Goal: Task Accomplishment & Management: Complete application form

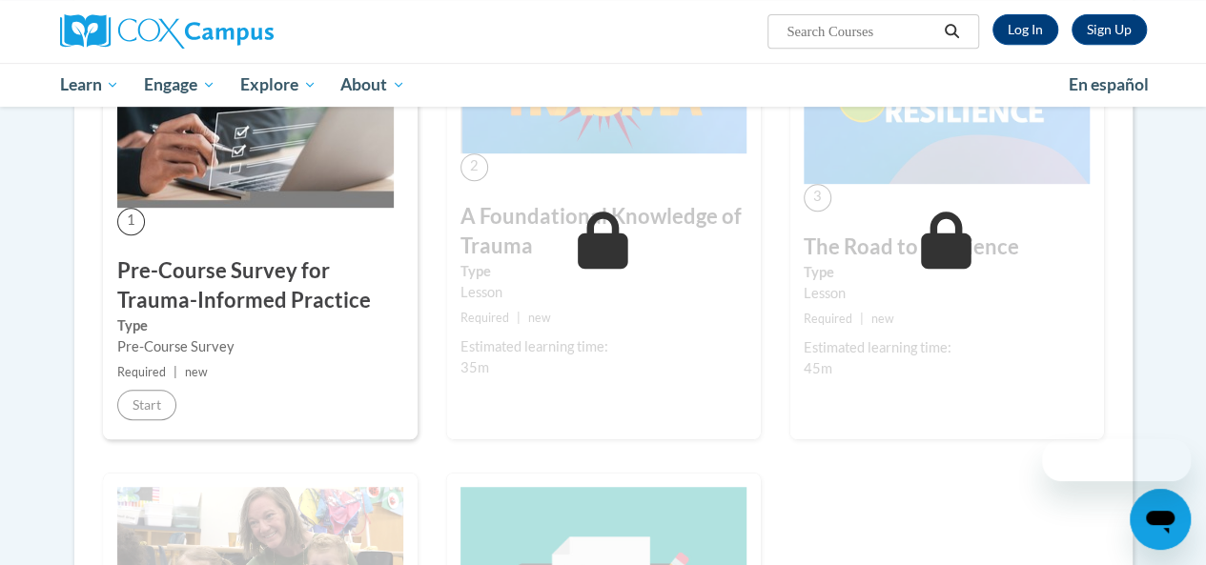
scroll to position [429, 0]
click at [1016, 29] on link "Log In" at bounding box center [1025, 29] width 66 height 31
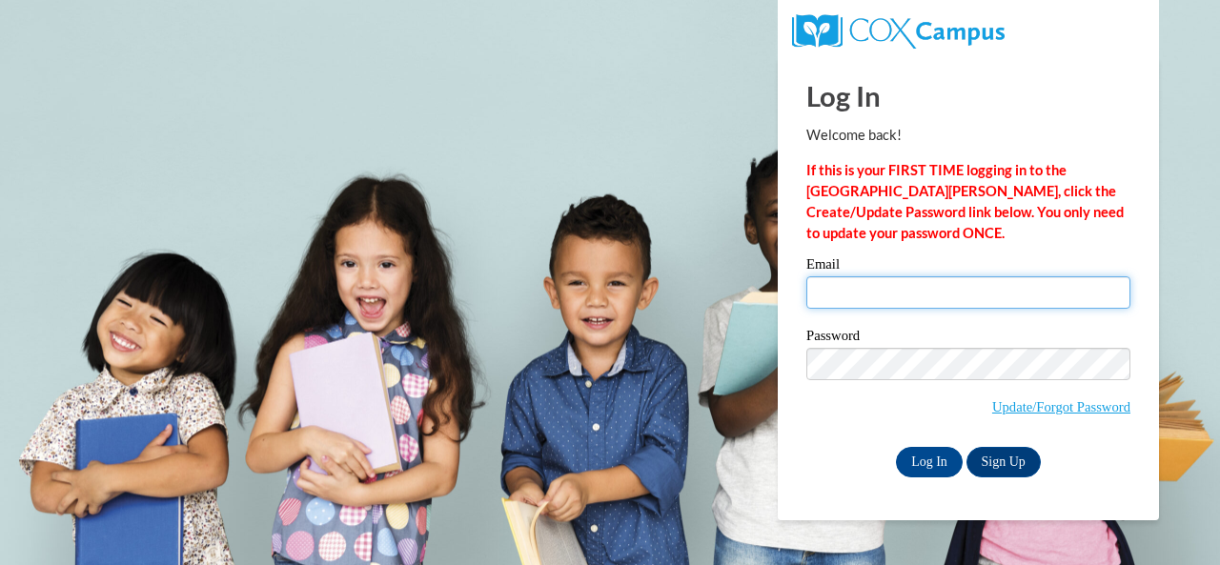
click at [945, 296] on input "Email" at bounding box center [968, 292] width 324 height 32
type input "d.bonawitz@aim.com"
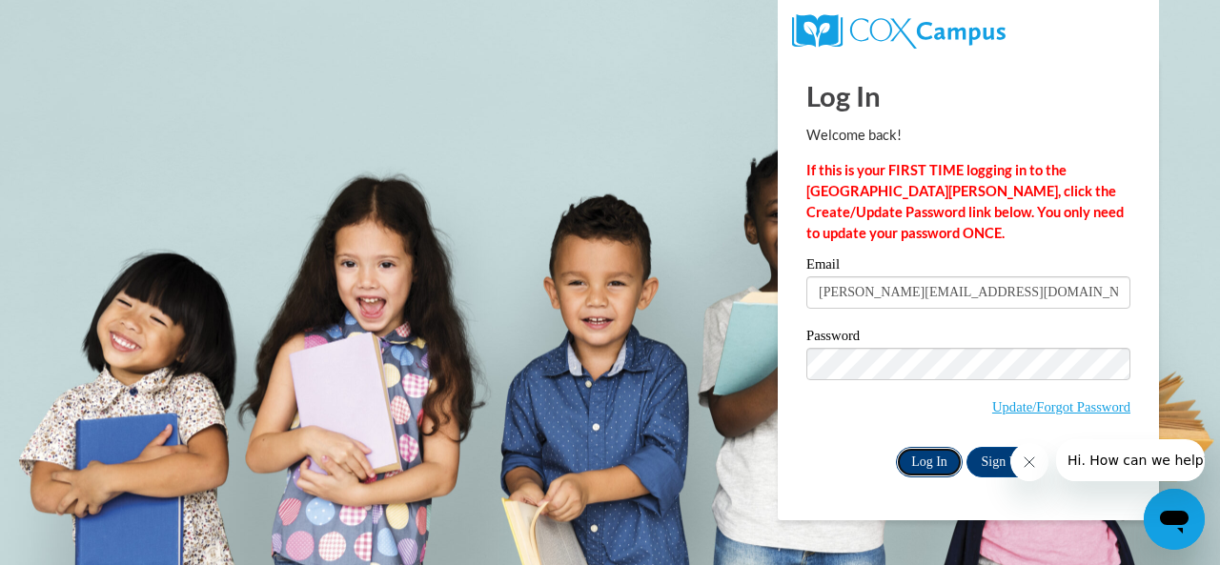
click at [905, 459] on input "Log In" at bounding box center [929, 462] width 67 height 31
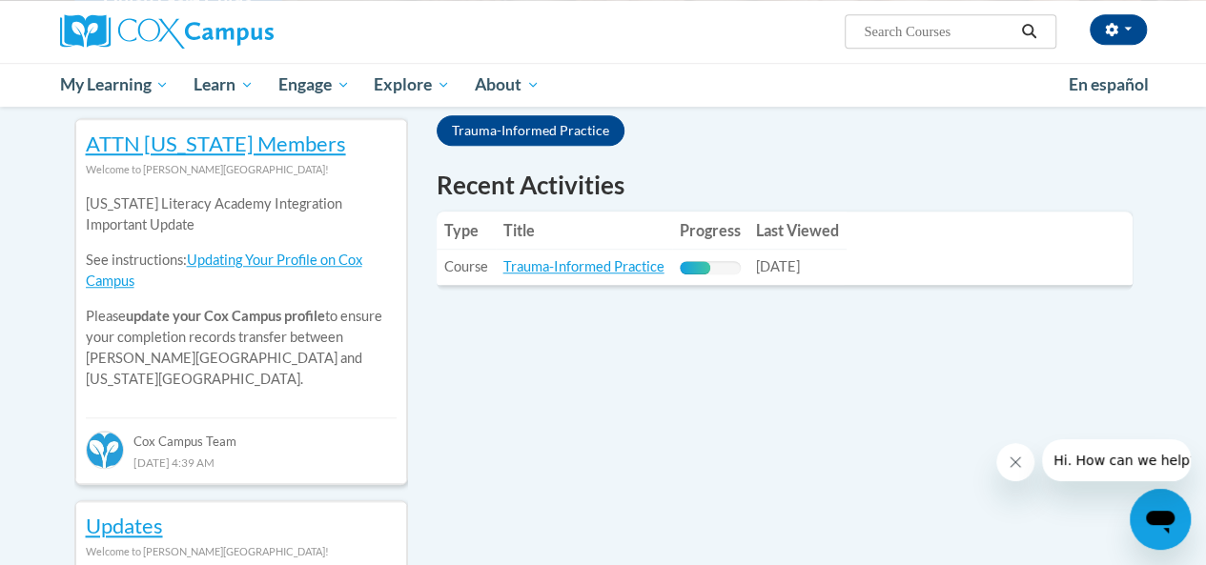
scroll to position [631, 0]
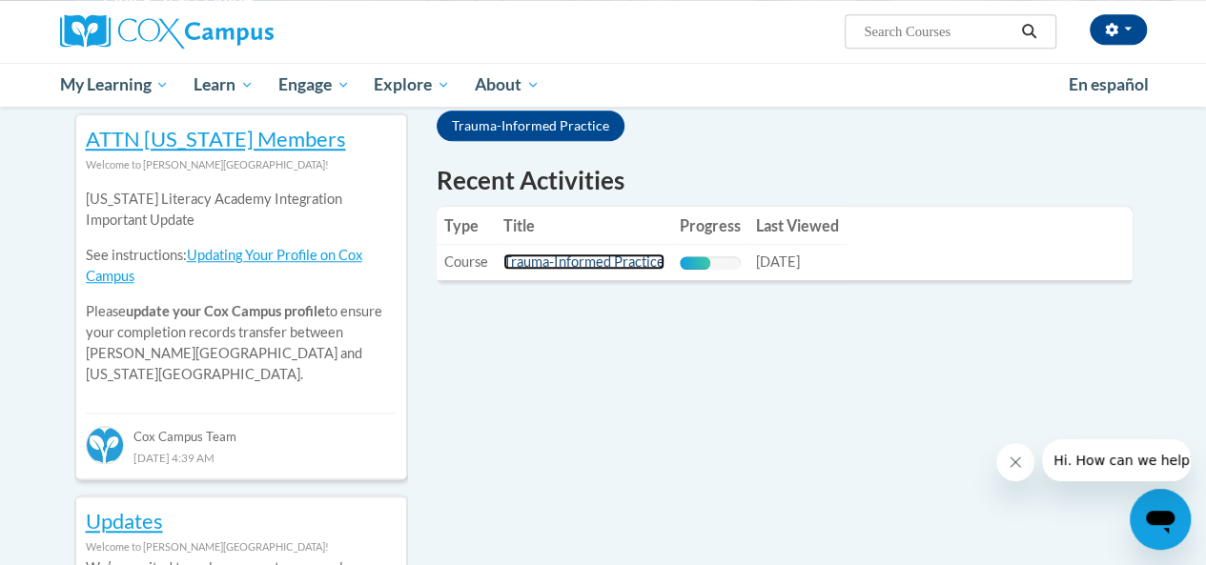
click at [616, 255] on link "Trauma-Informed Practice" at bounding box center [583, 262] width 161 height 16
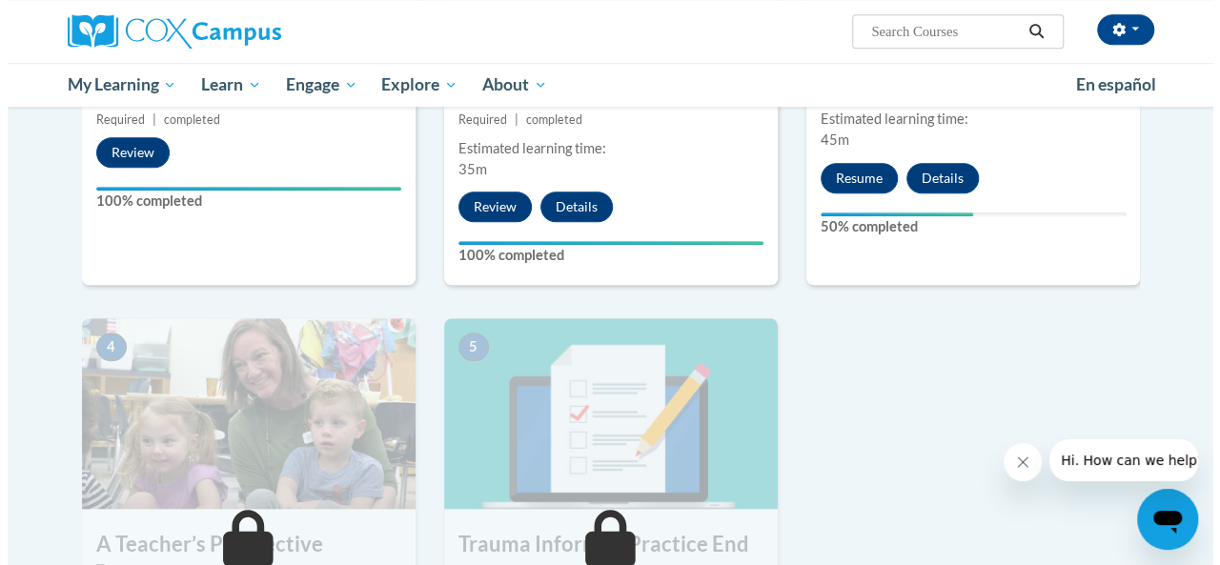
scroll to position [704, 0]
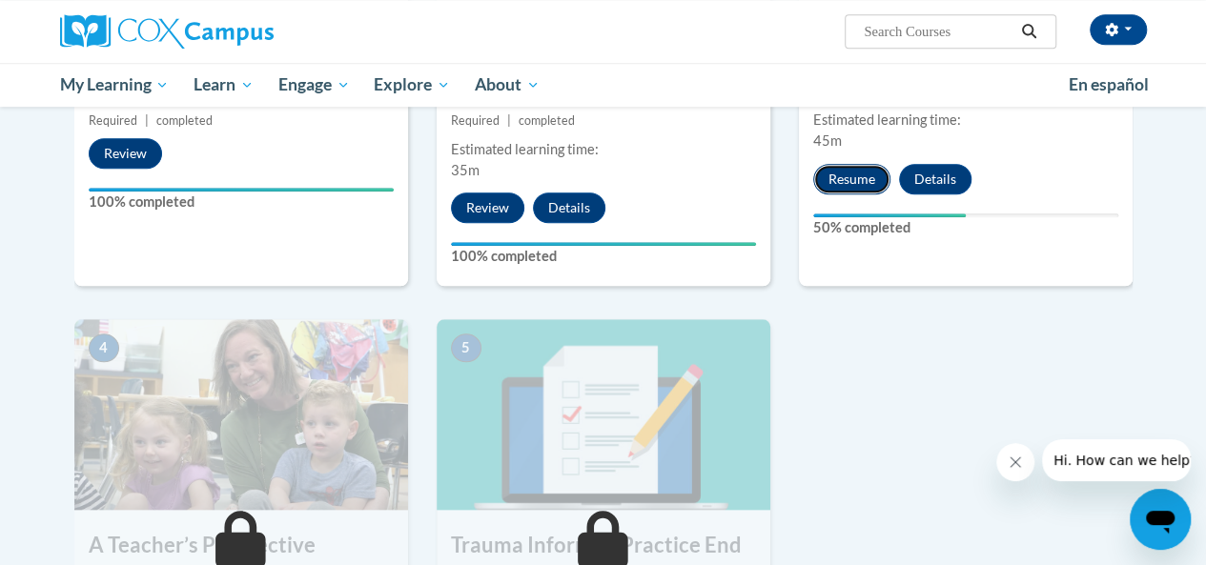
click at [858, 188] on button "Resume" at bounding box center [851, 179] width 77 height 31
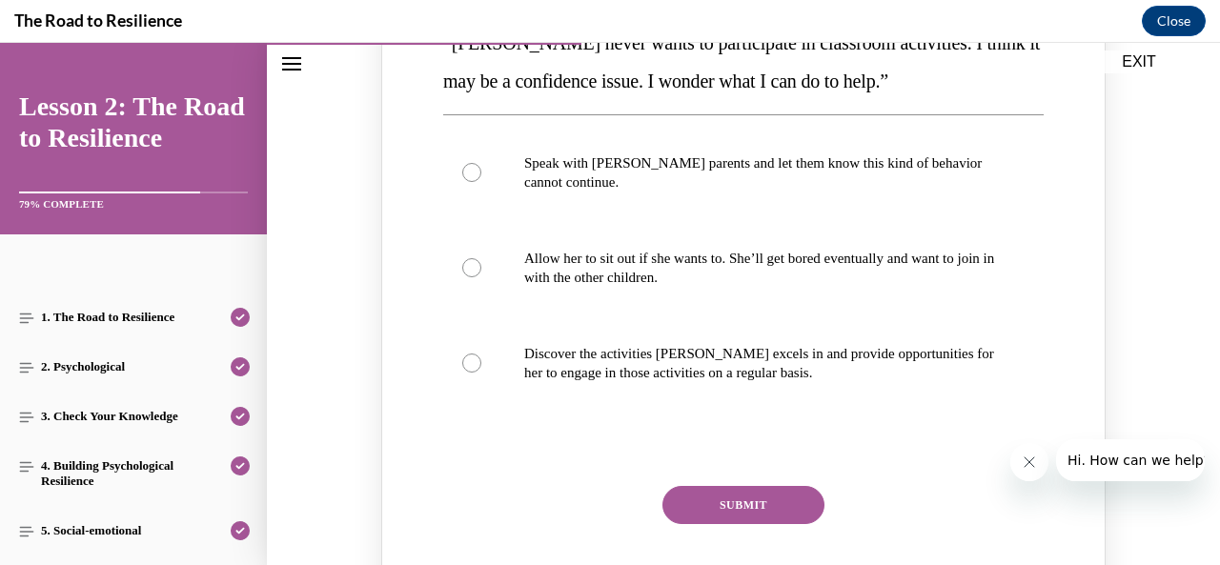
scroll to position [355, 0]
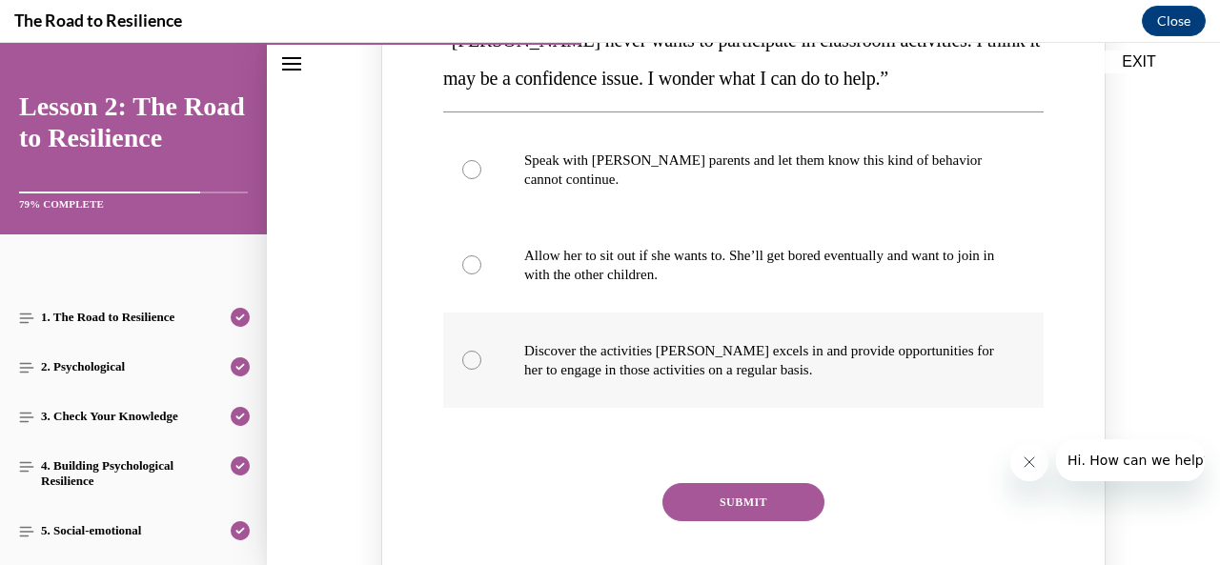
click at [743, 385] on label "Discover the activities Mattison excels in and provide opportunities for her to…" at bounding box center [743, 360] width 601 height 95
click at [481, 370] on input "Discover the activities Mattison excels in and provide opportunities for her to…" at bounding box center [471, 360] width 19 height 19
radio input "true"
click at [738, 489] on button "SUBMIT" at bounding box center [744, 502] width 162 height 38
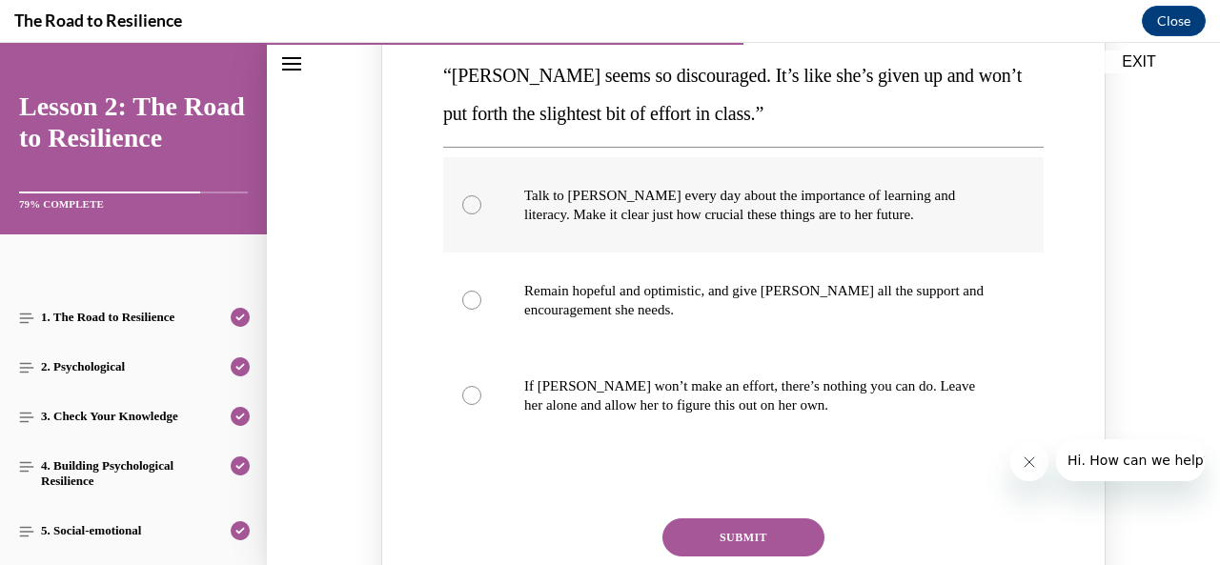
scroll to position [1152, 0]
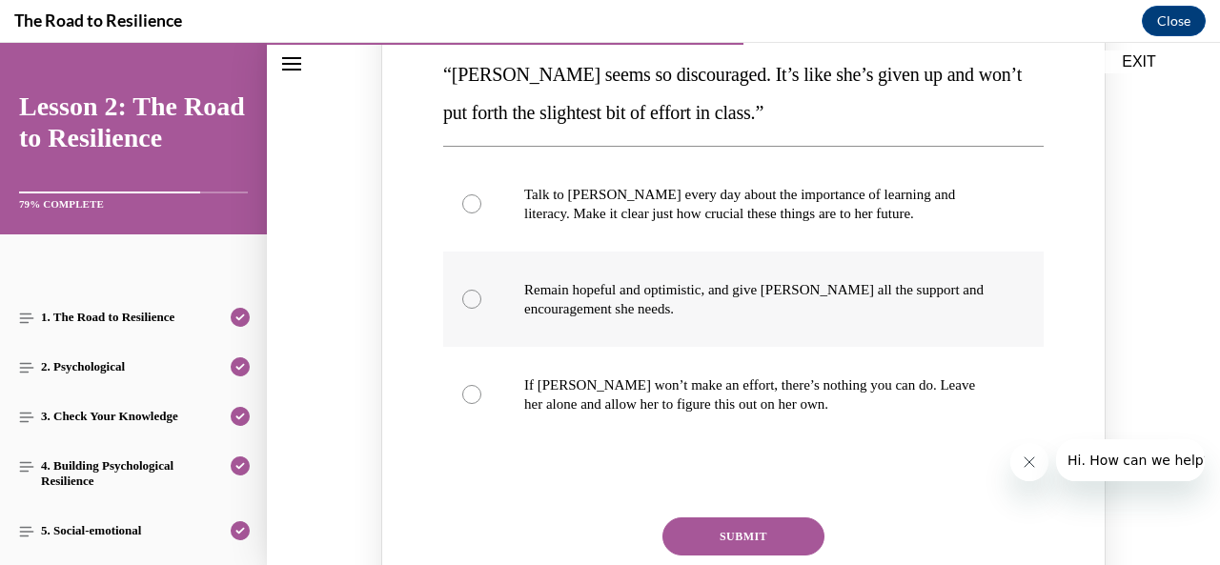
click at [944, 296] on p "Remain hopeful and optimistic, and give Alyson all the support and encouragemen…" at bounding box center [760, 299] width 472 height 38
click at [481, 296] on input "Remain hopeful and optimistic, and give Alyson all the support and encouragemen…" at bounding box center [471, 299] width 19 height 19
radio input "true"
click at [778, 536] on button "SUBMIT" at bounding box center [744, 537] width 162 height 38
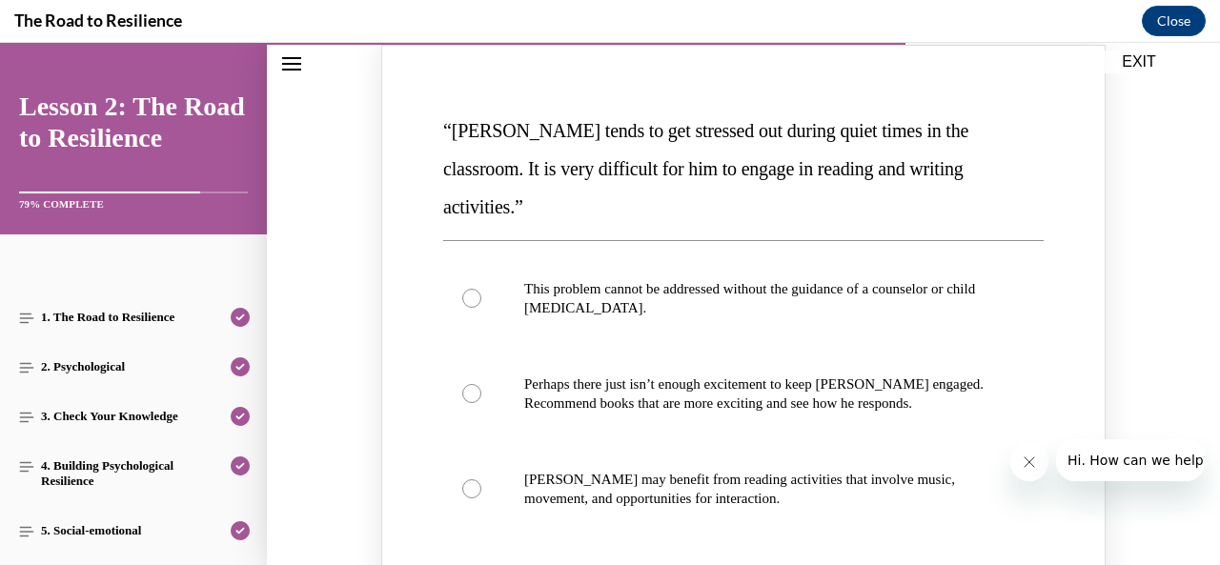
scroll to position [1928, 0]
click at [911, 374] on p "Perhaps there just isn’t enough excitement to keep Harrison engaged. Recommend …" at bounding box center [760, 393] width 472 height 38
click at [481, 383] on input "Perhaps there just isn’t enough excitement to keep Harrison engaged. Recommend …" at bounding box center [471, 392] width 19 height 19
radio input "true"
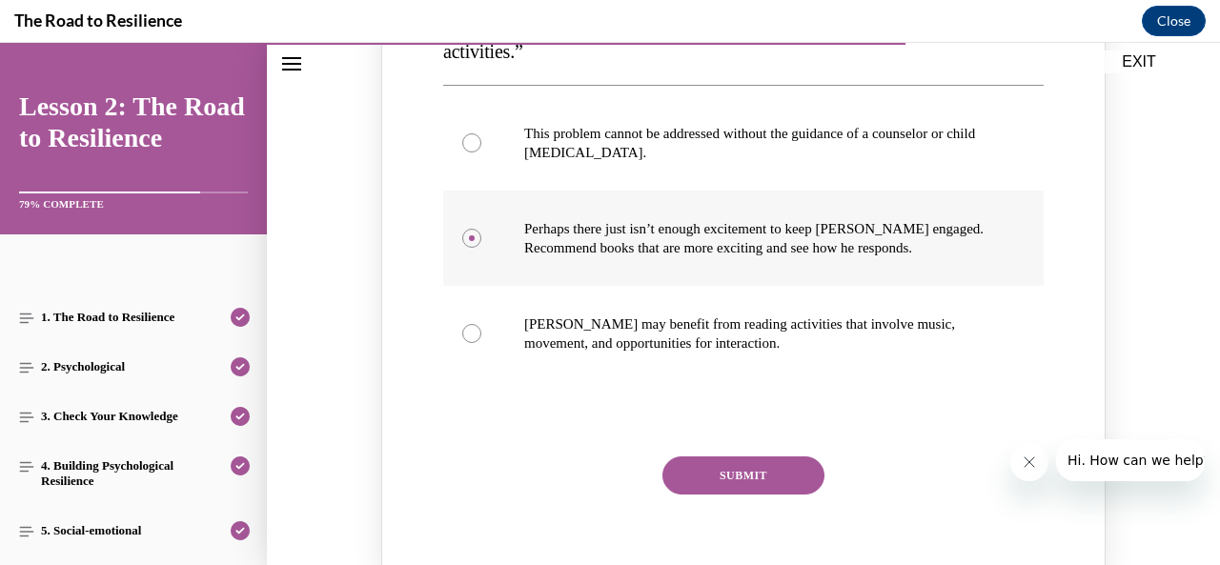
scroll to position [2084, 0]
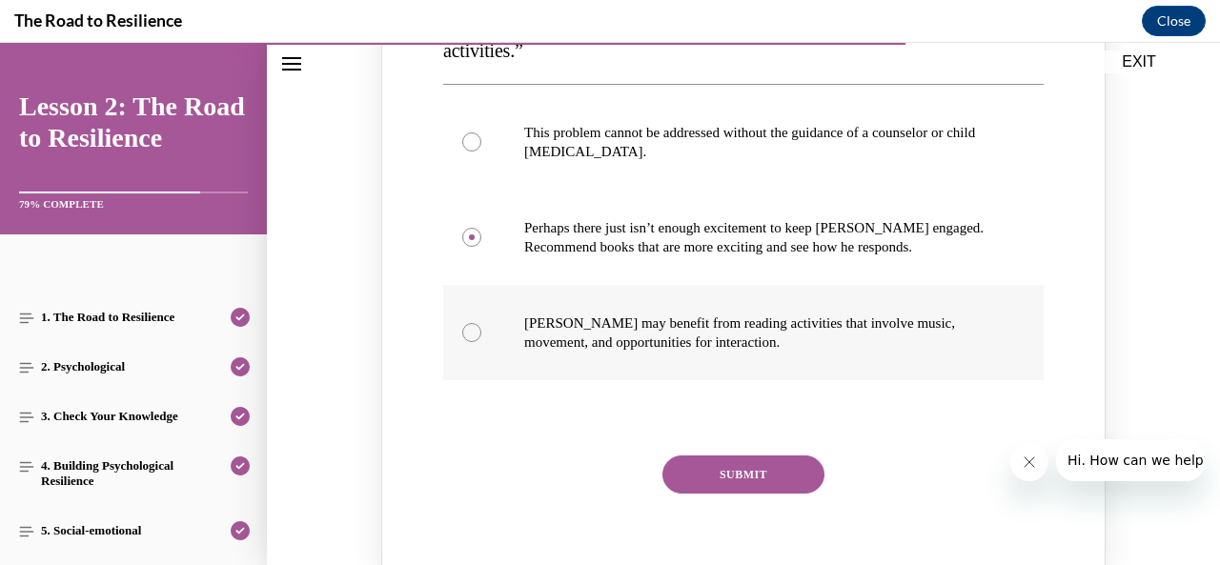
click at [744, 314] on label "Harrison may benefit from reading activities that involve music, movement, and …" at bounding box center [743, 332] width 601 height 95
click at [481, 323] on input "Harrison may benefit from reading activities that involve music, movement, and …" at bounding box center [471, 332] width 19 height 19
radio input "true"
click at [737, 456] on button "SUBMIT" at bounding box center [744, 475] width 162 height 38
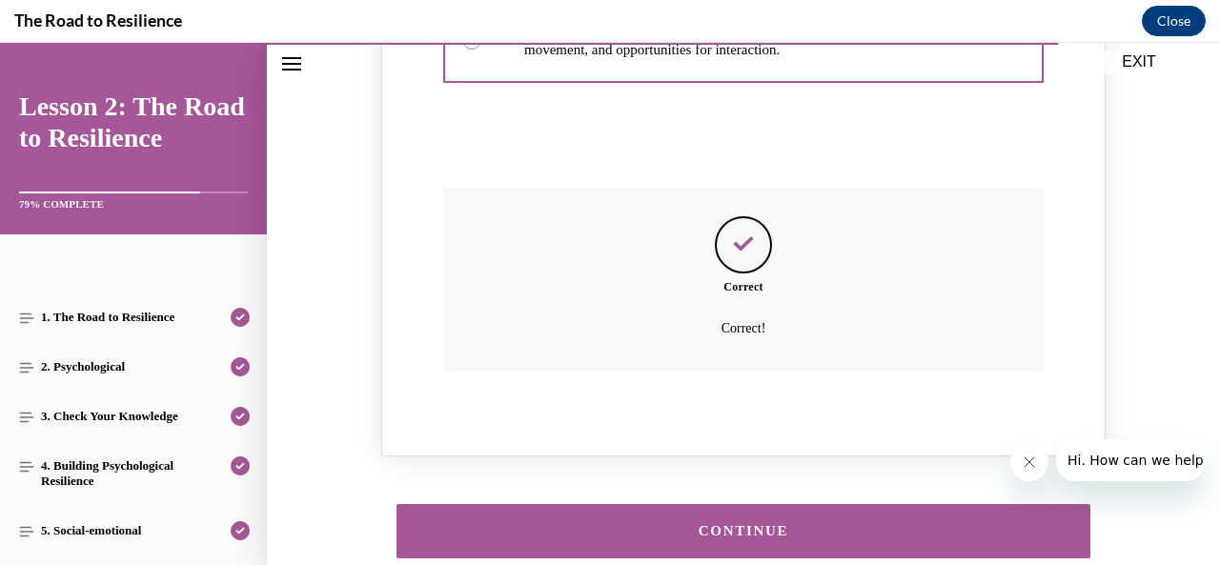
scroll to position [2446, 0]
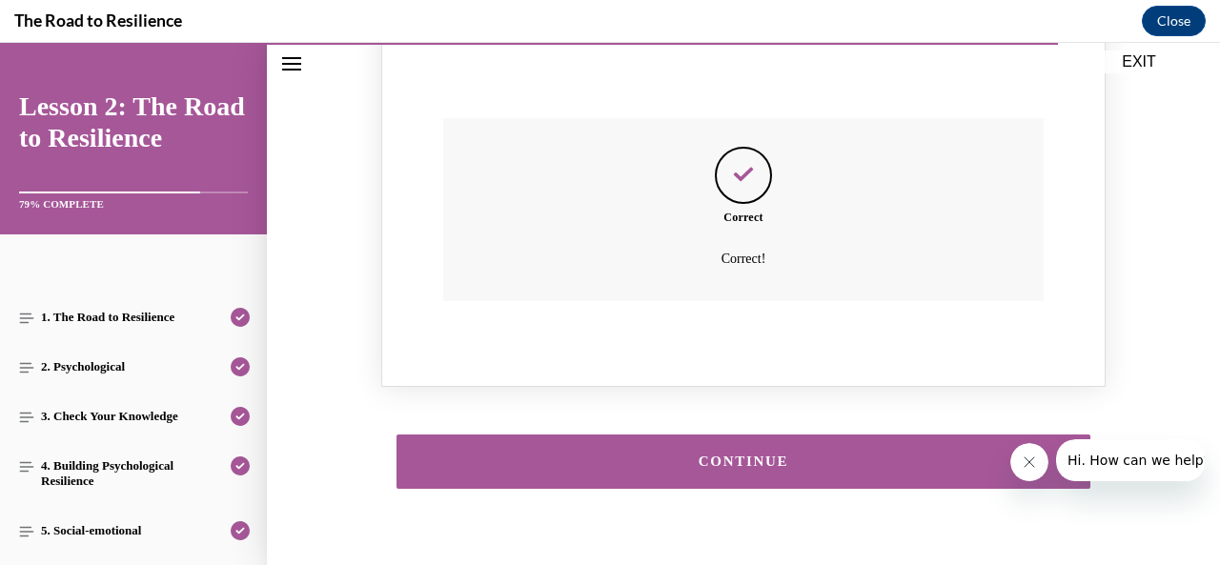
click at [774, 455] on div "CONTINUE" at bounding box center [743, 462] width 635 height 14
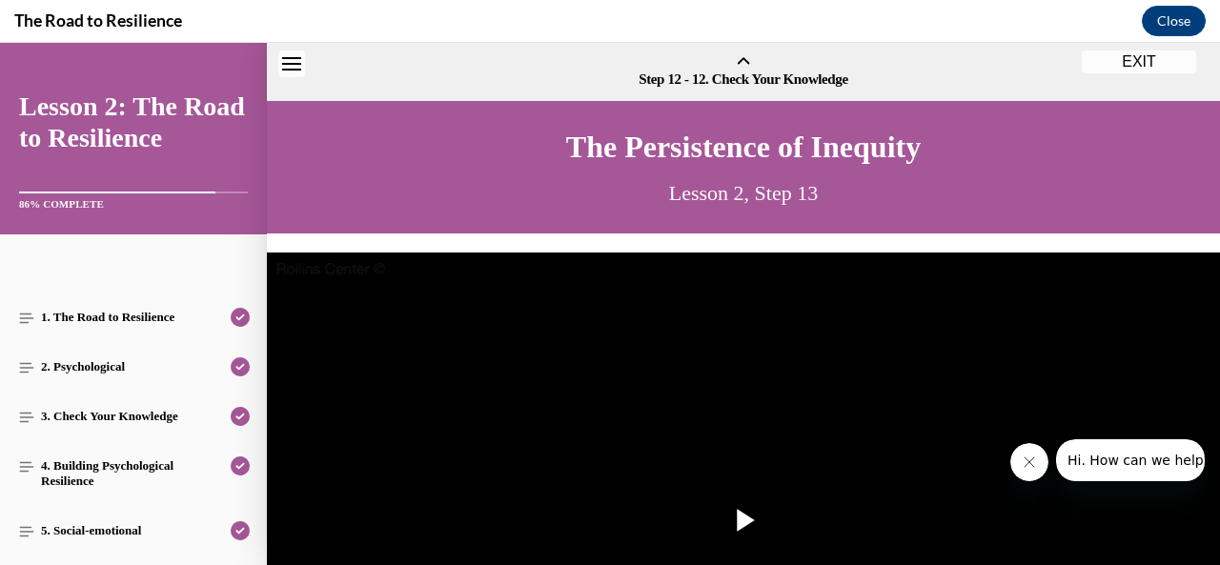
scroll to position [59, 0]
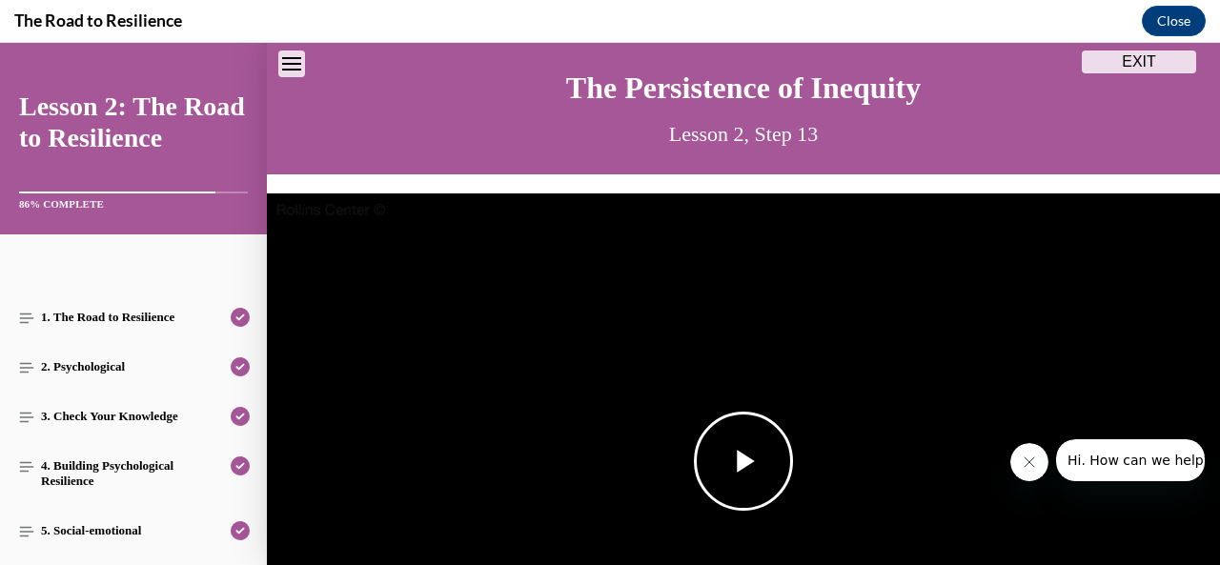
click at [744, 461] on span "Video player" at bounding box center [744, 461] width 0 height 0
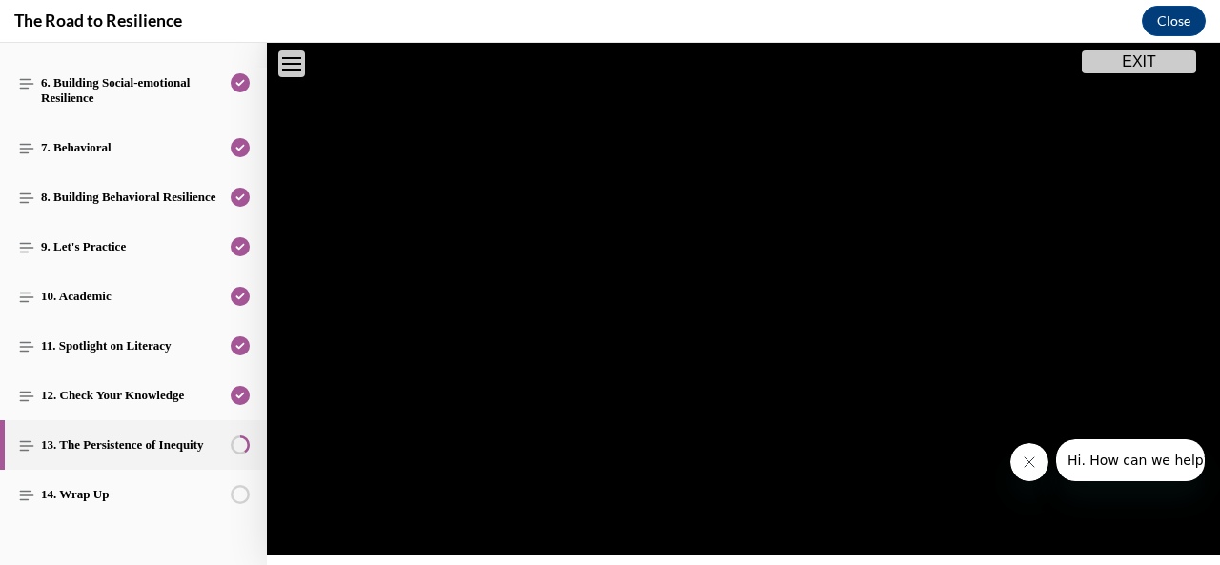
scroll to position [531, 0]
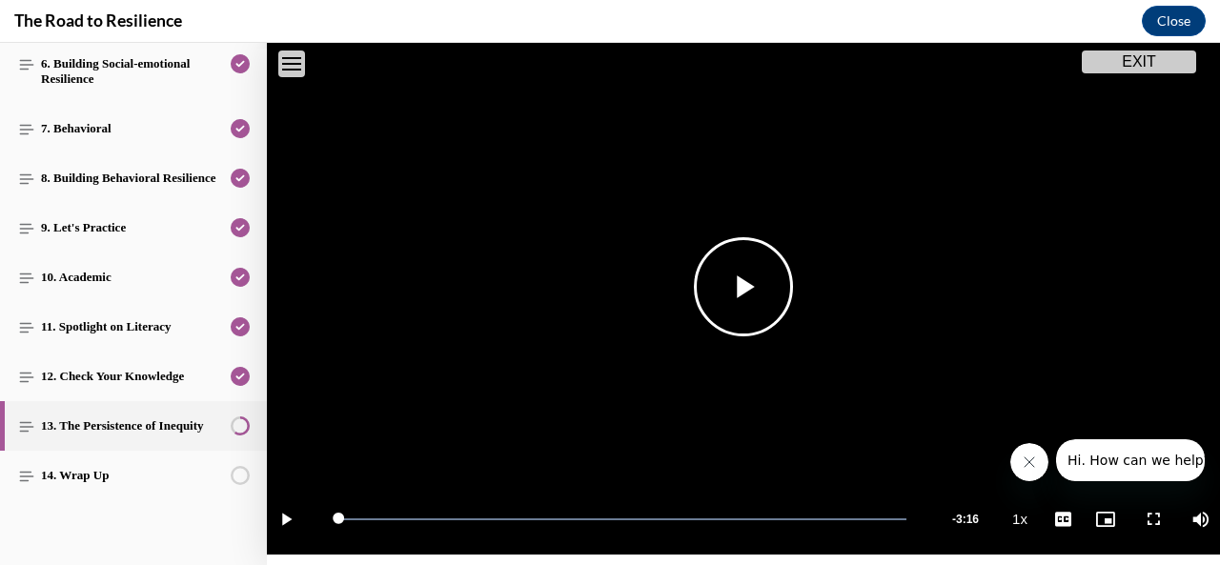
click at [684, 315] on video "Video player" at bounding box center [743, 287] width 953 height 537
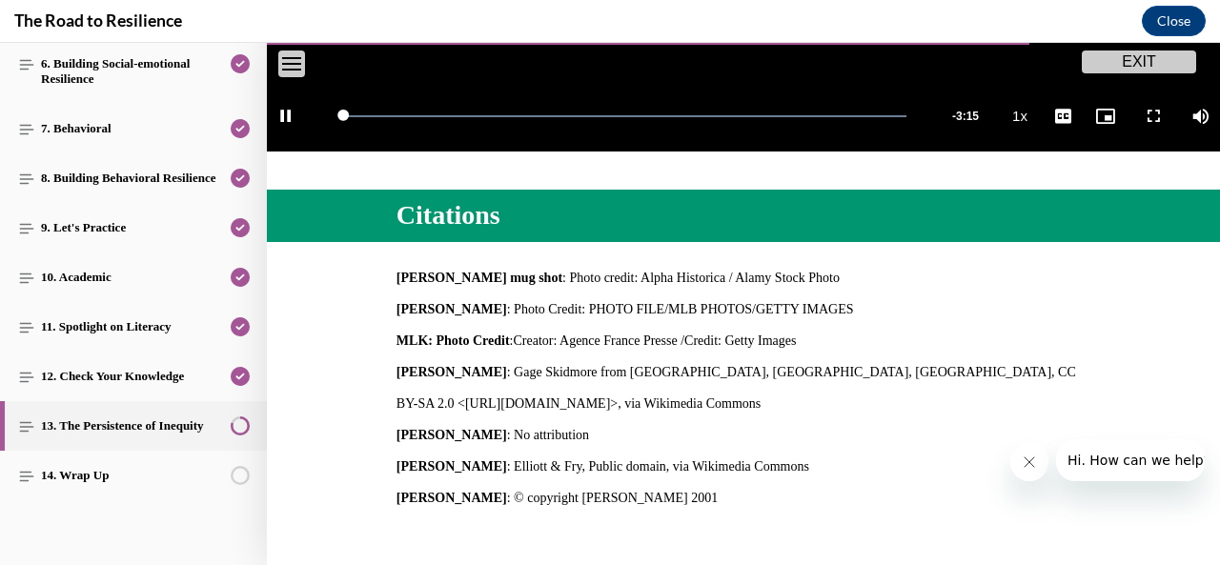
scroll to position [795, 0]
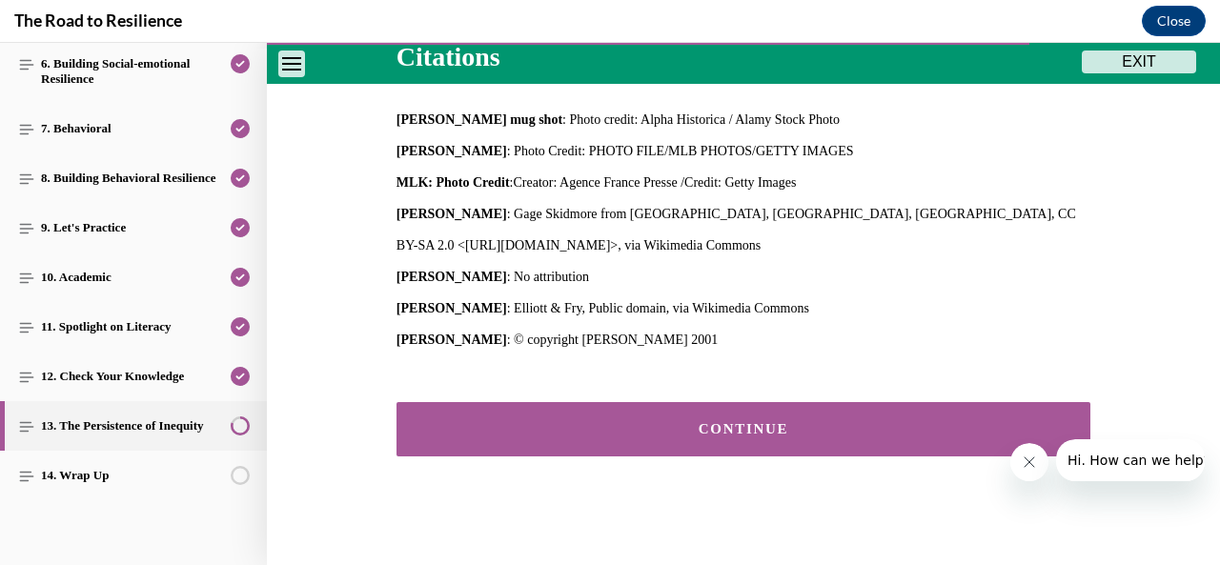
click at [691, 411] on button "CONTINUE" at bounding box center [744, 429] width 694 height 54
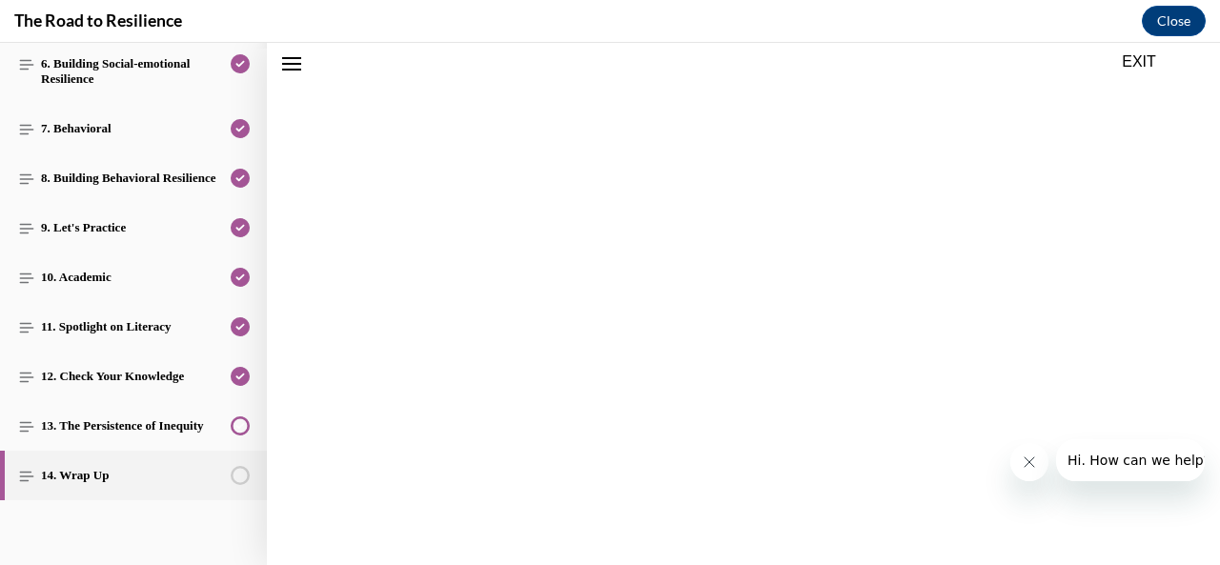
scroll to position [737, 0]
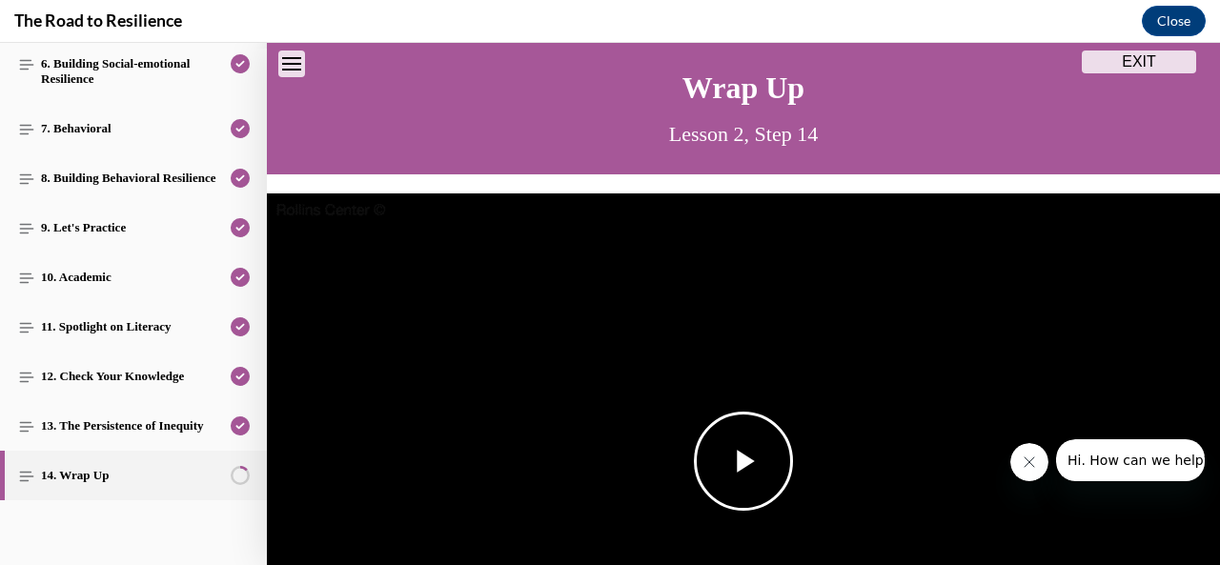
click at [744, 461] on span "Video player" at bounding box center [744, 461] width 0 height 0
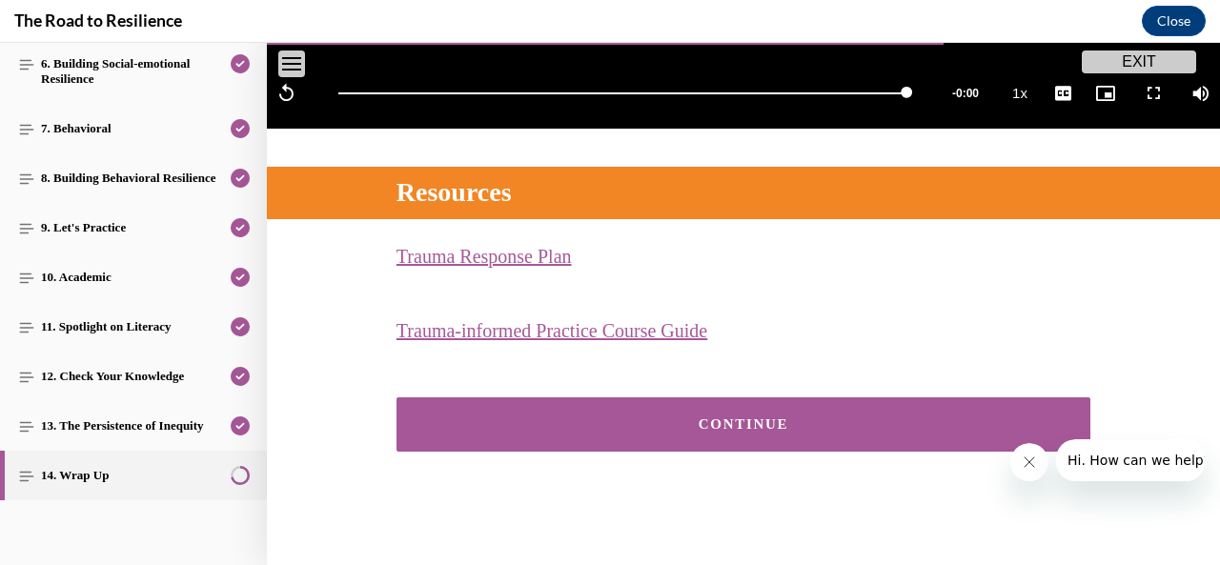
scroll to position [656, 0]
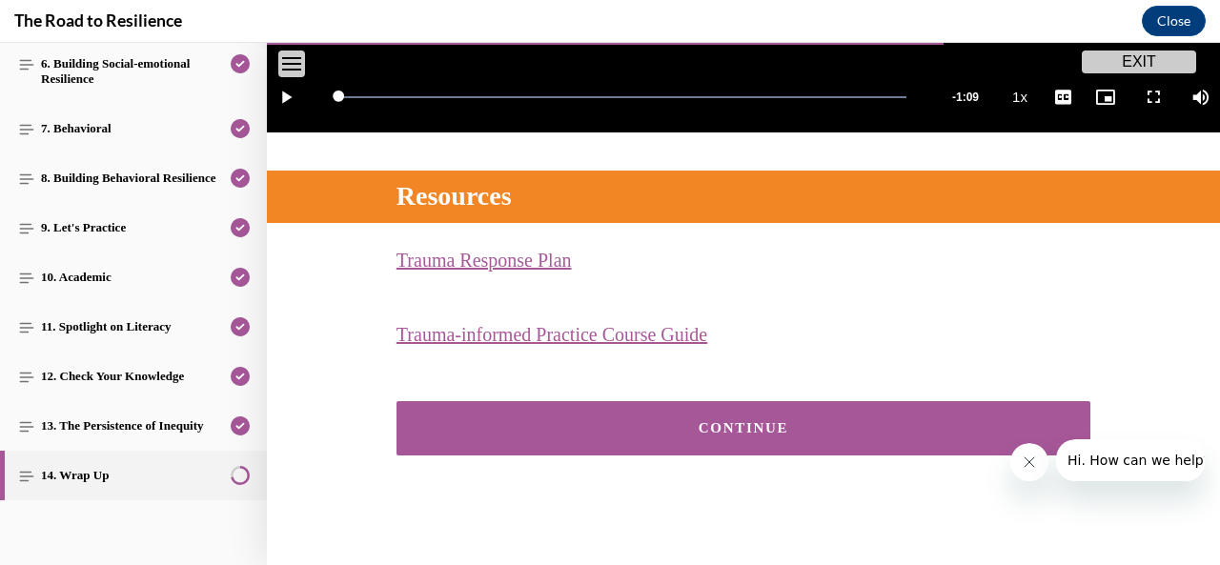
click at [691, 411] on button "CONTINUE" at bounding box center [744, 428] width 694 height 54
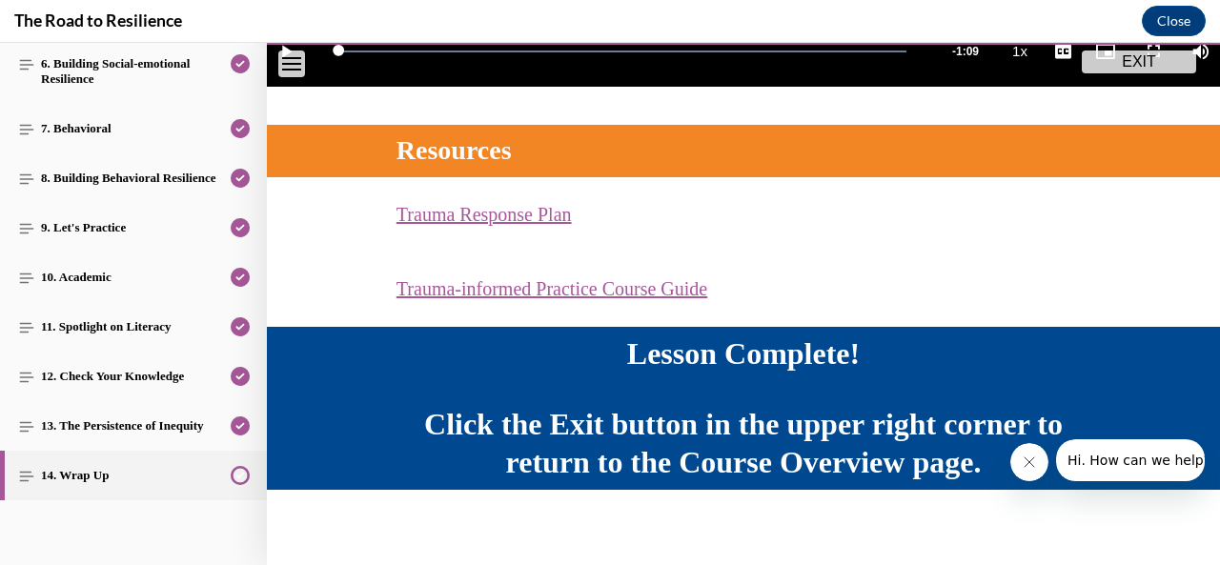
scroll to position [707, 0]
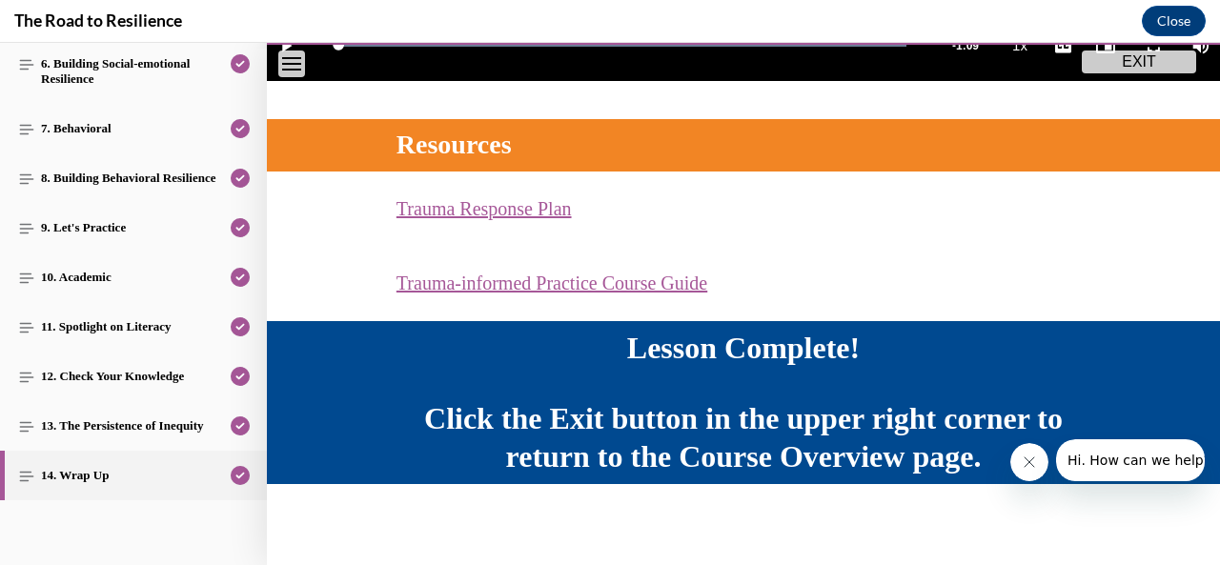
click at [1142, 51] on button "EXIT" at bounding box center [1139, 62] width 114 height 23
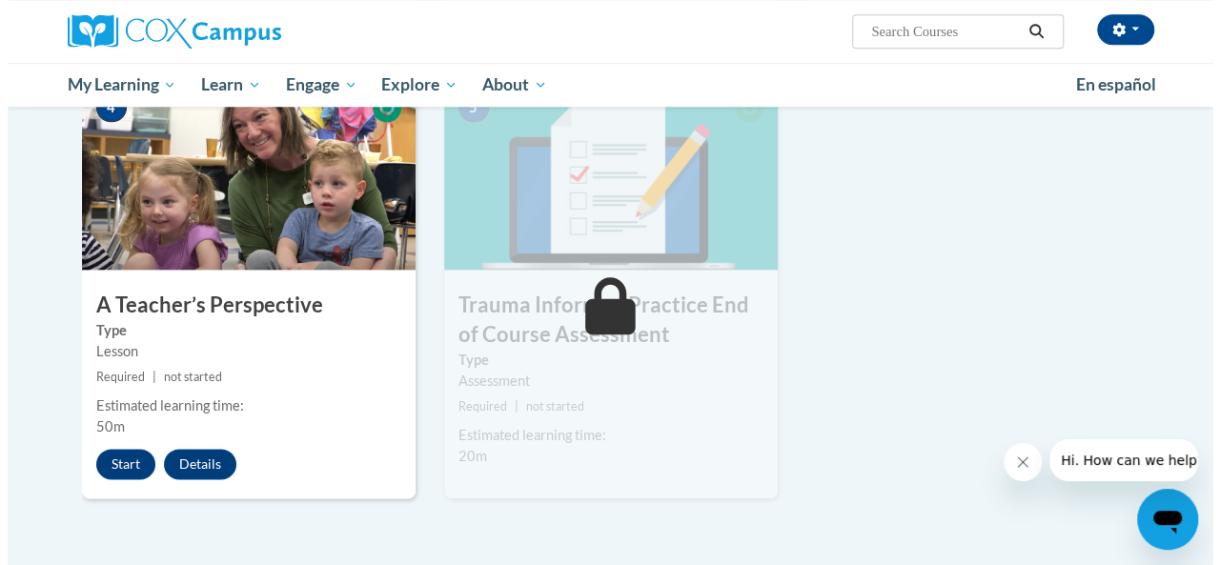
scroll to position [946, 0]
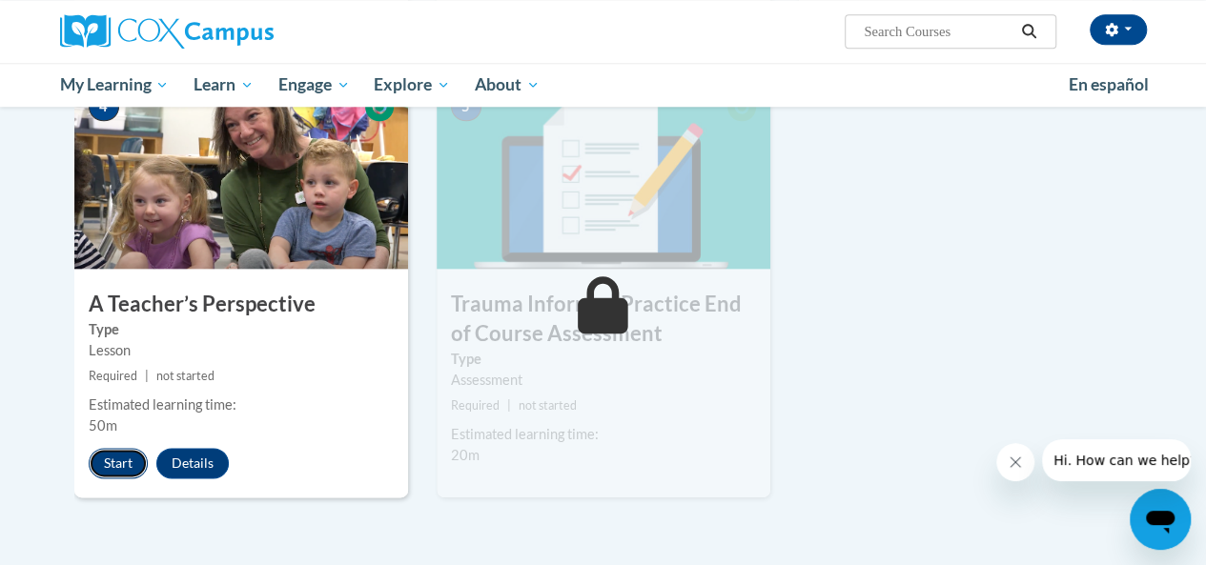
click at [132, 457] on button "Start" at bounding box center [118, 463] width 59 height 31
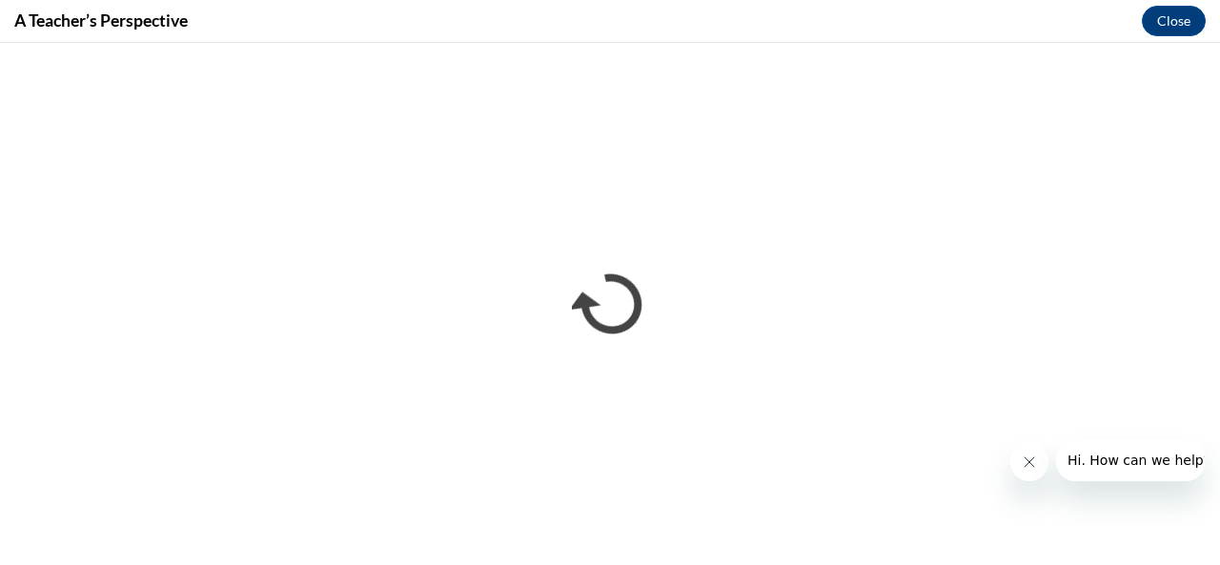
scroll to position [0, 0]
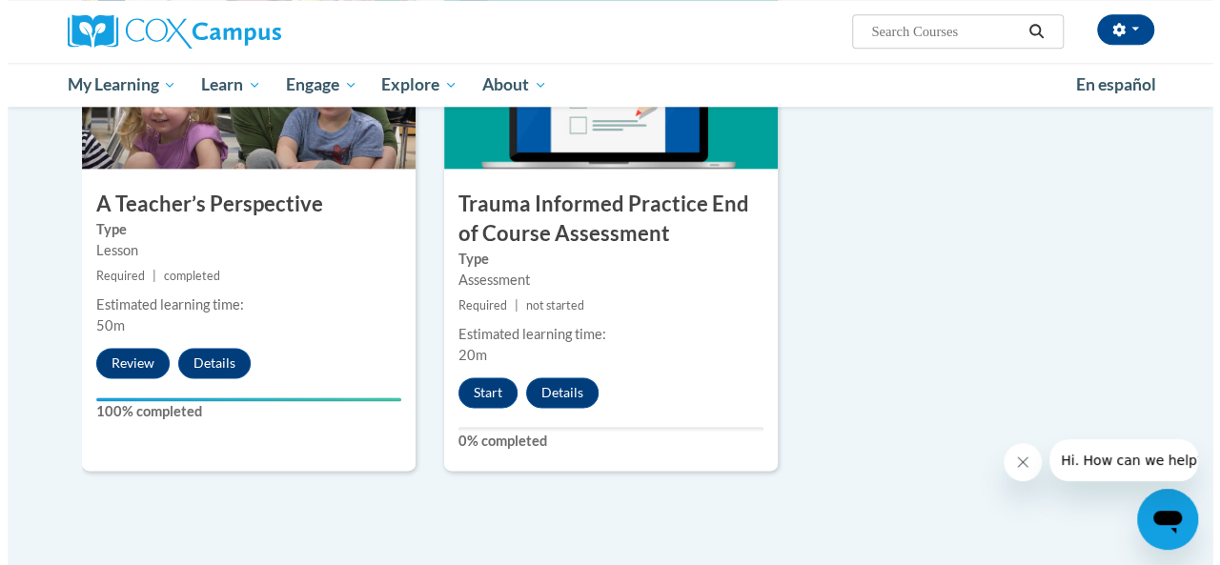
scroll to position [1047, 0]
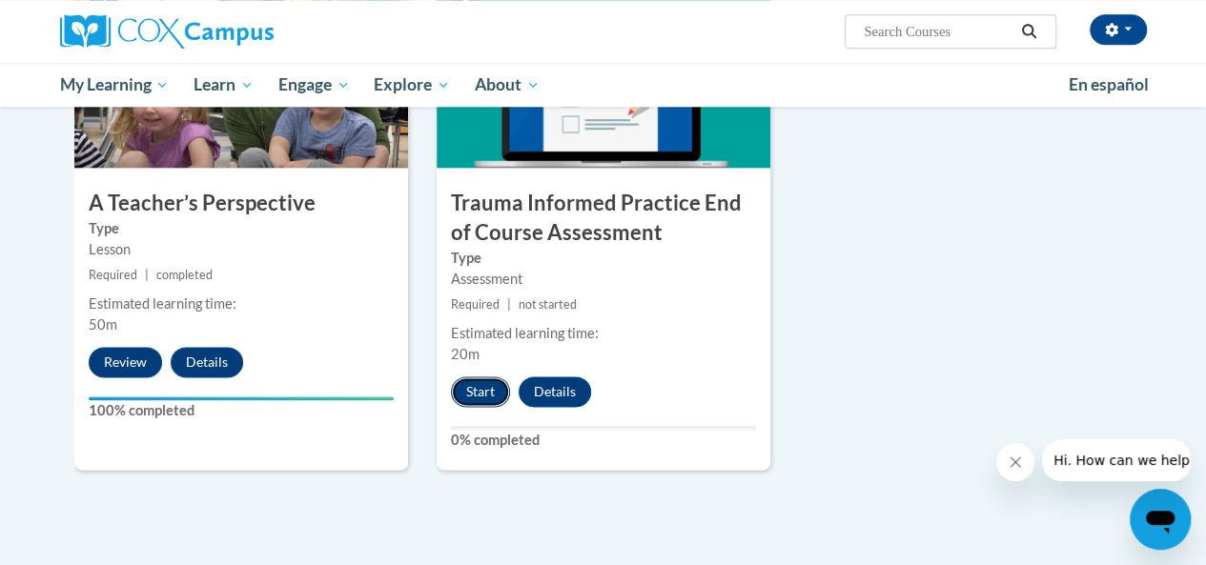
click at [463, 396] on button "Start" at bounding box center [480, 392] width 59 height 31
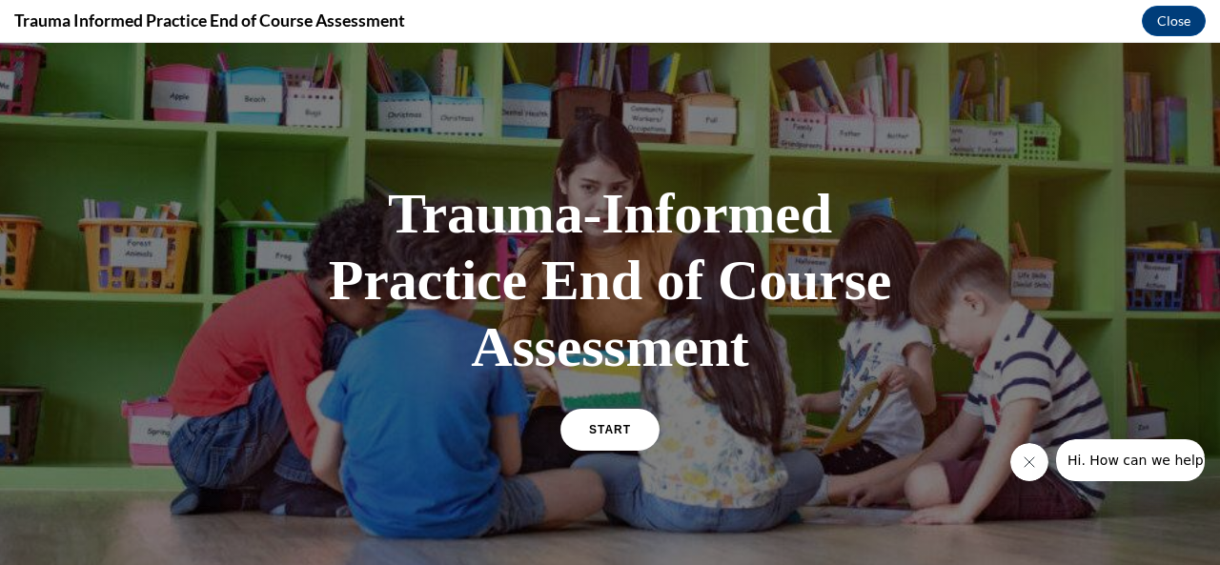
scroll to position [0, 0]
click at [581, 422] on link "START" at bounding box center [610, 430] width 104 height 44
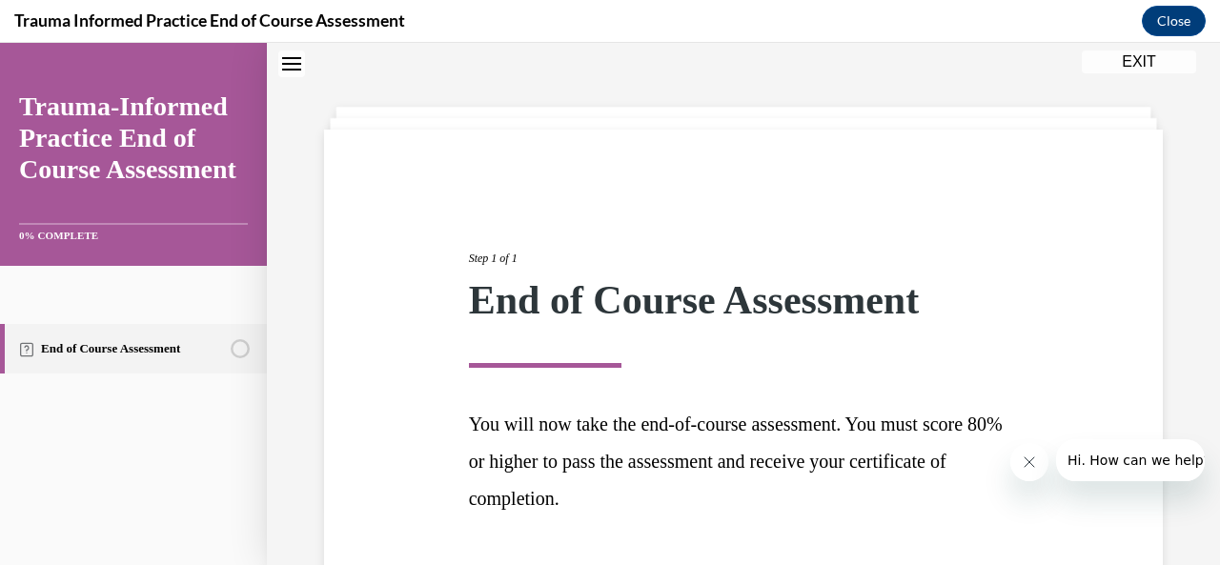
scroll to position [200, 0]
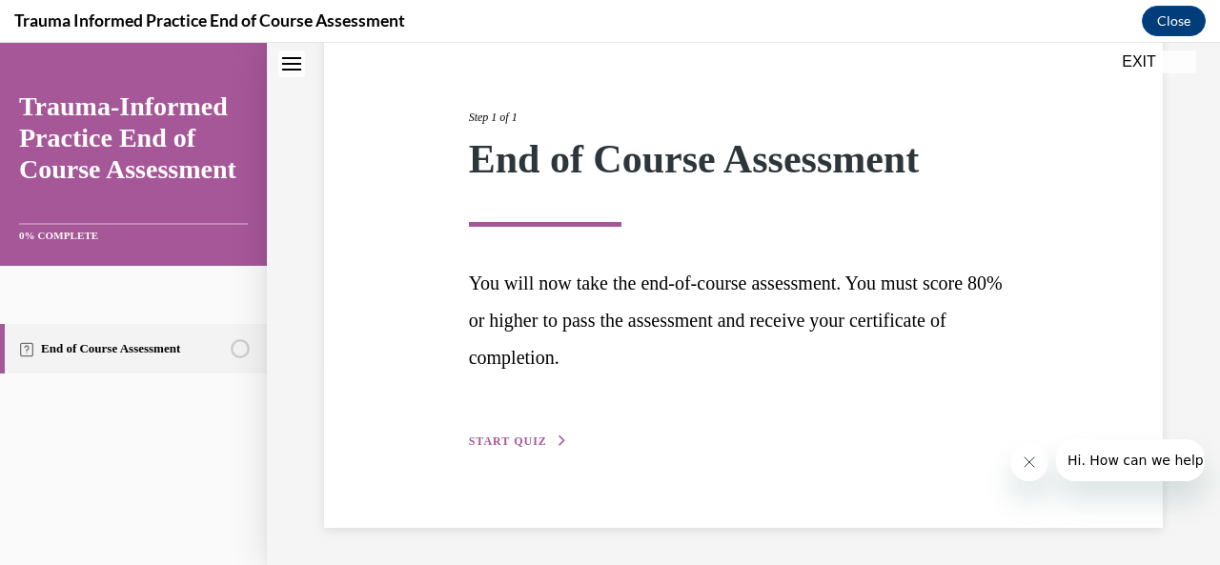
click at [511, 438] on span "START QUIZ" at bounding box center [508, 441] width 78 height 13
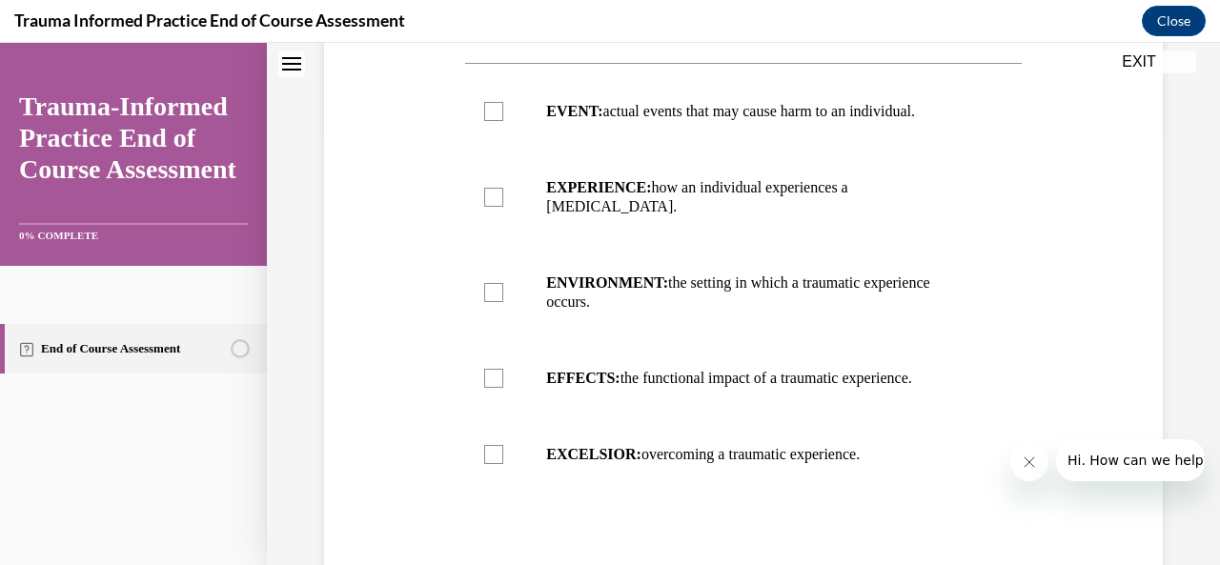
scroll to position [436, 0]
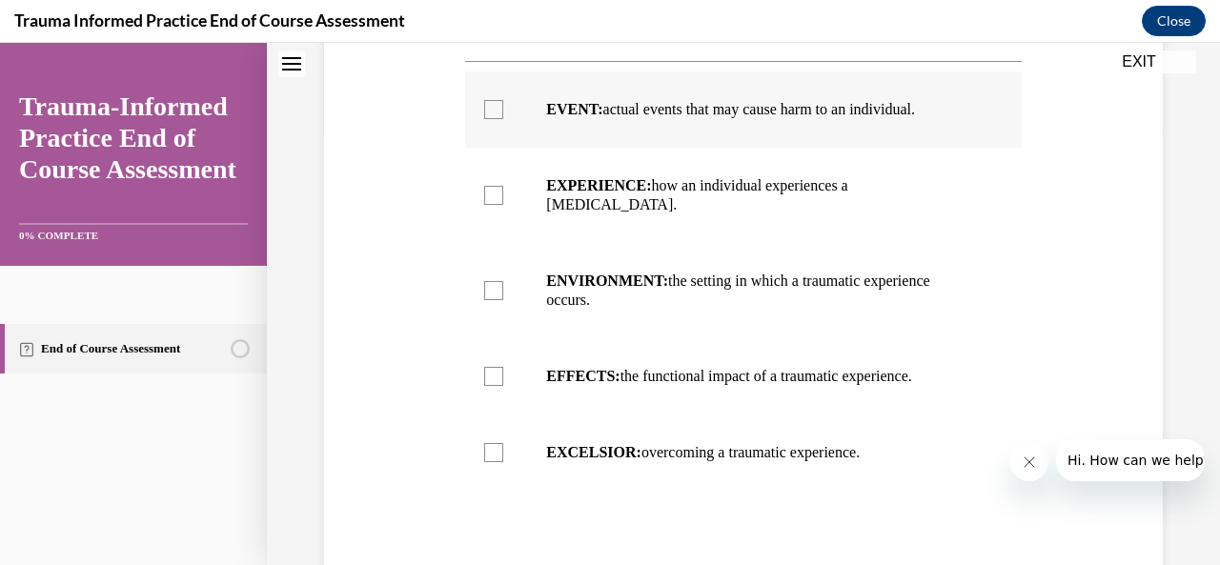
click at [588, 85] on label "EVENT: actual events that may cause harm to an individual." at bounding box center [743, 109] width 556 height 76
click at [503, 100] on input "EVENT: actual events that may cause harm to an individual." at bounding box center [493, 109] width 19 height 19
checkbox input "true"
click at [584, 165] on label "EXPERIENCE: how an individual experiences a stressor." at bounding box center [743, 195] width 556 height 95
click at [503, 186] on input "EXPERIENCE: how an individual experiences a stressor." at bounding box center [493, 195] width 19 height 19
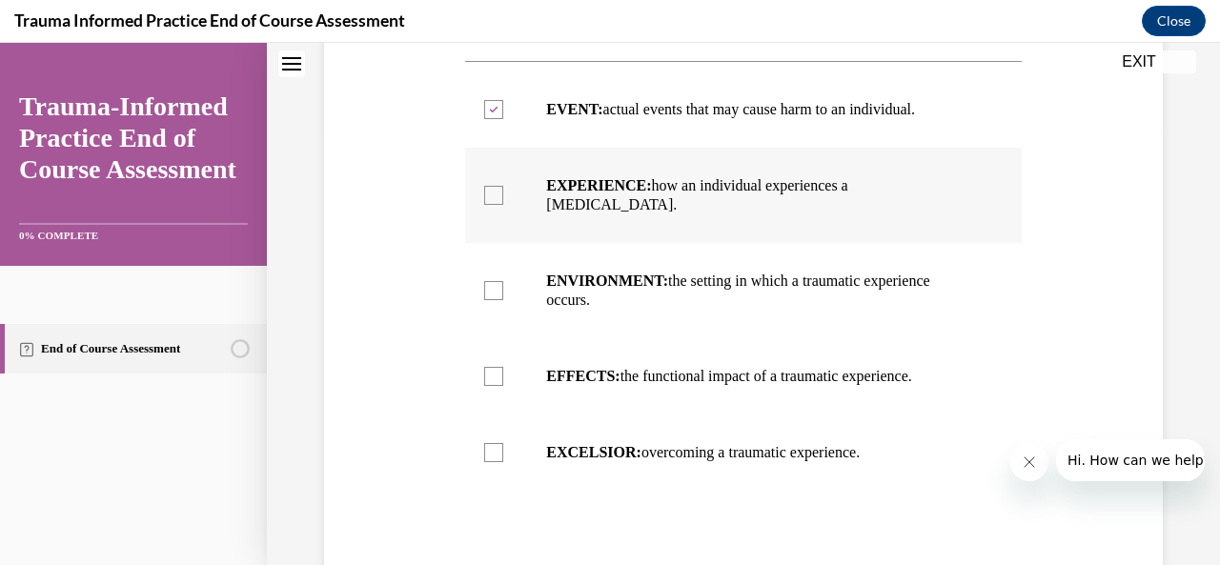
checkbox input "true"
click at [606, 341] on label "EFFECTS: the functional impact of a traumatic experience." at bounding box center [743, 376] width 556 height 76
click at [503, 367] on input "EFFECTS: the functional impact of a traumatic experience." at bounding box center [493, 376] width 19 height 19
checkbox input "true"
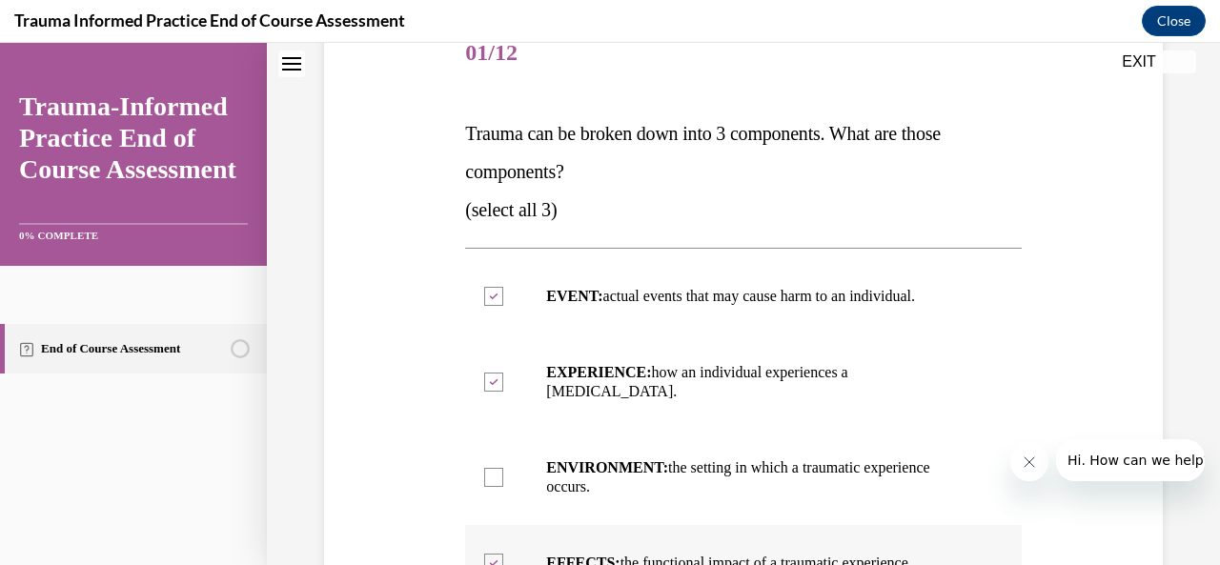
scroll to position [193, 0]
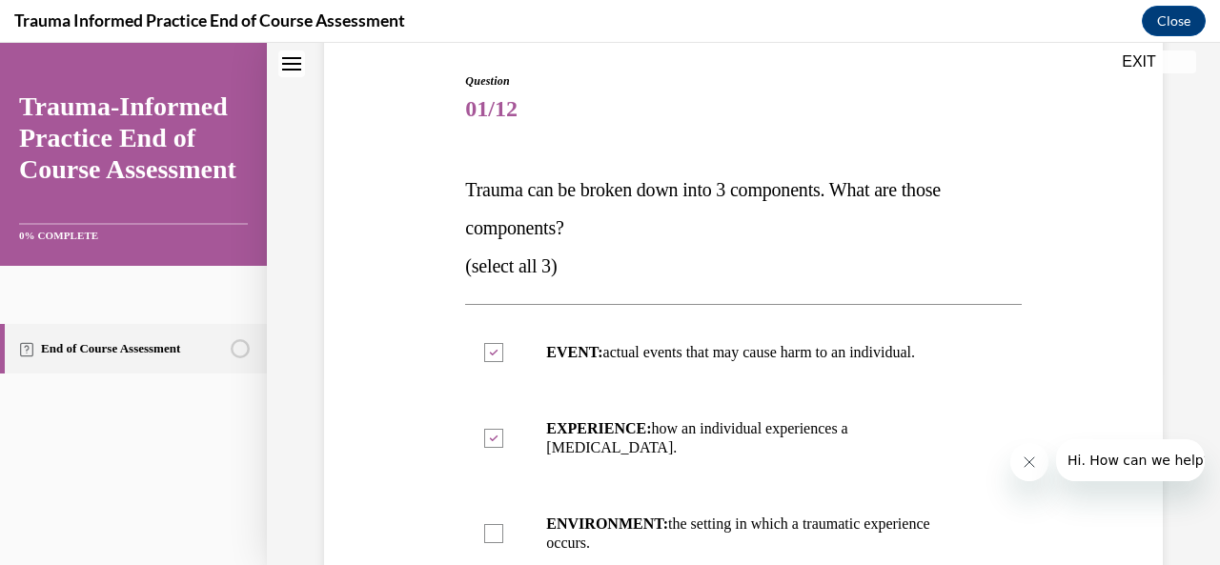
drag, startPoint x: 465, startPoint y: 184, endPoint x: 587, endPoint y: 237, distance: 133.2
click at [587, 237] on p "Trauma can be broken down into 3 components. What are those components?" at bounding box center [743, 209] width 556 height 76
click at [0, 509] on div "End of Course Assessment" at bounding box center [133, 431] width 267 height 268
drag, startPoint x: 570, startPoint y: 222, endPoint x: 465, endPoint y: 193, distance: 108.9
click at [465, 193] on p "Trauma can be broken down into 3 components. What are those components?" at bounding box center [743, 209] width 556 height 76
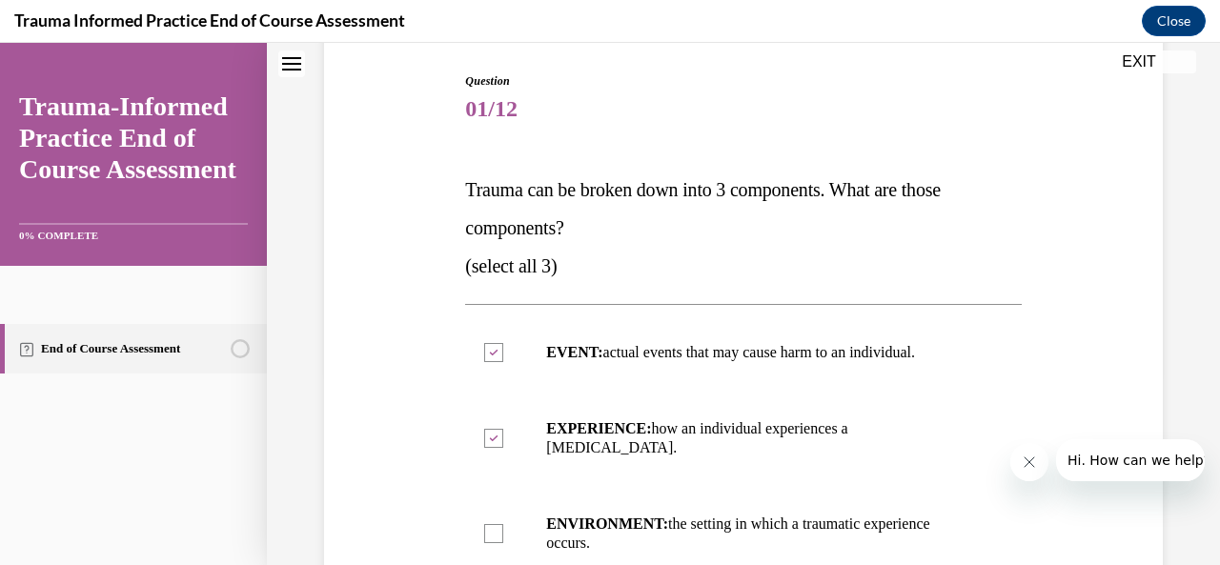
copy span "Trauma can be broken down into 3 components. What are those components?"
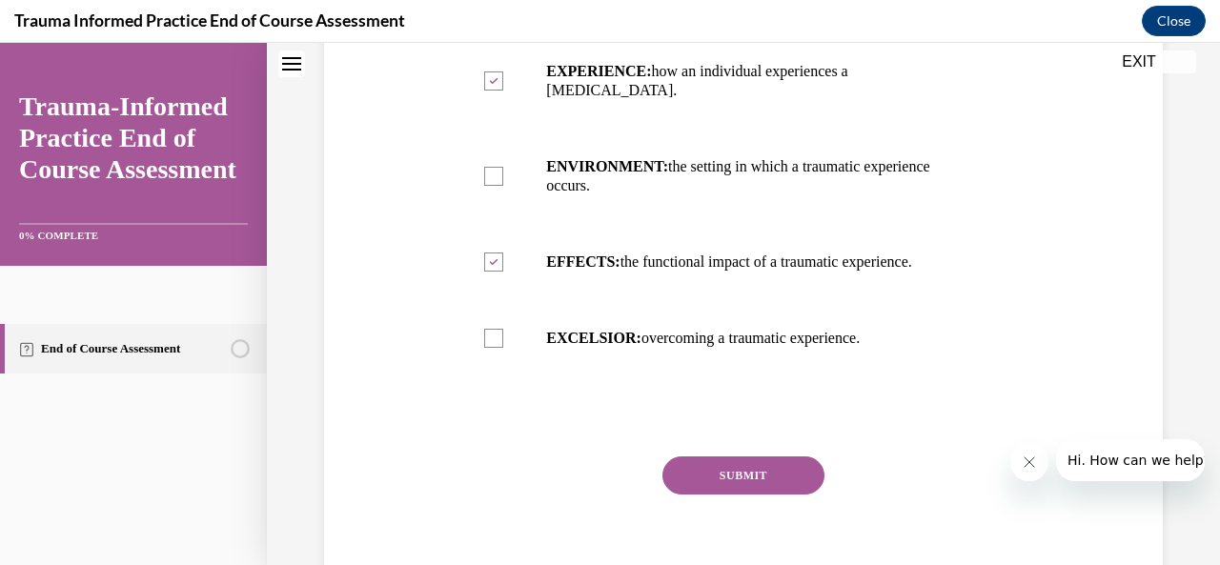
click at [724, 470] on button "SUBMIT" at bounding box center [744, 476] width 162 height 38
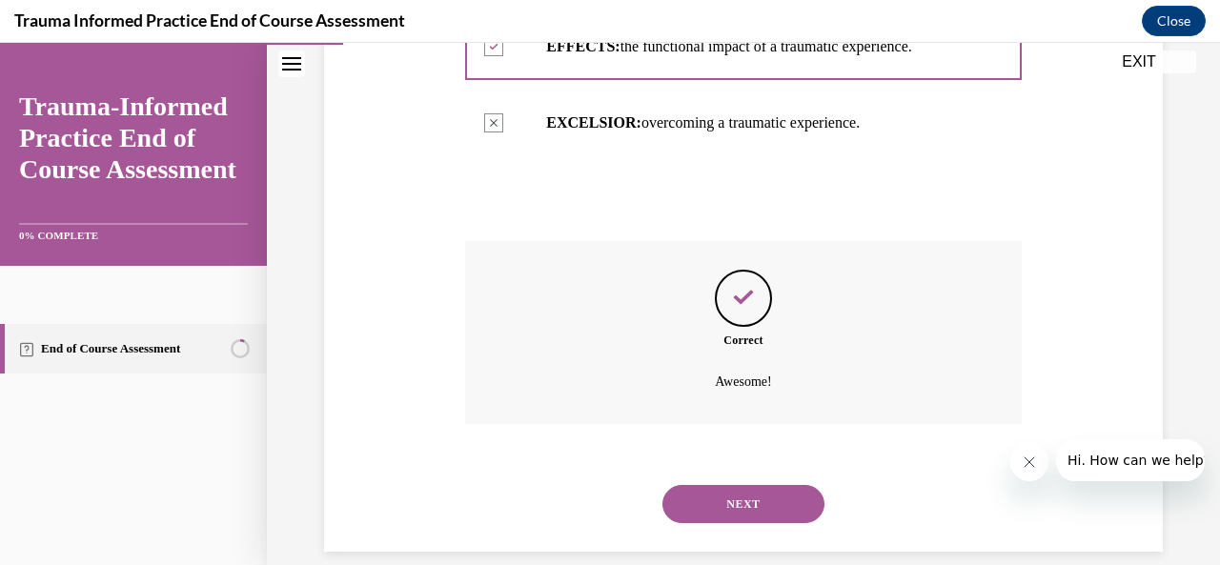
scroll to position [770, 0]
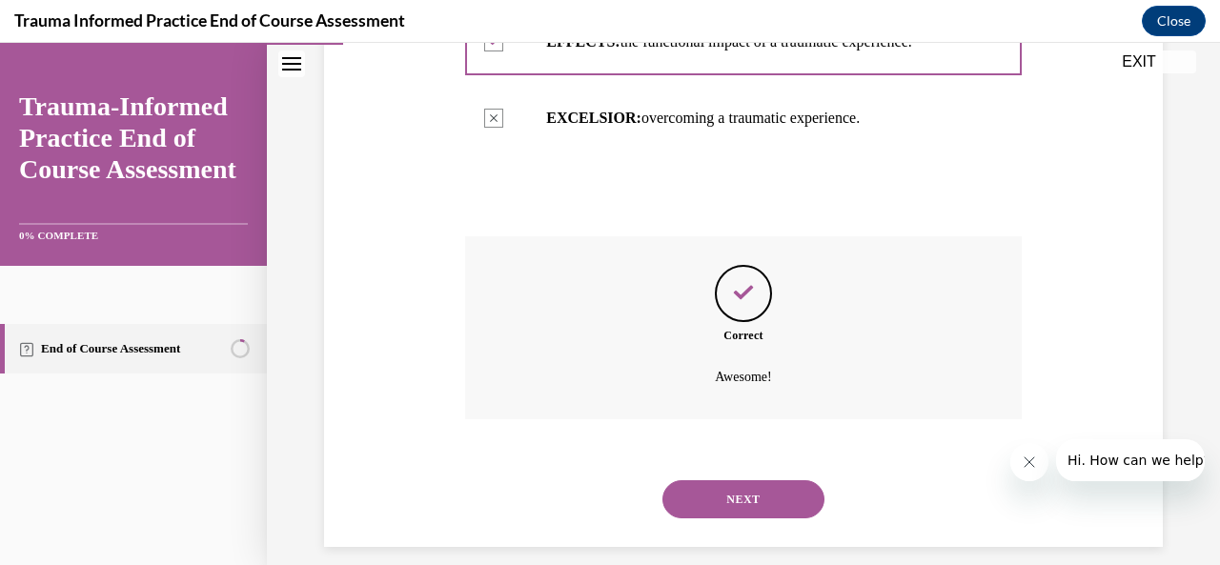
click at [752, 484] on button "NEXT" at bounding box center [744, 499] width 162 height 38
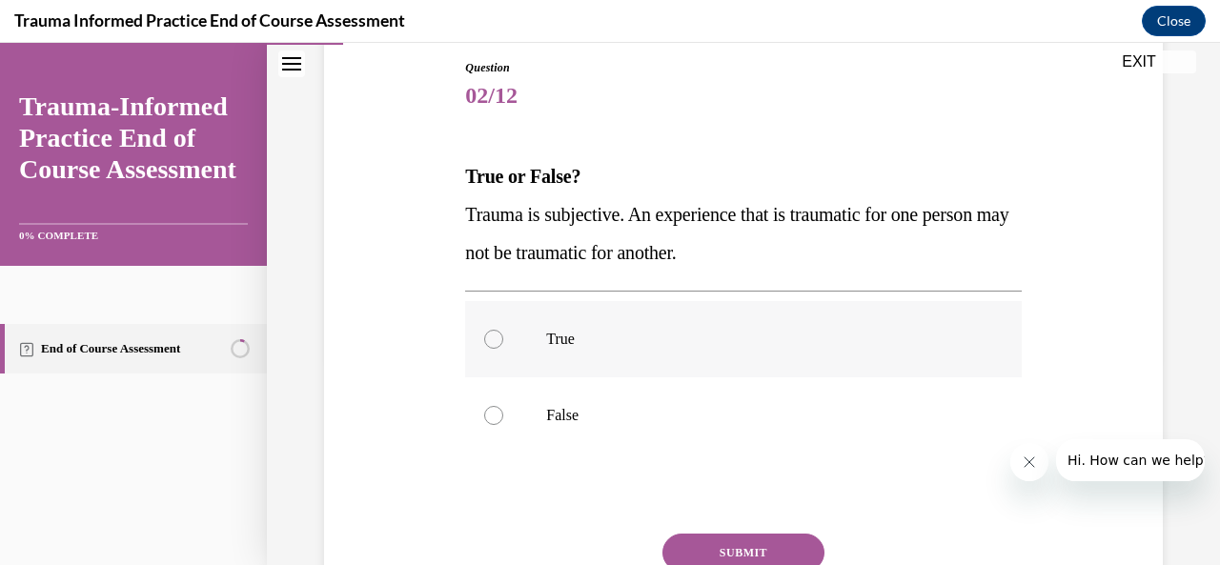
scroll to position [207, 0]
click at [579, 415] on p "False" at bounding box center [759, 414] width 427 height 19
click at [503, 415] on input "False" at bounding box center [493, 414] width 19 height 19
radio input "true"
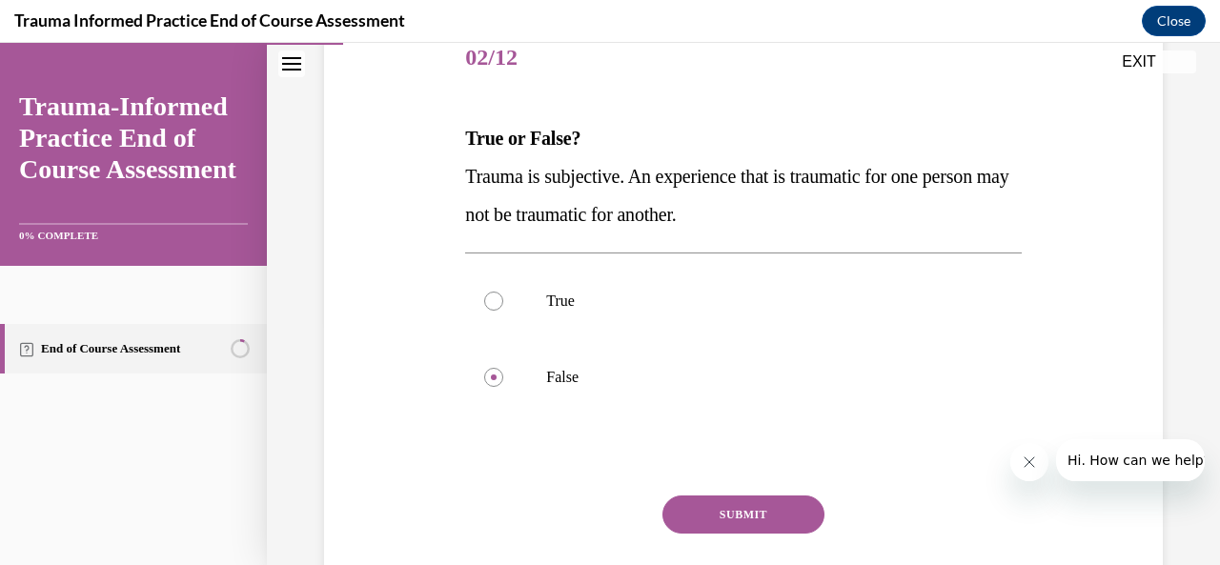
scroll to position [258, 0]
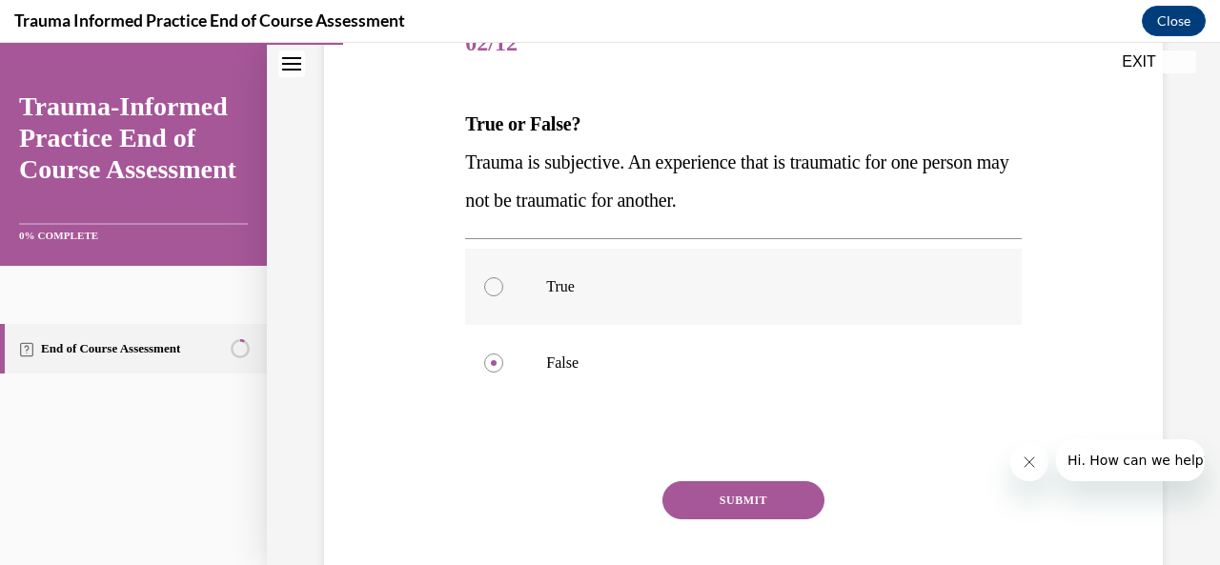
click at [738, 288] on p "True" at bounding box center [759, 286] width 427 height 19
click at [503, 288] on input "True" at bounding box center [493, 286] width 19 height 19
radio input "true"
click at [730, 506] on button "SUBMIT" at bounding box center [744, 500] width 162 height 38
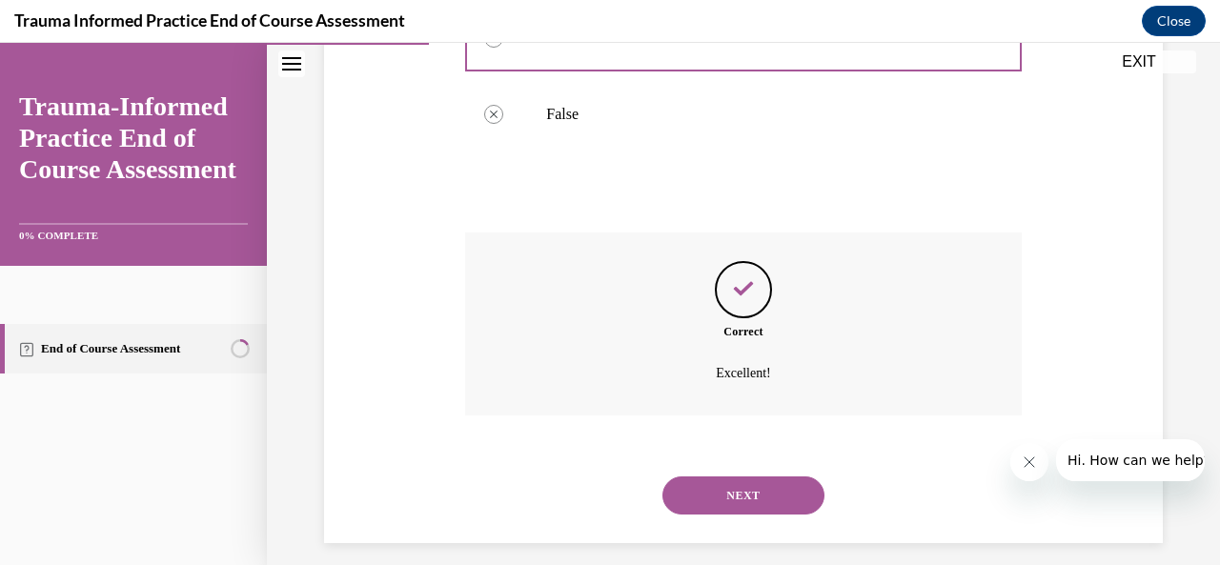
scroll to position [522, 0]
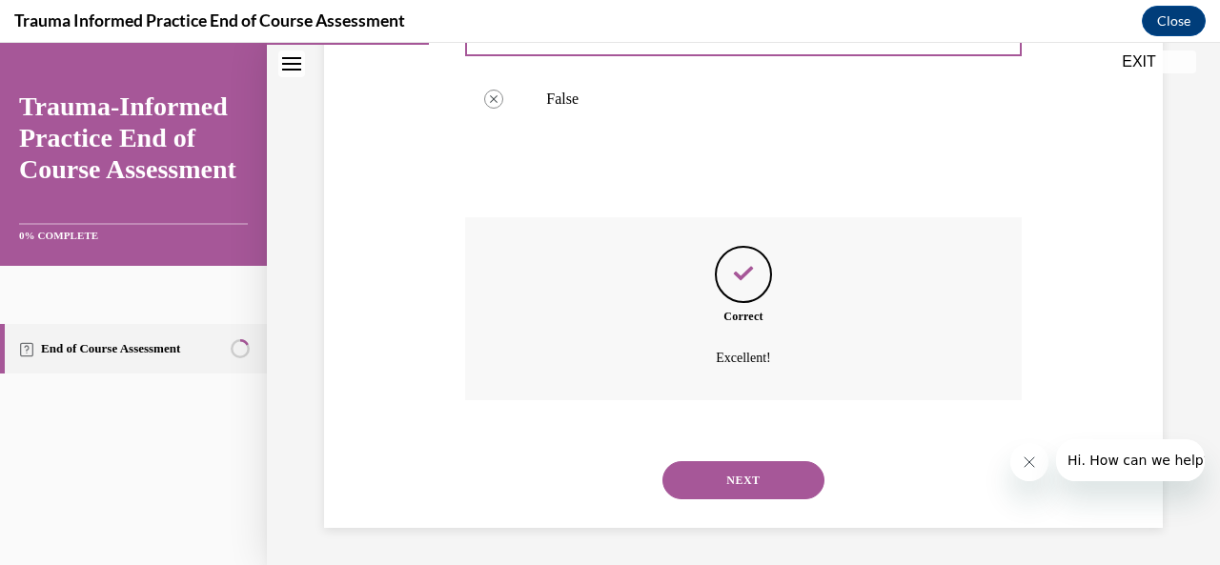
click at [761, 493] on button "NEXT" at bounding box center [744, 480] width 162 height 38
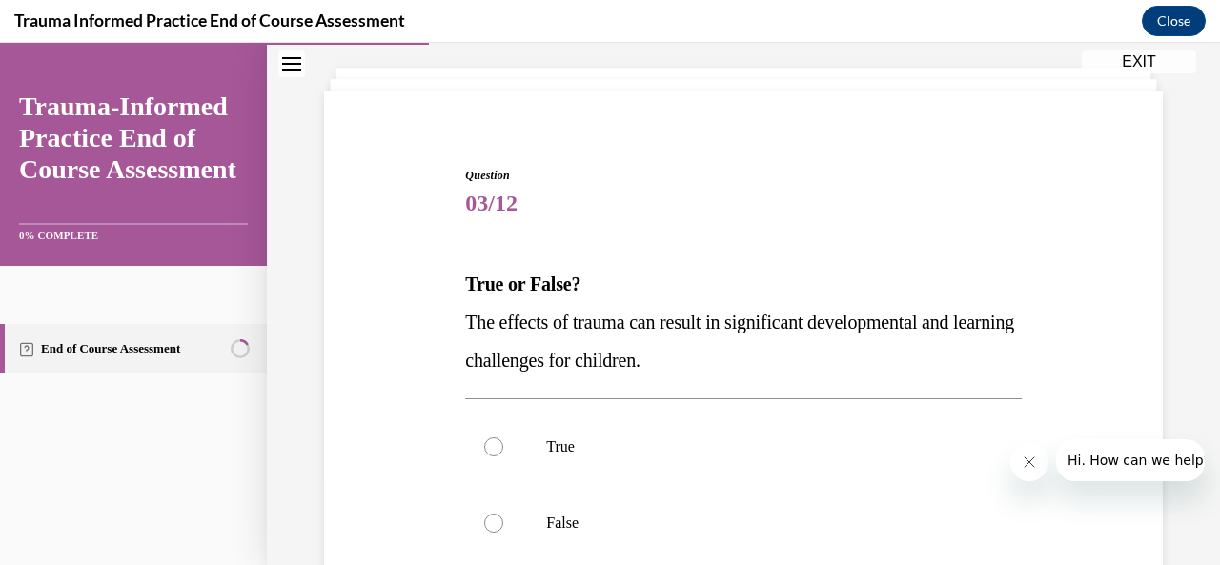
scroll to position [102, 0]
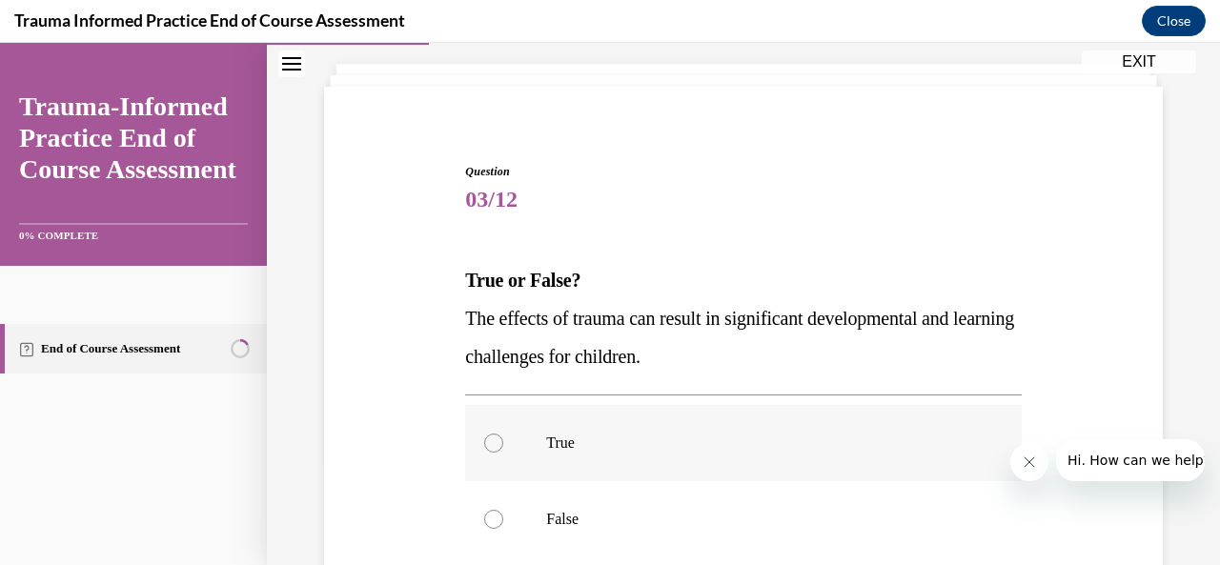
click at [738, 445] on p "True" at bounding box center [759, 443] width 427 height 19
click at [503, 445] on input "True" at bounding box center [493, 443] width 19 height 19
radio input "true"
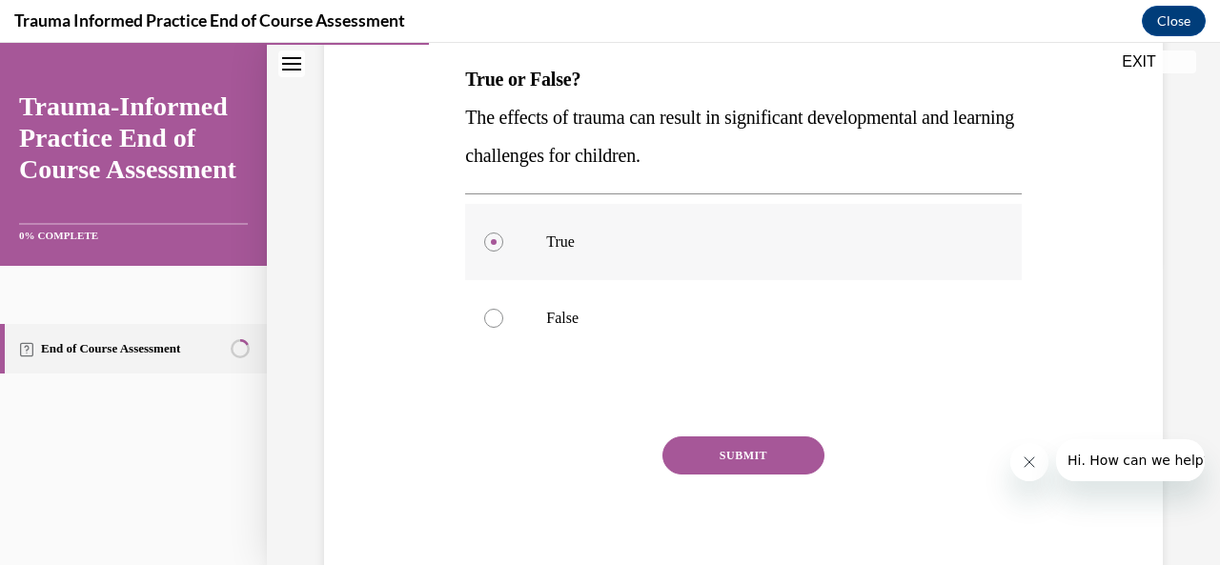
click at [738, 445] on button "SUBMIT" at bounding box center [744, 456] width 162 height 38
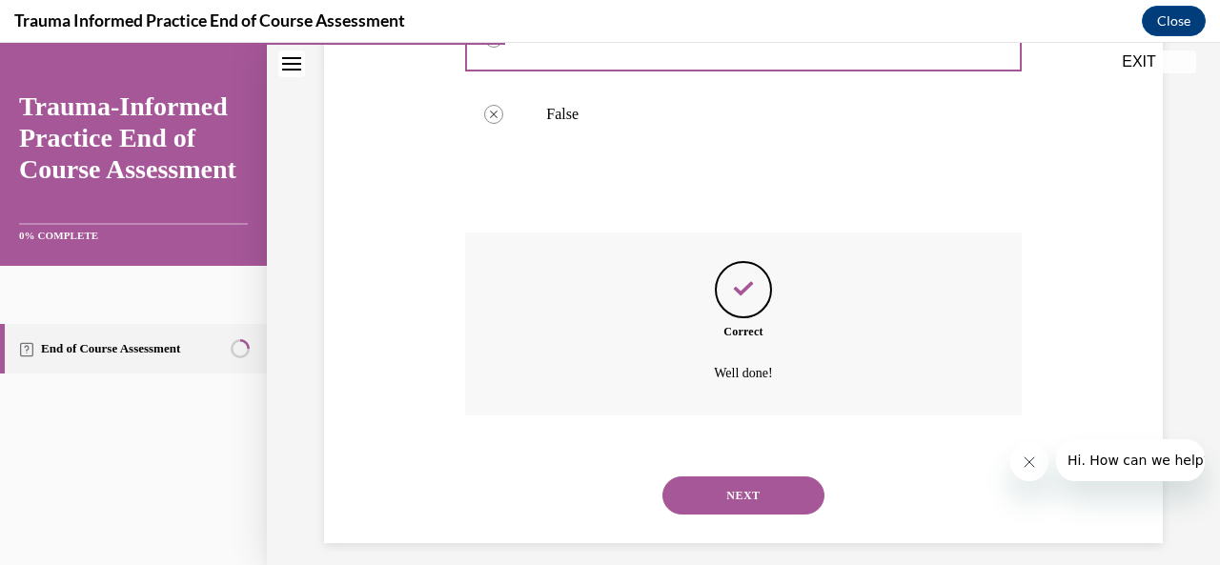
scroll to position [522, 0]
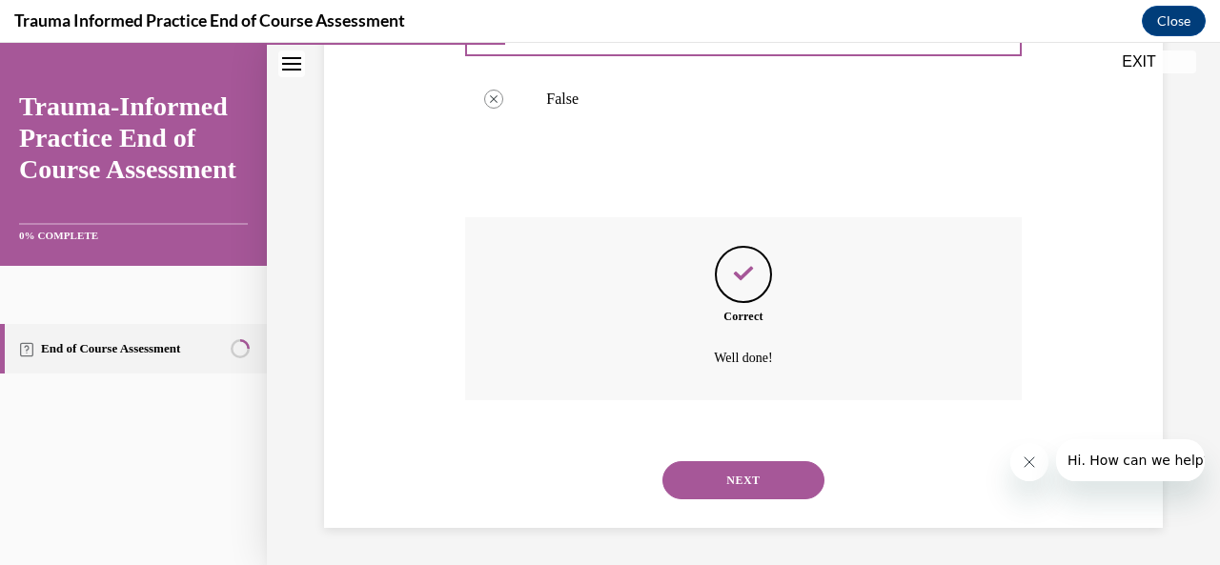
click at [761, 485] on button "NEXT" at bounding box center [744, 480] width 162 height 38
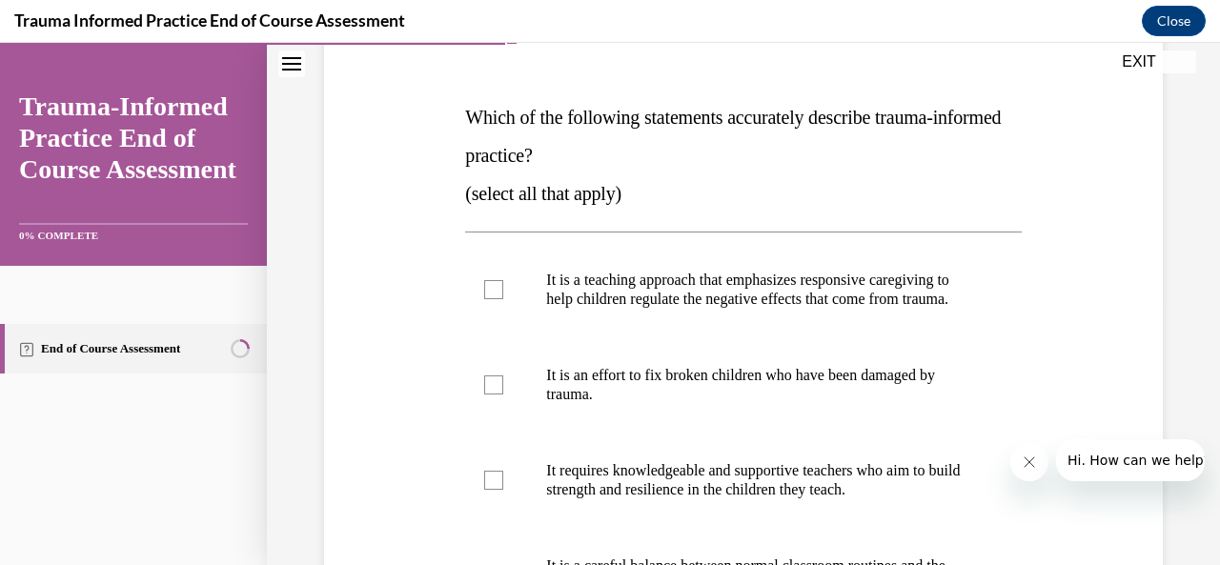
scroll to position [285, 0]
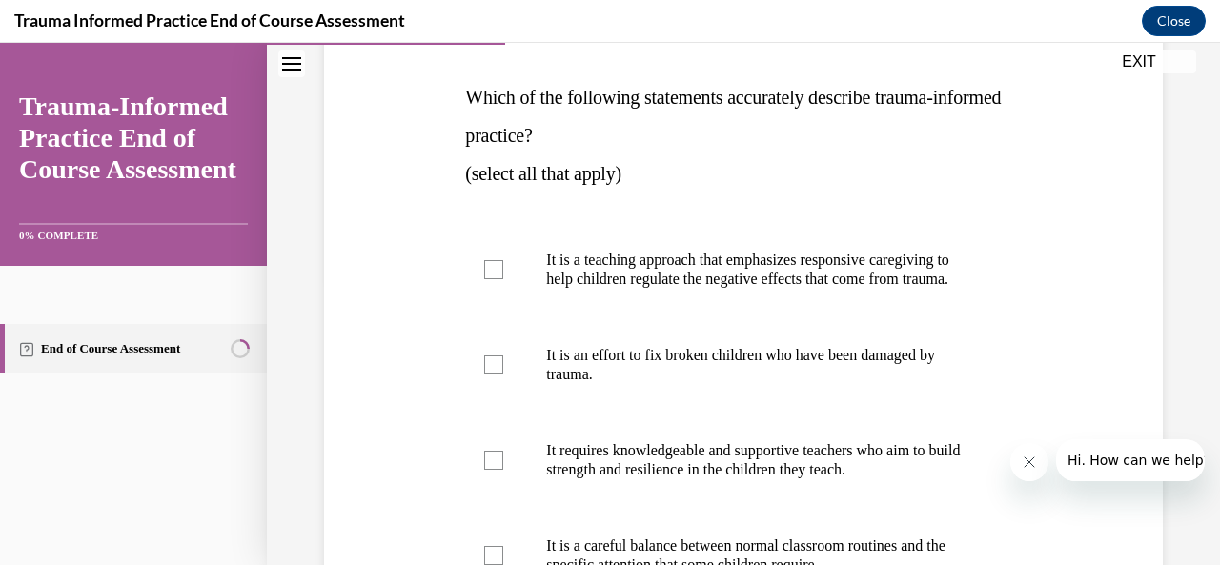
drag, startPoint x: 461, startPoint y: 91, endPoint x: 627, endPoint y: 127, distance: 169.8
click at [627, 127] on div "Question 04/12 Which of the following statements accurately describe trauma-inf…" at bounding box center [742, 433] width 565 height 965
copy span "Which of the following statements accurately describe trauma-informed practice?"
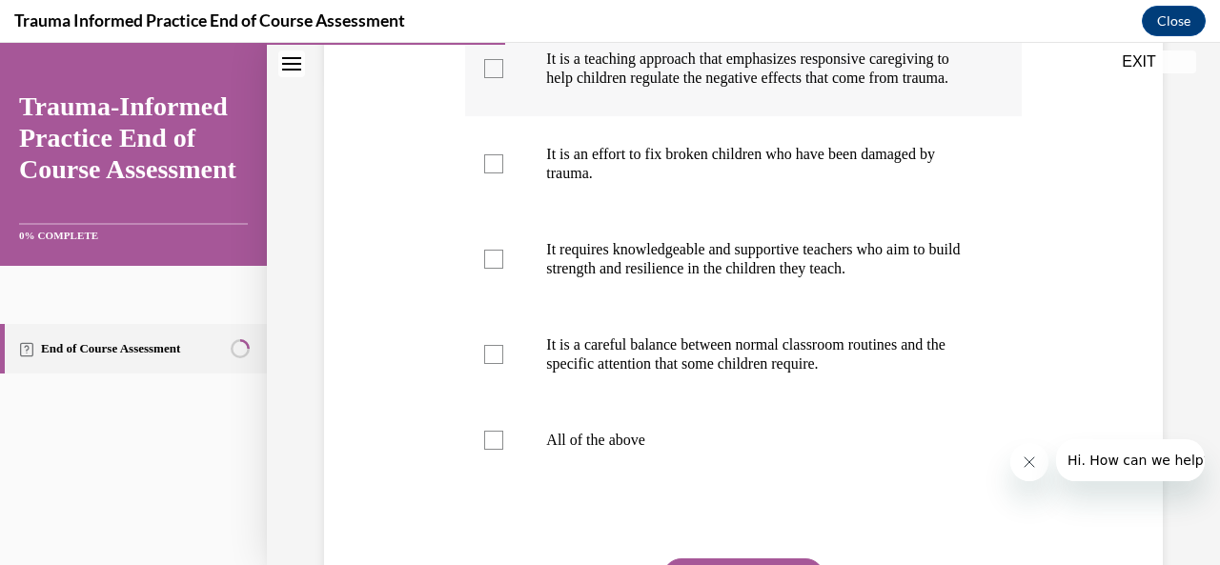
scroll to position [485, 0]
click at [644, 443] on label "All of the above" at bounding box center [743, 441] width 556 height 76
click at [503, 443] on input "All of the above" at bounding box center [493, 441] width 19 height 19
checkbox input "true"
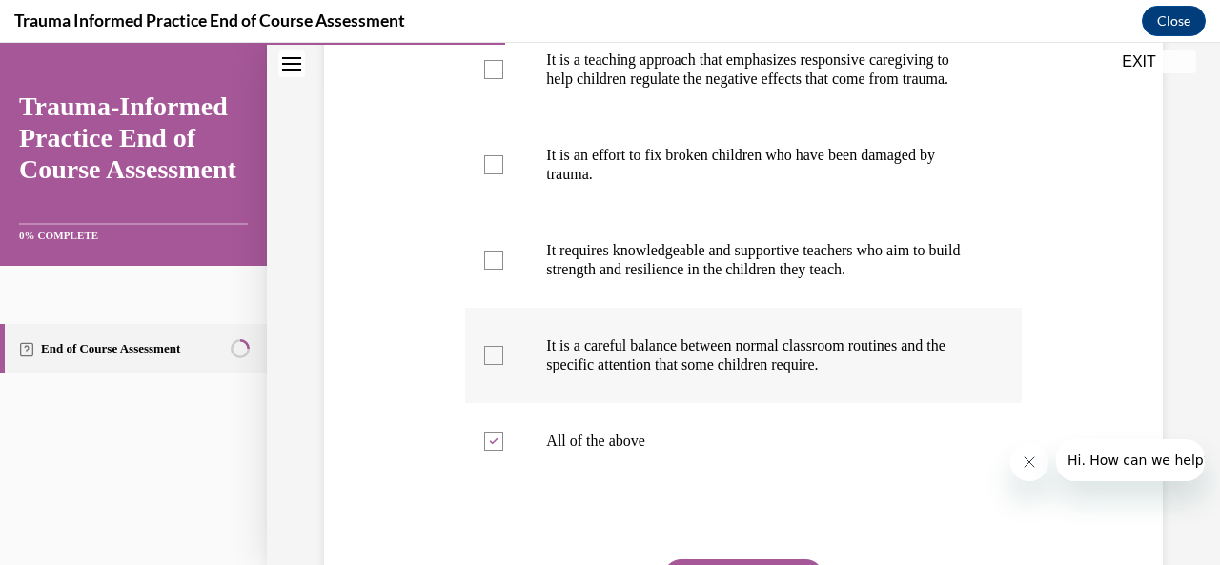
click at [648, 375] on p "It is a careful balance between normal classroom routines and the specific atte…" at bounding box center [759, 356] width 427 height 38
click at [503, 365] on input "It is a careful balance between normal classroom routines and the specific atte…" at bounding box center [493, 355] width 19 height 19
checkbox input "true"
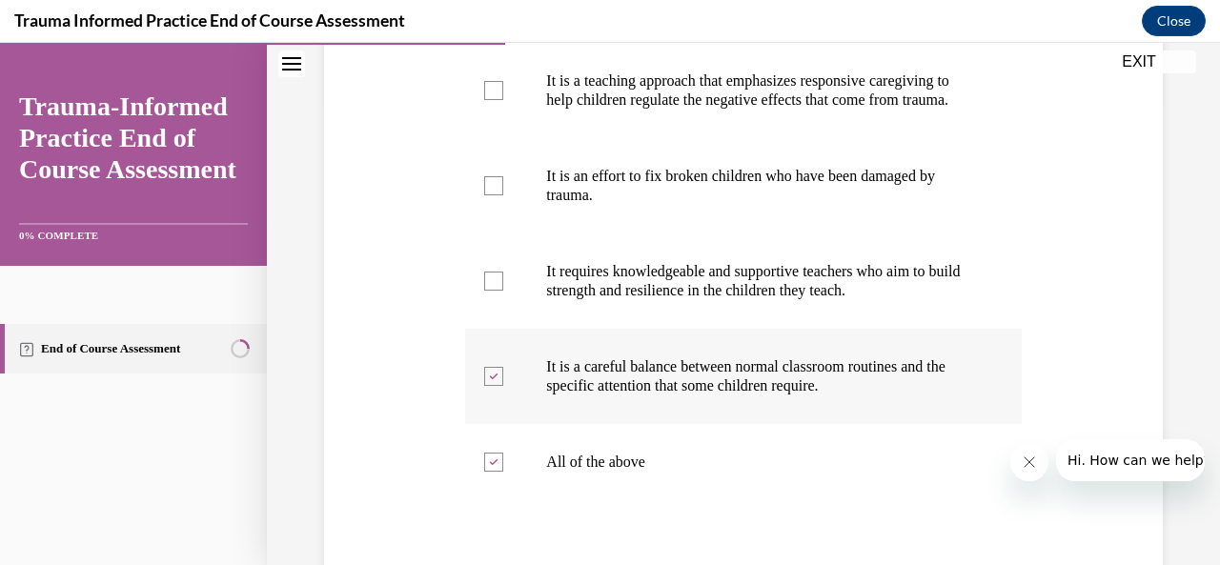
scroll to position [429, 0]
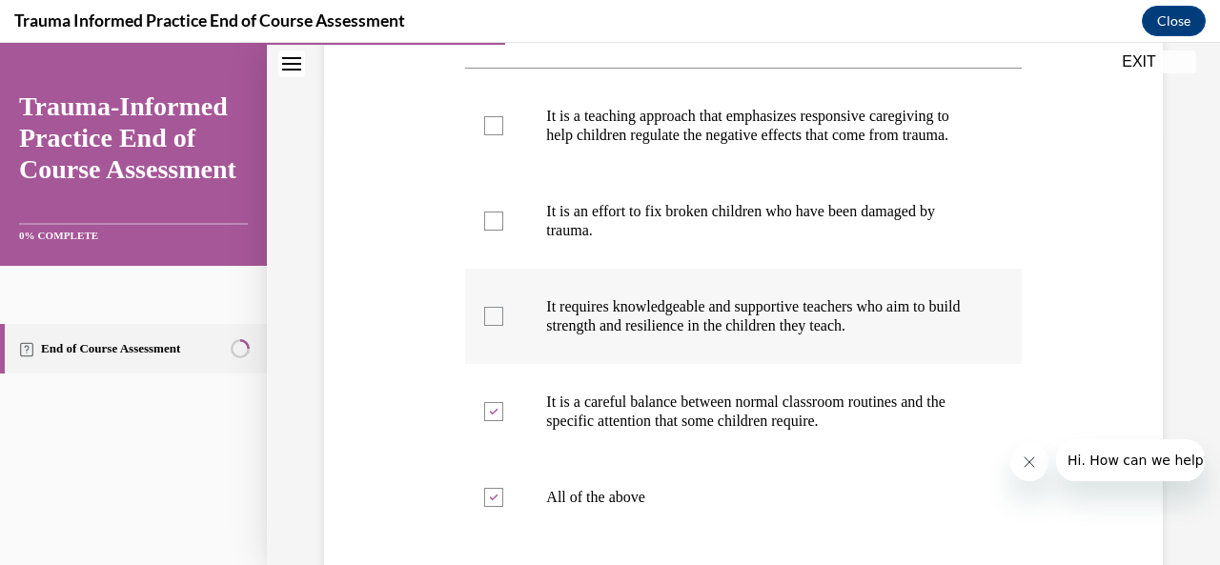
click at [701, 356] on label "It requires knowledgeable and supportive teachers who aim to build strength and…" at bounding box center [743, 316] width 556 height 95
click at [503, 326] on input "It requires knowledgeable and supportive teachers who aim to build strength and…" at bounding box center [493, 316] width 19 height 19
checkbox input "true"
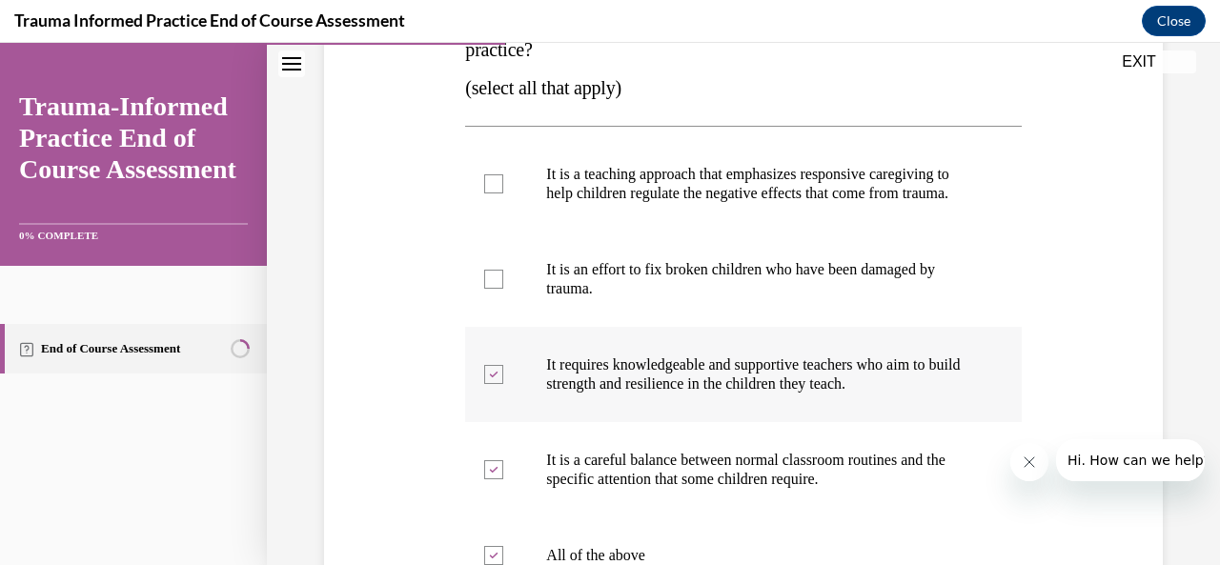
scroll to position [366, 0]
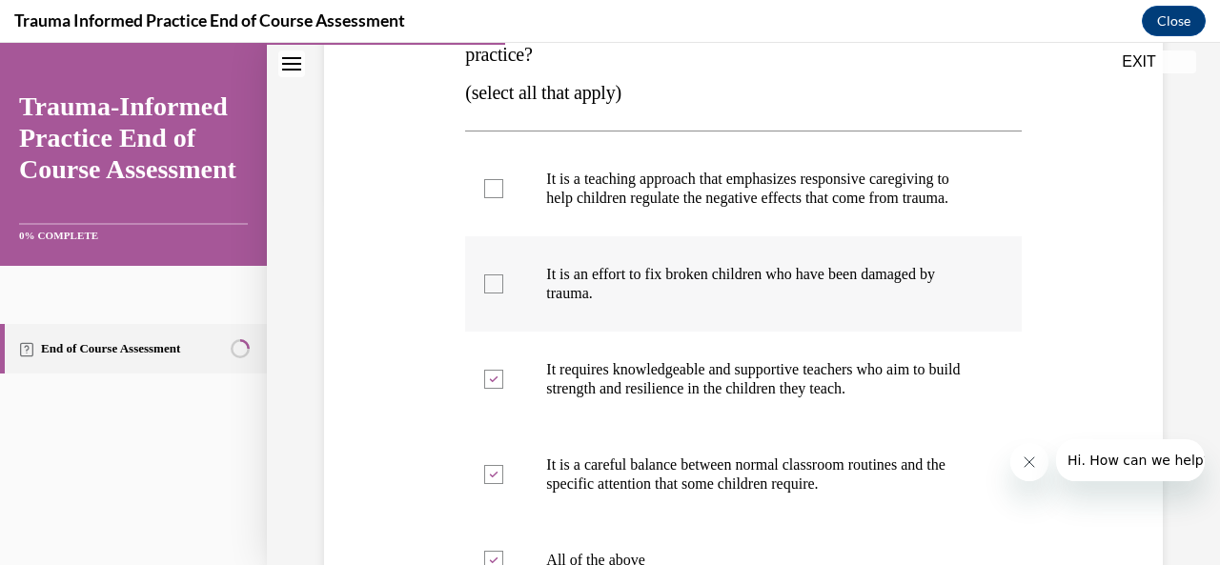
click at [682, 328] on label "It is an effort to fix broken children who have been damaged by trauma." at bounding box center [743, 283] width 556 height 95
click at [503, 294] on input "It is an effort to fix broken children who have been damaged by trauma." at bounding box center [493, 284] width 19 height 19
checkbox input "true"
click at [618, 227] on label "It is a teaching approach that emphasizes responsive caregiving to help childre…" at bounding box center [743, 188] width 556 height 95
click at [503, 198] on input "It is a teaching approach that emphasizes responsive caregiving to help childre…" at bounding box center [493, 188] width 19 height 19
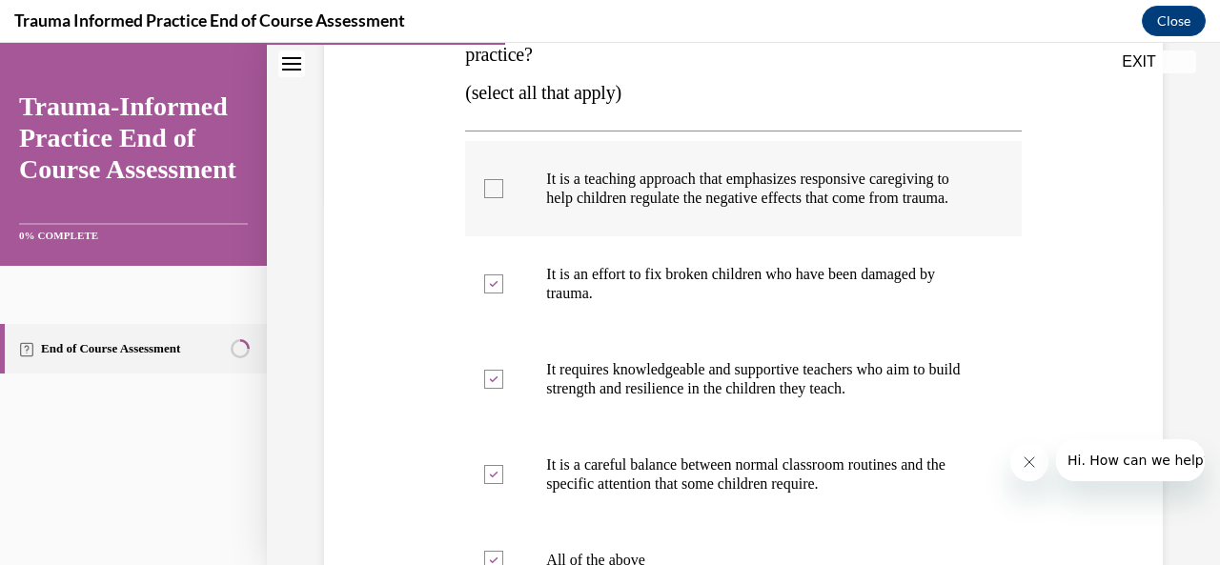
checkbox input "true"
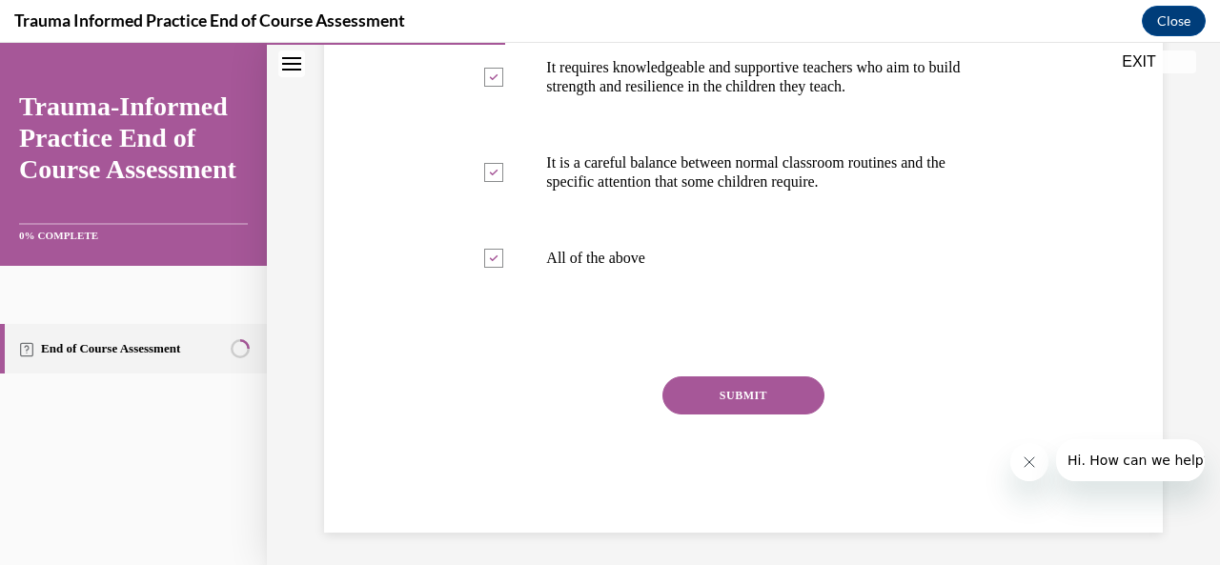
scroll to position [692, 0]
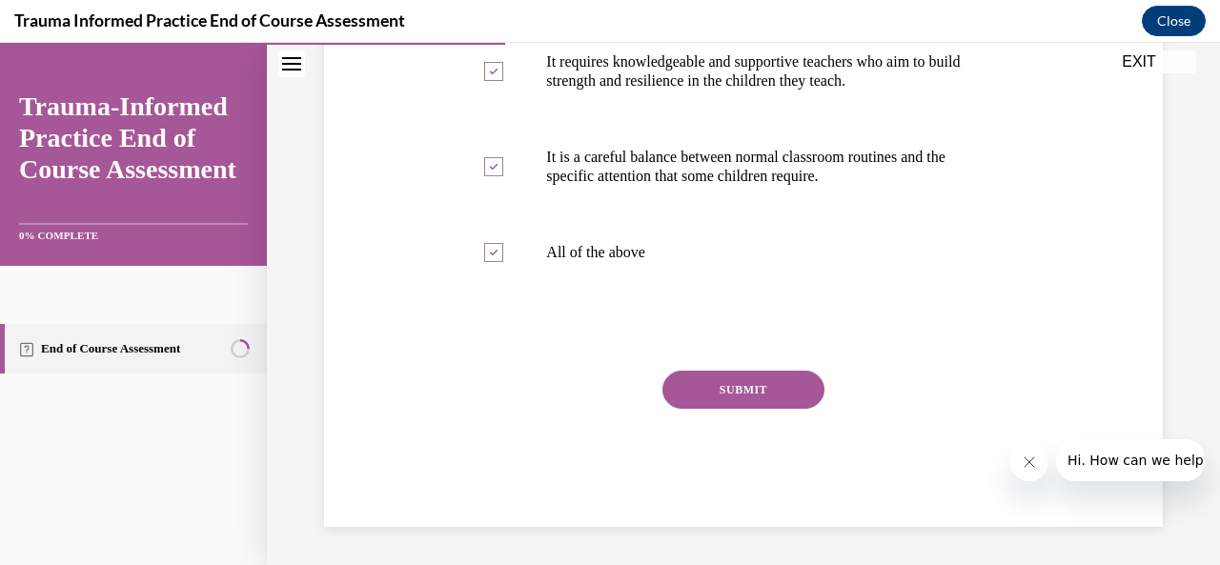
click at [714, 379] on button "SUBMIT" at bounding box center [744, 390] width 162 height 38
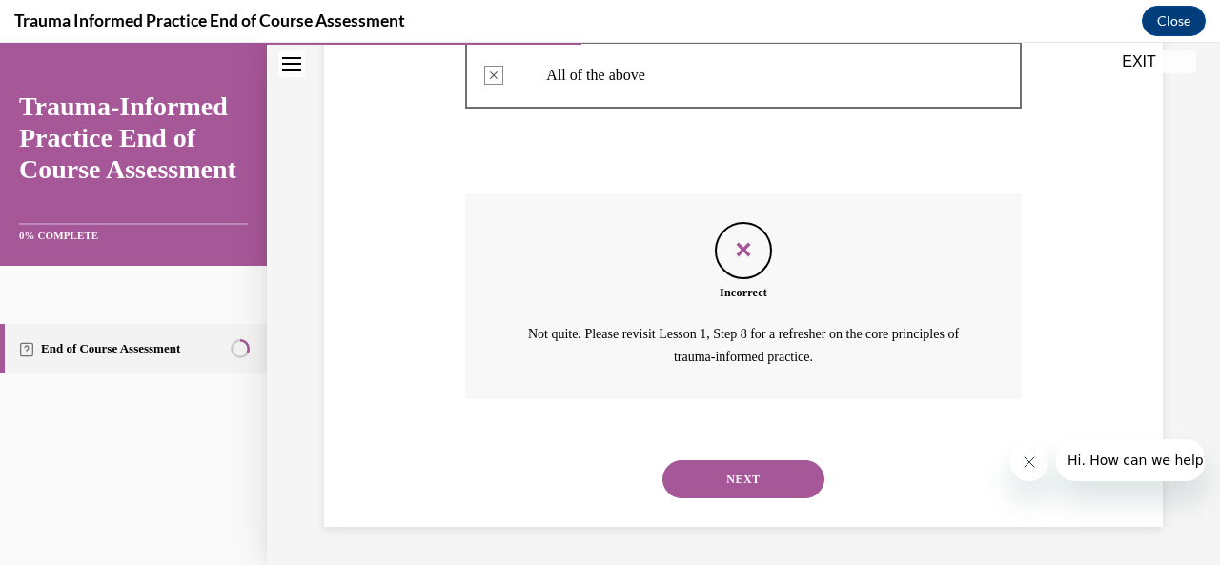
scroll to position [868, 0]
click at [744, 472] on button "NEXT" at bounding box center [744, 479] width 162 height 38
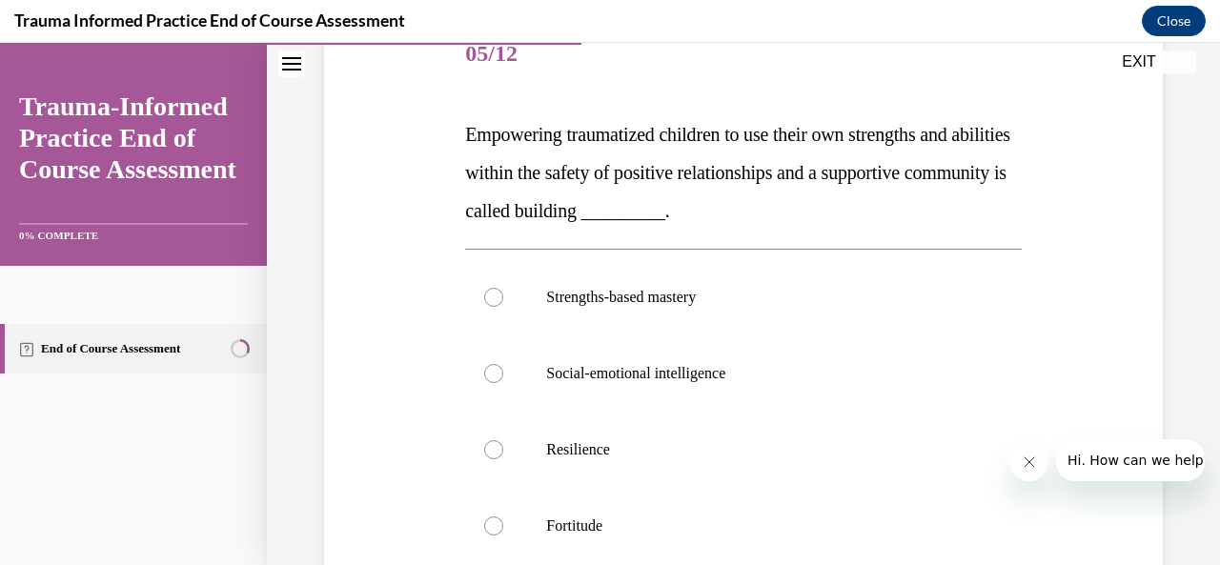
scroll to position [271, 0]
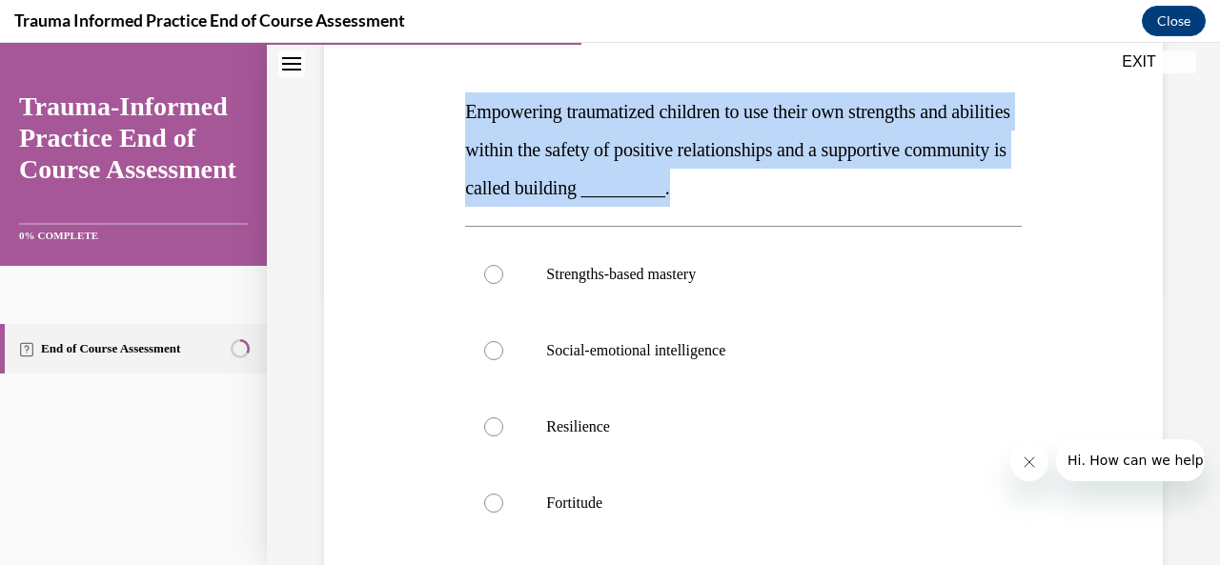
drag, startPoint x: 460, startPoint y: 106, endPoint x: 826, endPoint y: 188, distance: 374.2
click at [826, 188] on div "Question 05/12 Empowering traumatized children to use their own strengths and a…" at bounding box center [742, 372] width 565 height 812
copy span "Empowering traumatized children to use their own strengths and abilities within…"
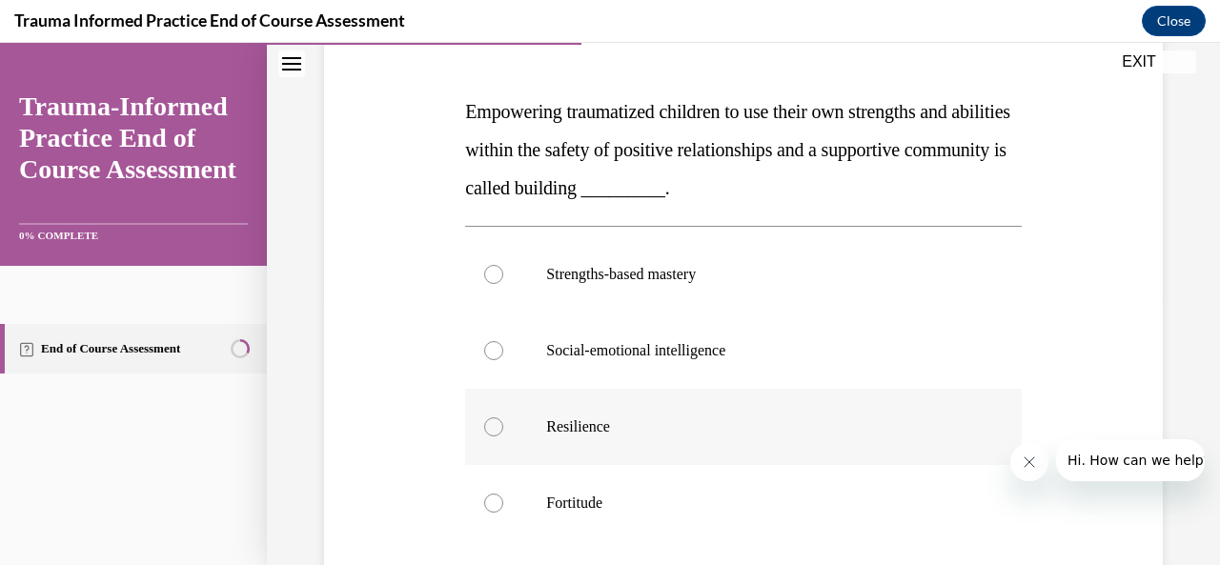
click at [654, 428] on p "Resilience" at bounding box center [759, 427] width 427 height 19
click at [503, 428] on input "Resilience" at bounding box center [493, 427] width 19 height 19
radio input "true"
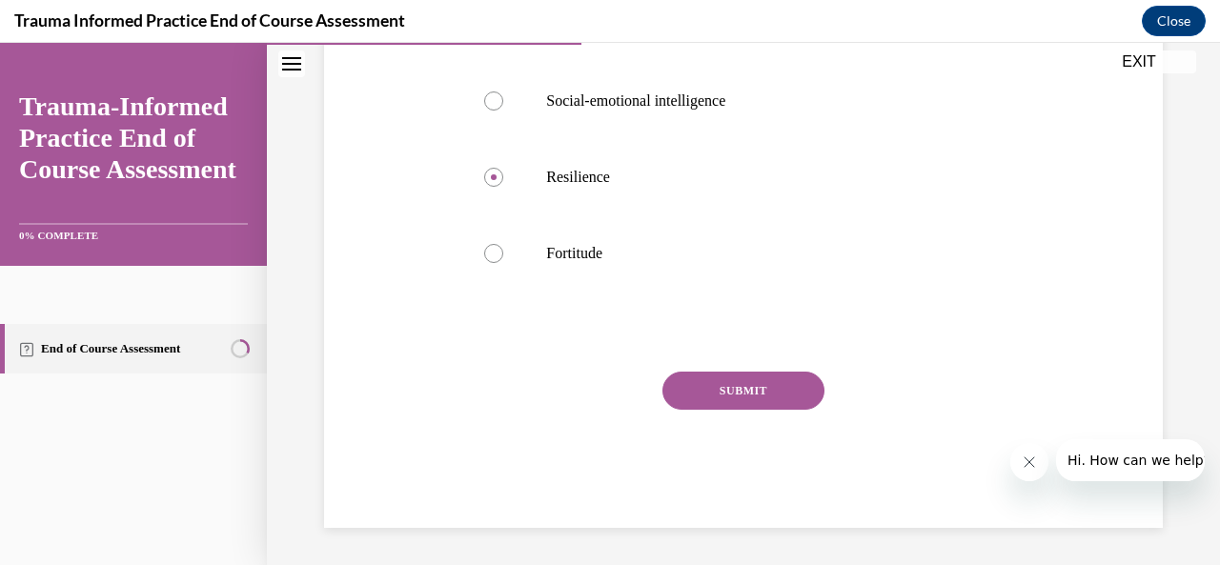
click at [739, 387] on button "SUBMIT" at bounding box center [744, 391] width 162 height 38
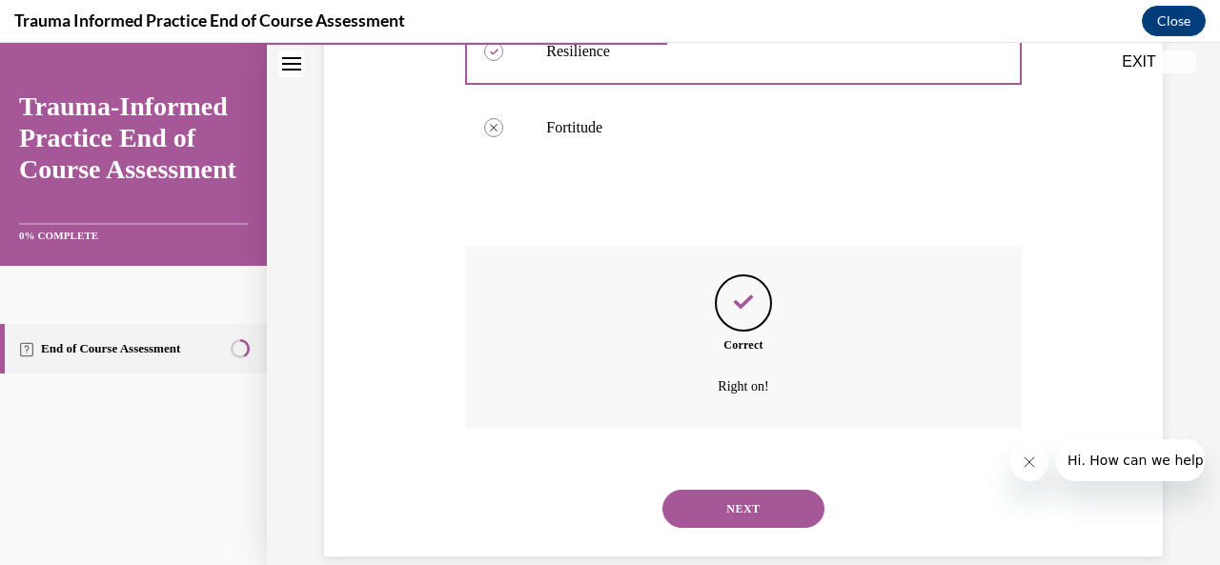
scroll to position [675, 0]
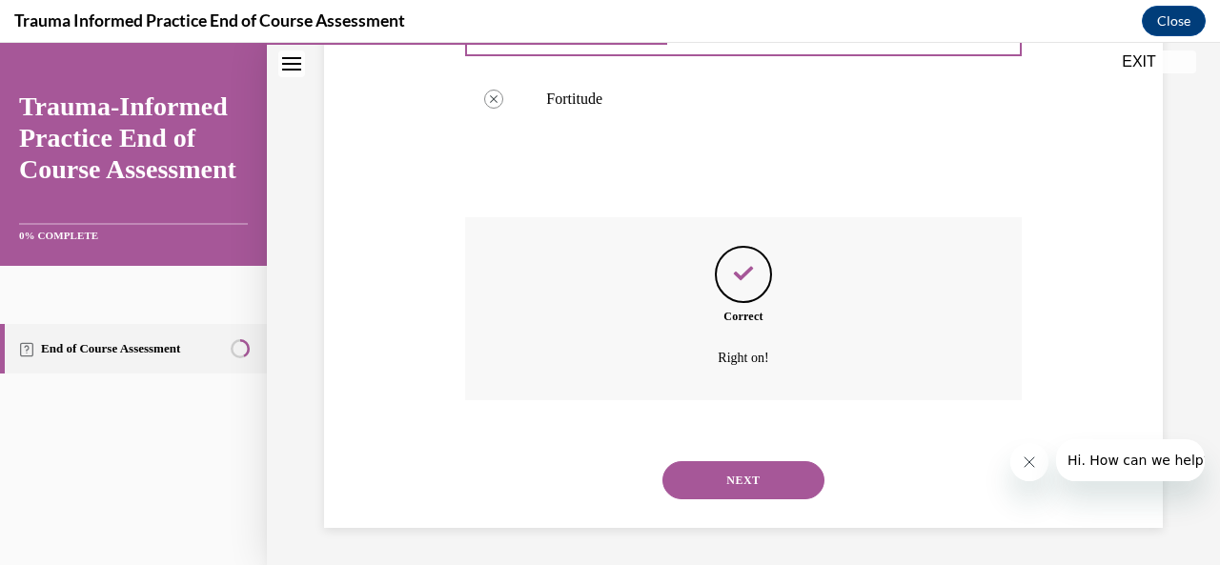
click at [743, 474] on button "NEXT" at bounding box center [744, 480] width 162 height 38
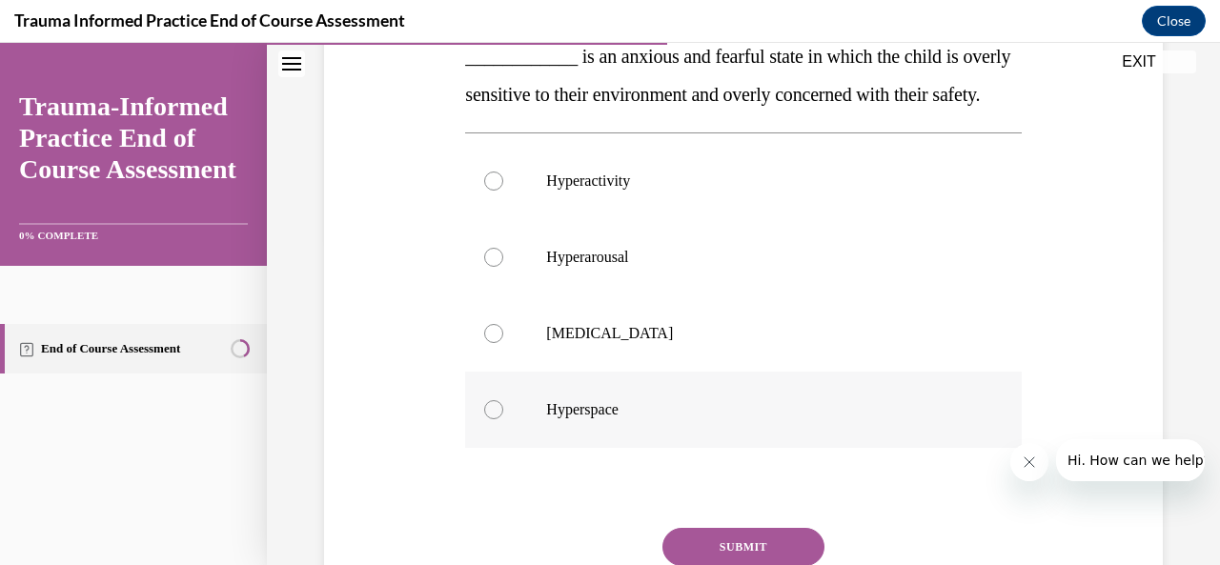
scroll to position [325, 0]
click at [762, 192] on p "Hyperactivity" at bounding box center [759, 182] width 427 height 19
click at [503, 192] on input "Hyperactivity" at bounding box center [493, 182] width 19 height 19
radio input "true"
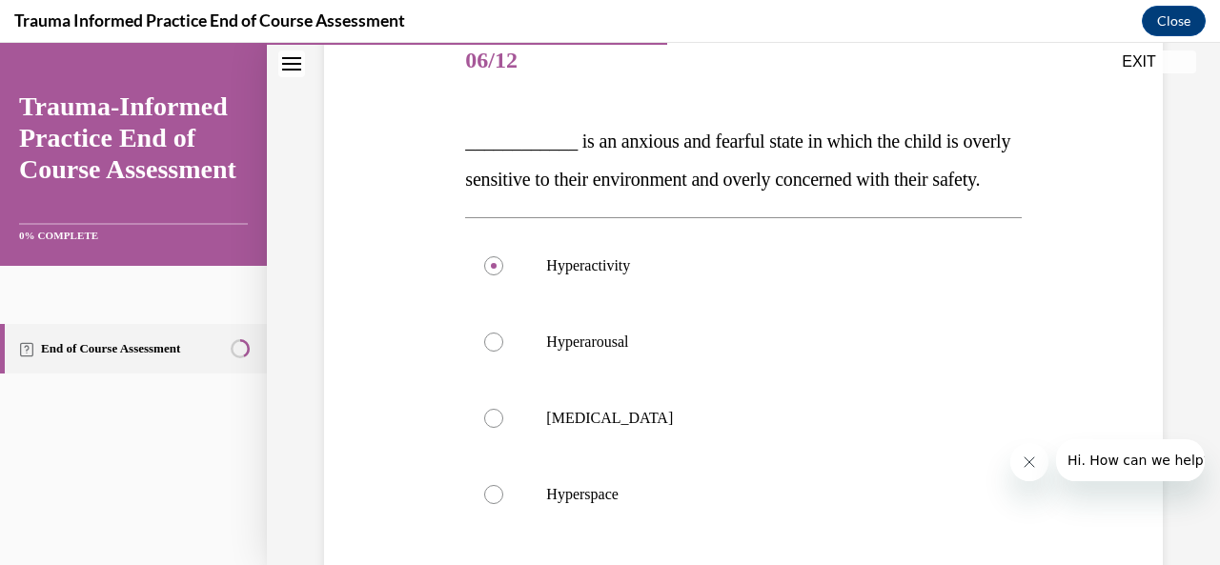
scroll to position [220, 0]
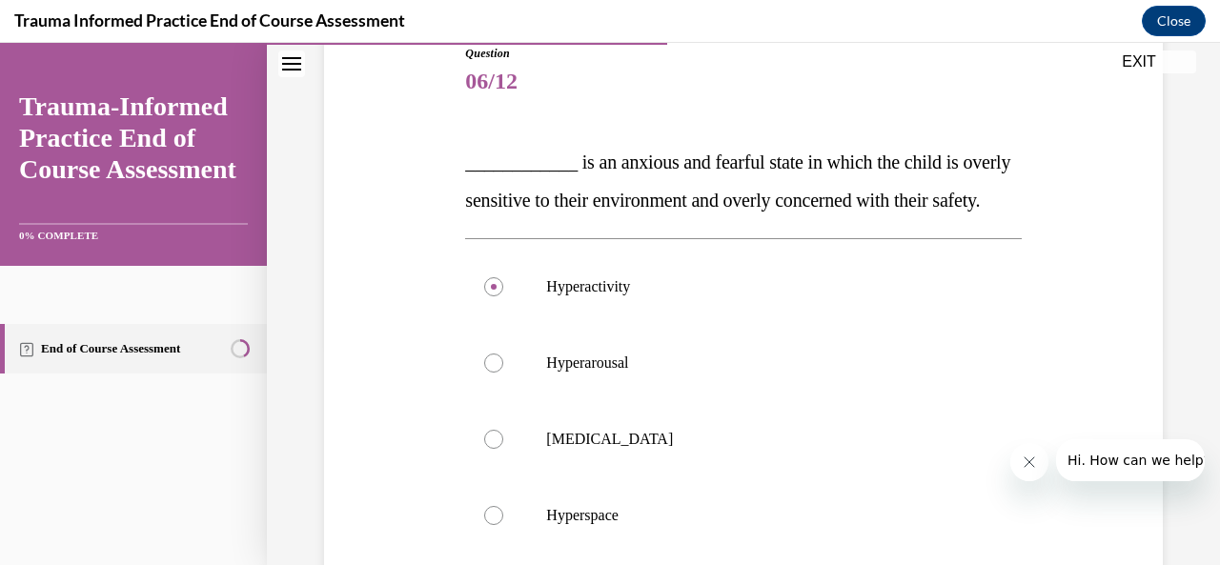
drag, startPoint x: 458, startPoint y: 158, endPoint x: 620, endPoint y: 228, distance: 176.4
click at [620, 228] on div "Question 06/12 ____________ is an anxious and fearful state in which the child …" at bounding box center [743, 389] width 848 height 803
copy span "____________ is an anxious and fearful state in which the child is overly sensi…"
click at [1070, 323] on div "Question 06/12 ____________ is an anxious and fearful state in which the child …" at bounding box center [743, 389] width 848 height 803
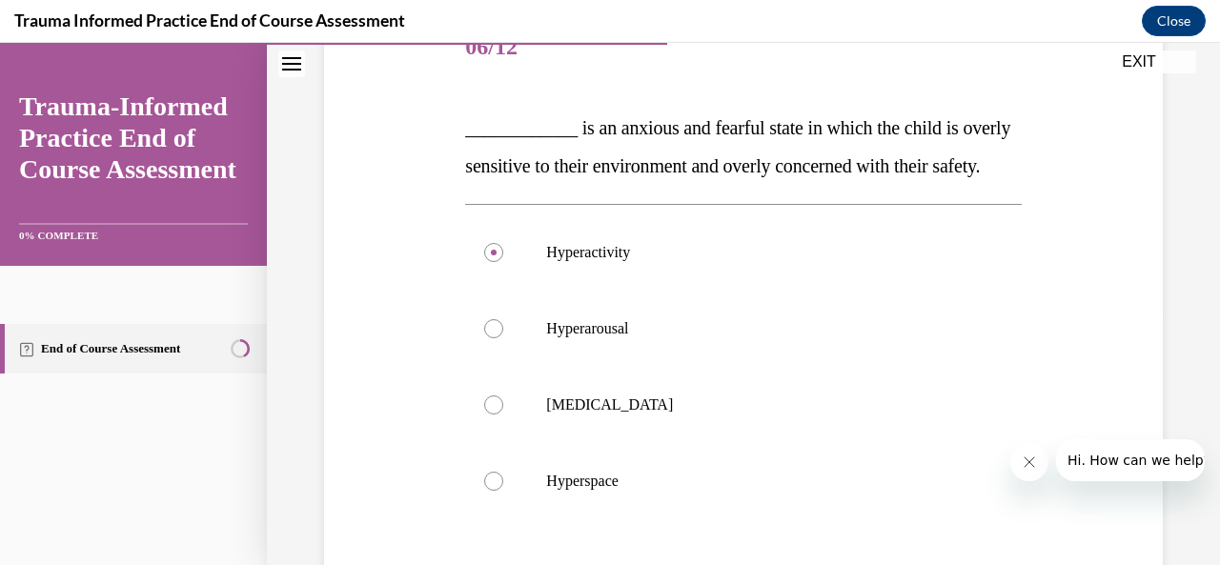
scroll to position [253, 0]
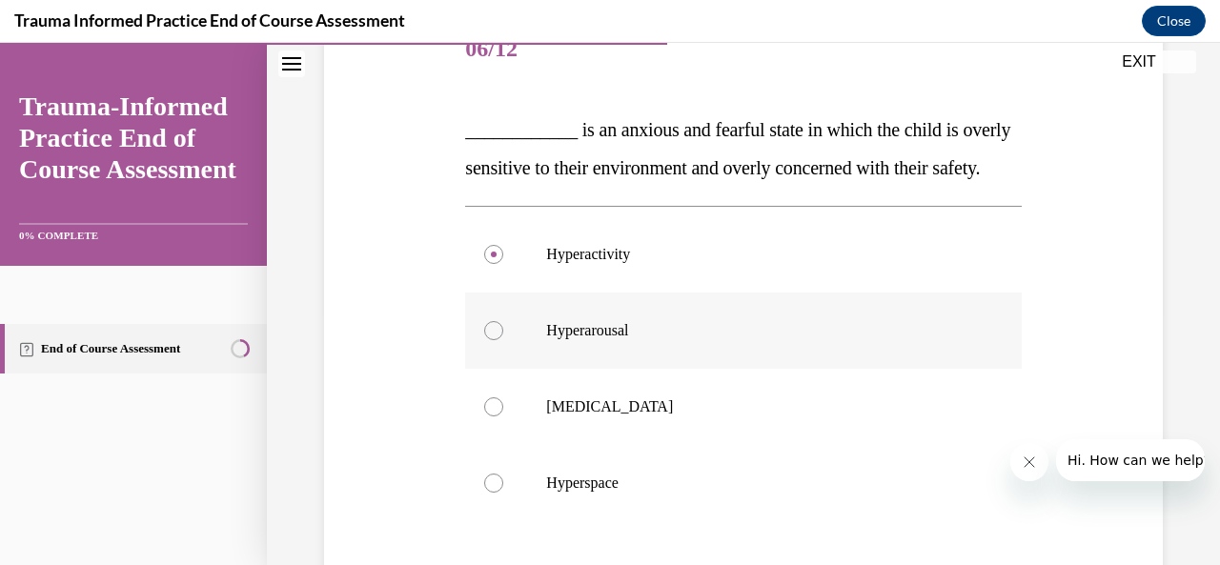
click at [618, 334] on label "Hyperarousal" at bounding box center [743, 331] width 556 height 76
click at [503, 334] on input "Hyperarousal" at bounding box center [493, 330] width 19 height 19
radio input "true"
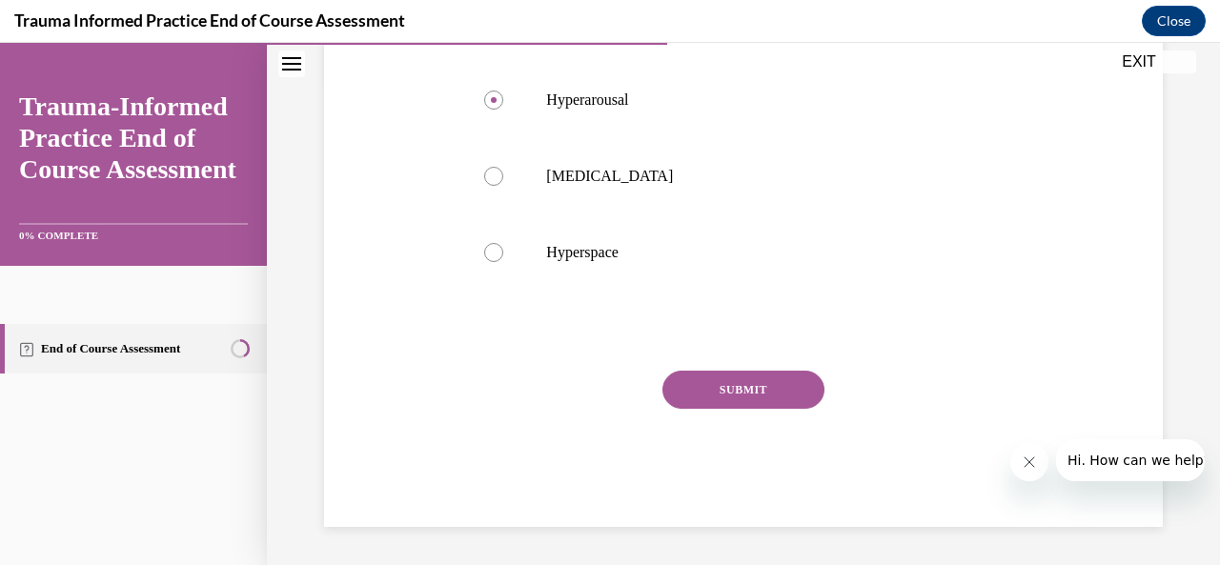
click at [728, 392] on button "SUBMIT" at bounding box center [744, 390] width 162 height 38
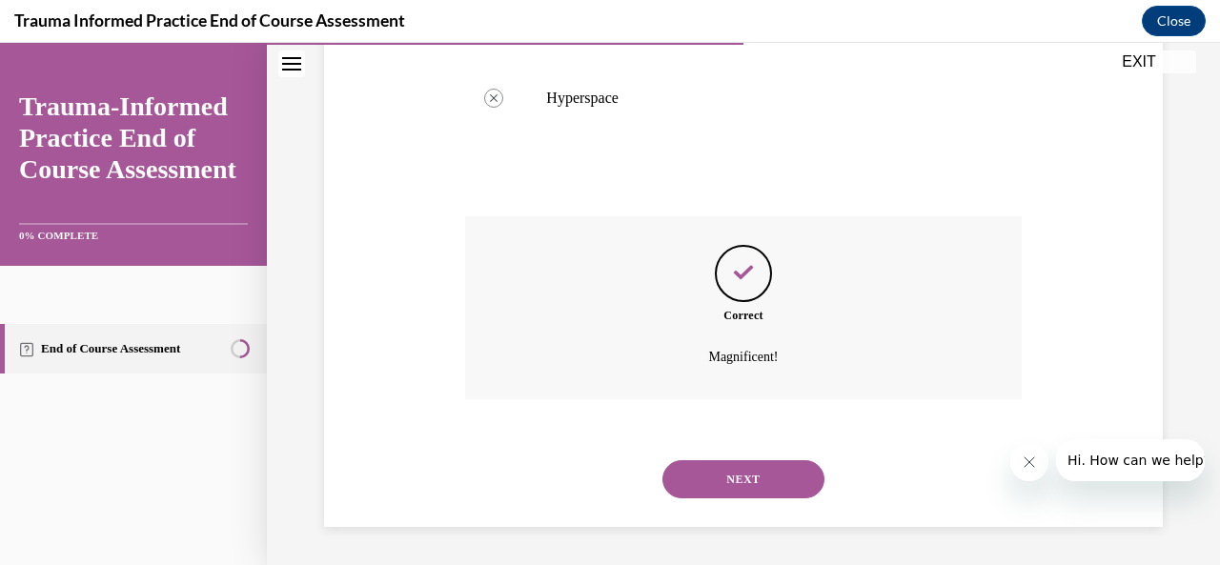
scroll to position [675, 0]
click at [754, 459] on div "NEXT" at bounding box center [743, 479] width 556 height 76
click at [753, 490] on button "NEXT" at bounding box center [744, 479] width 162 height 38
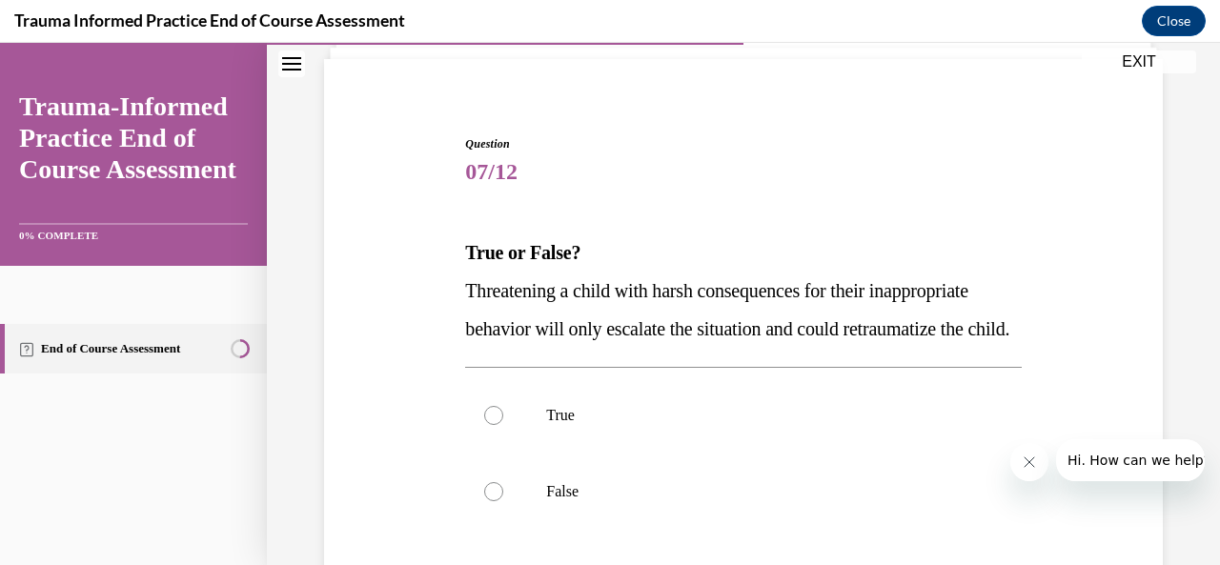
scroll to position [145, 0]
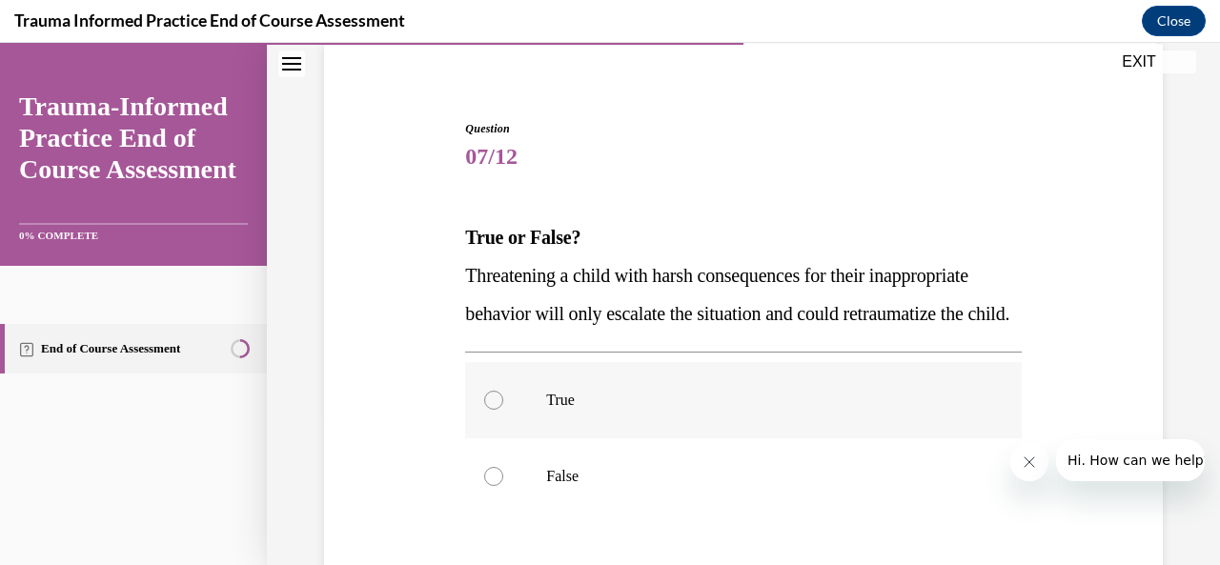
click at [653, 410] on p "True" at bounding box center [759, 400] width 427 height 19
click at [503, 410] on input "True" at bounding box center [493, 400] width 19 height 19
radio input "true"
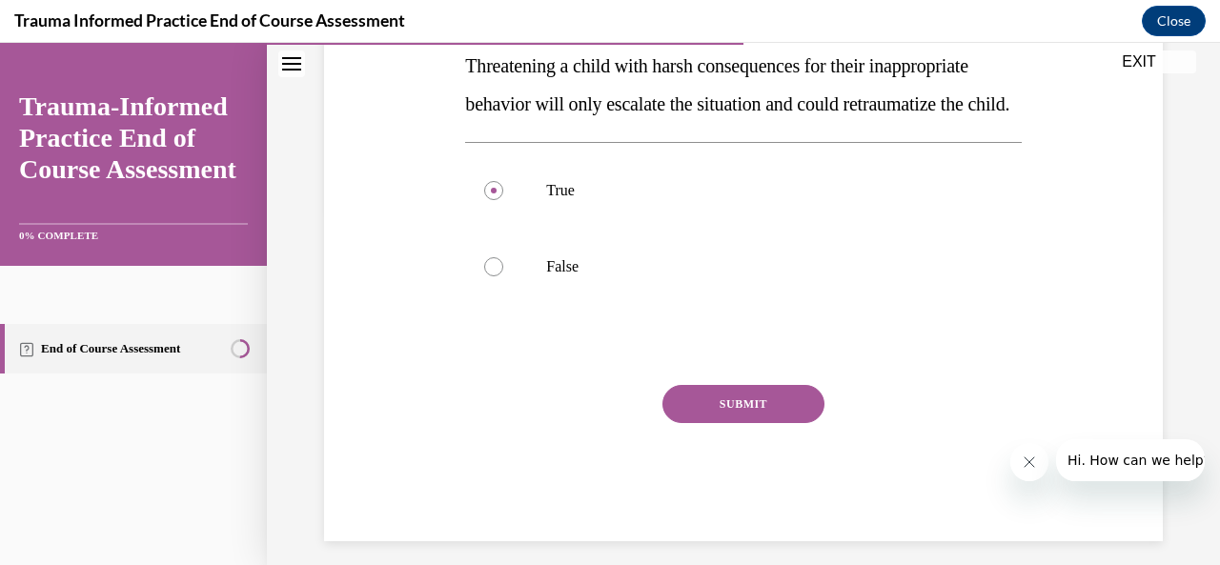
click at [681, 423] on button "SUBMIT" at bounding box center [744, 404] width 162 height 38
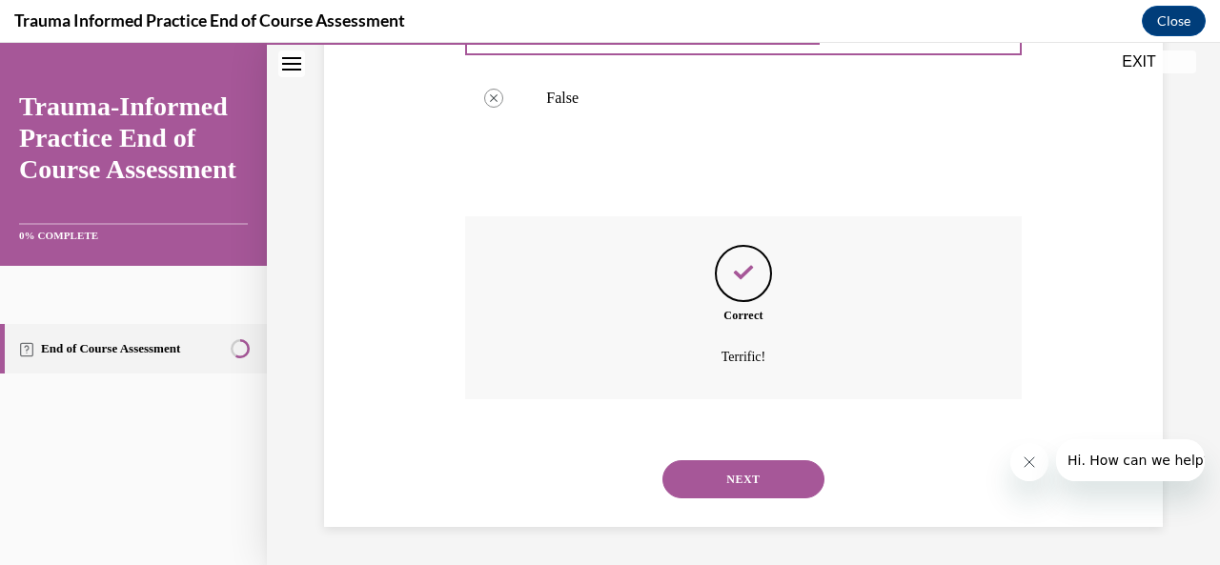
scroll to position [561, 0]
click at [740, 472] on button "NEXT" at bounding box center [744, 479] width 162 height 38
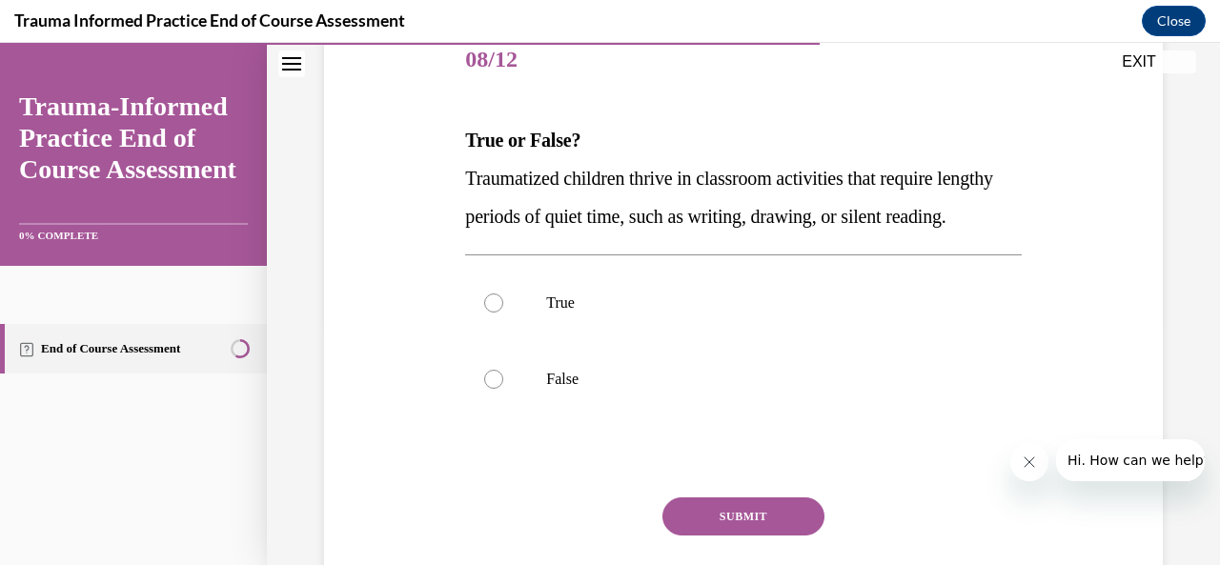
scroll to position [243, 0]
click at [769, 396] on label "False" at bounding box center [743, 378] width 556 height 76
click at [503, 388] on input "False" at bounding box center [493, 378] width 19 height 19
radio input "true"
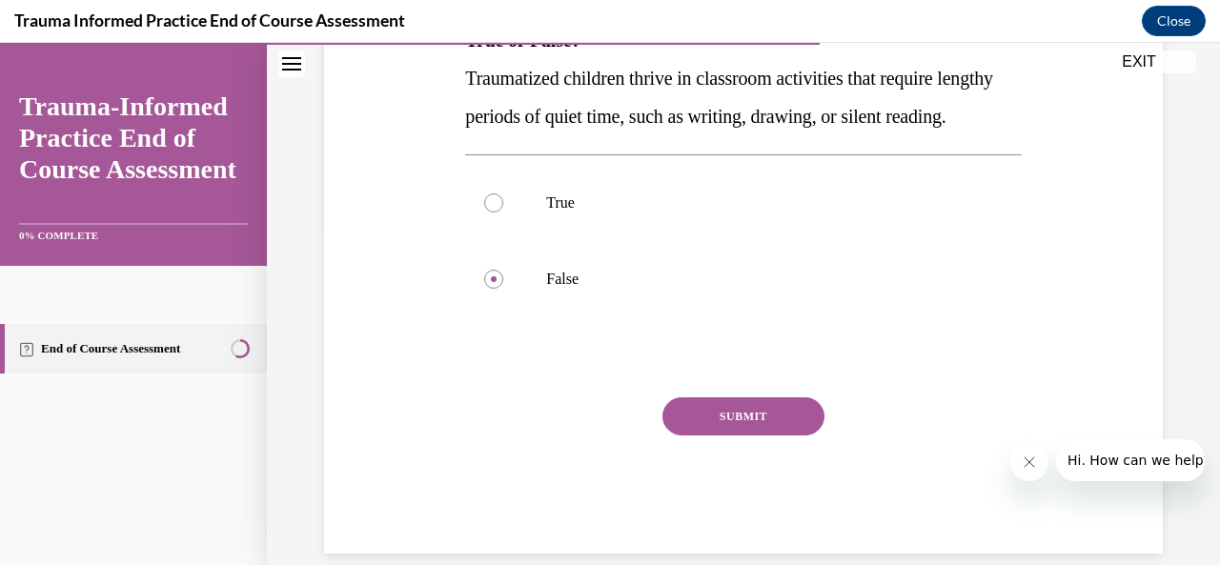
click at [768, 436] on button "SUBMIT" at bounding box center [744, 417] width 162 height 38
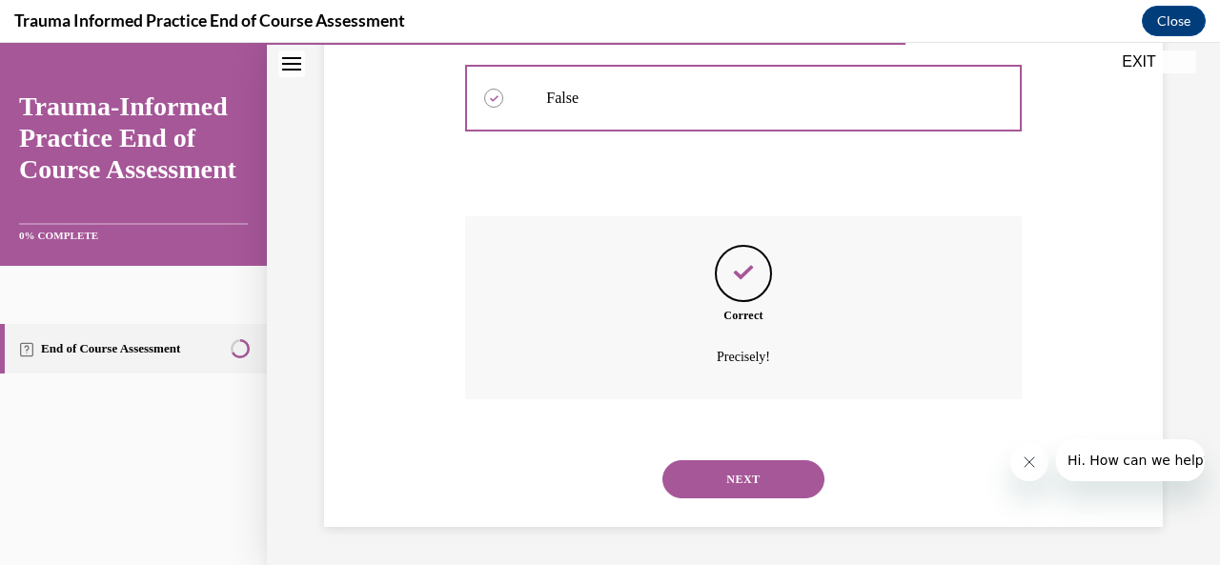
scroll to position [561, 0]
click at [761, 488] on button "NEXT" at bounding box center [744, 479] width 162 height 38
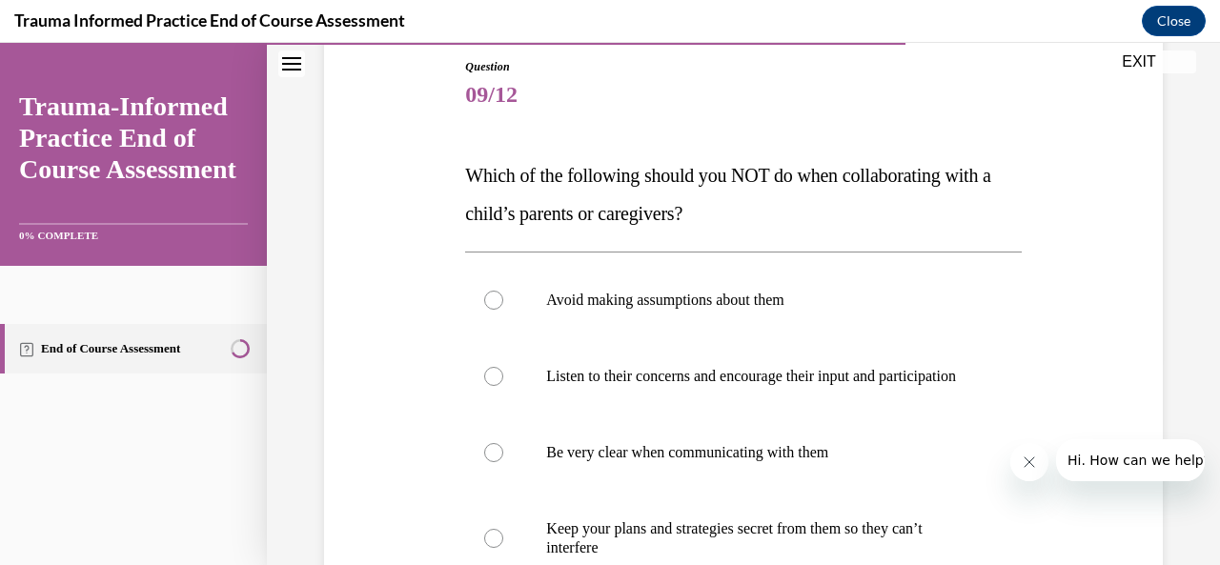
scroll to position [265, 0]
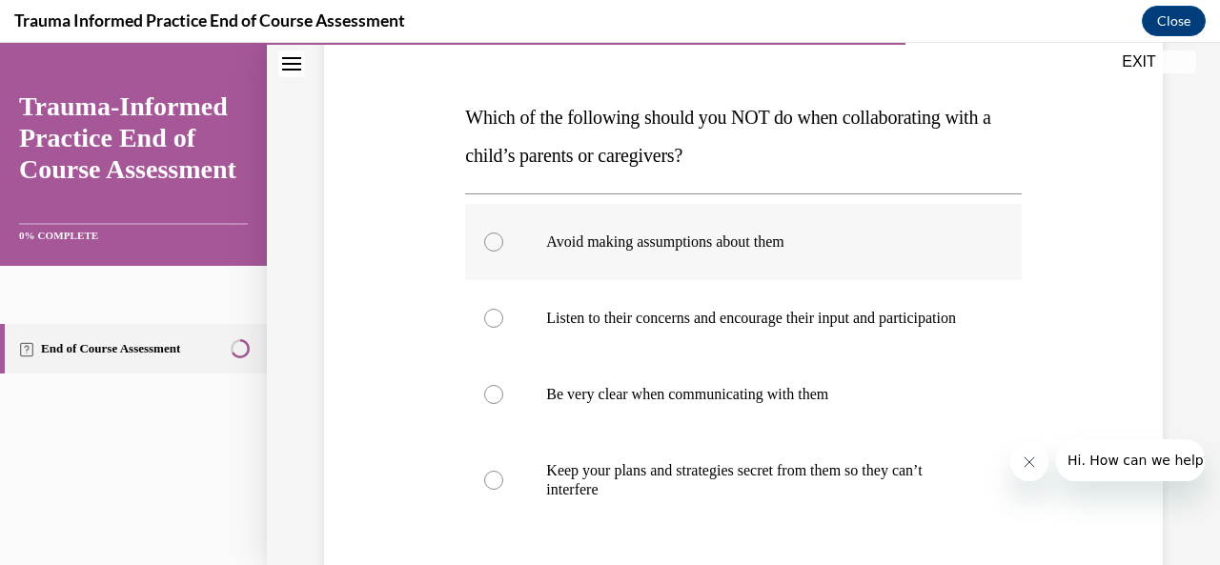
click at [812, 253] on label "Avoid making assumptions about them" at bounding box center [743, 242] width 556 height 76
click at [503, 252] on input "Avoid making assumptions about them" at bounding box center [493, 242] width 19 height 19
radio input "true"
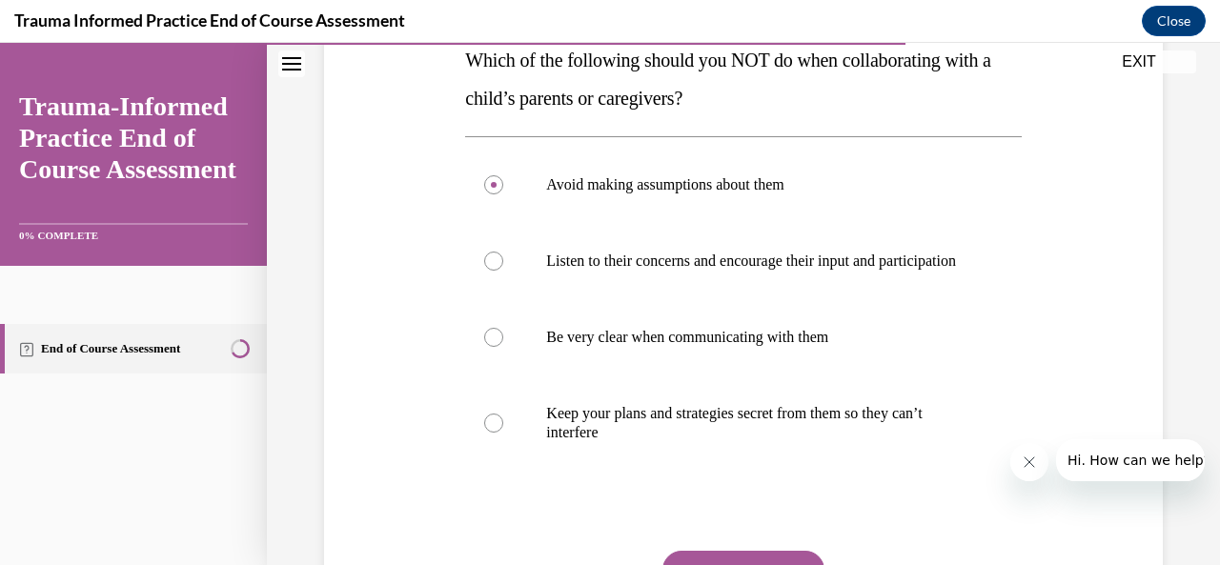
scroll to position [323, 0]
click at [854, 441] on p "Keep your plans and strategies secret from them so they can’t interfere" at bounding box center [759, 422] width 427 height 38
click at [503, 432] on input "Keep your plans and strategies secret from them so they can’t interfere" at bounding box center [493, 422] width 19 height 19
radio input "true"
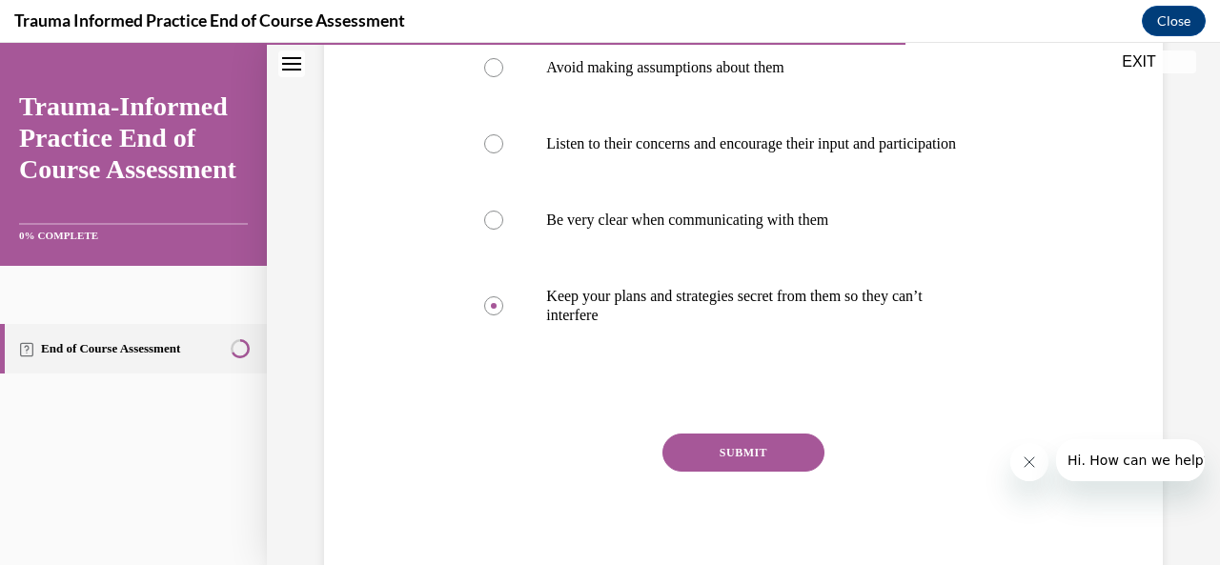
click at [766, 466] on button "SUBMIT" at bounding box center [744, 453] width 162 height 38
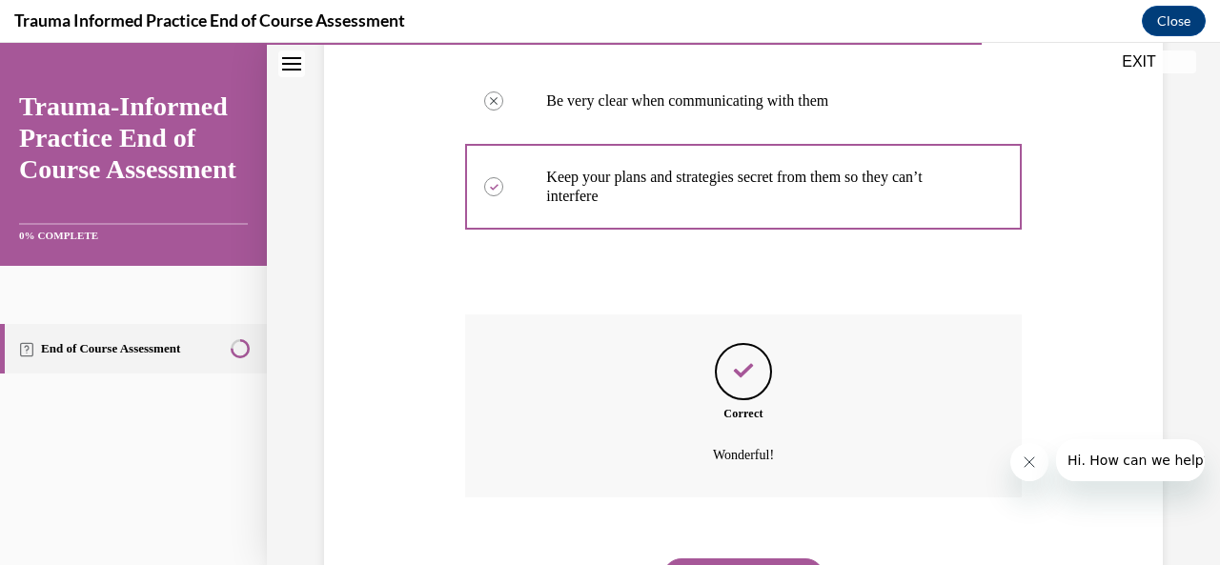
scroll to position [675, 0]
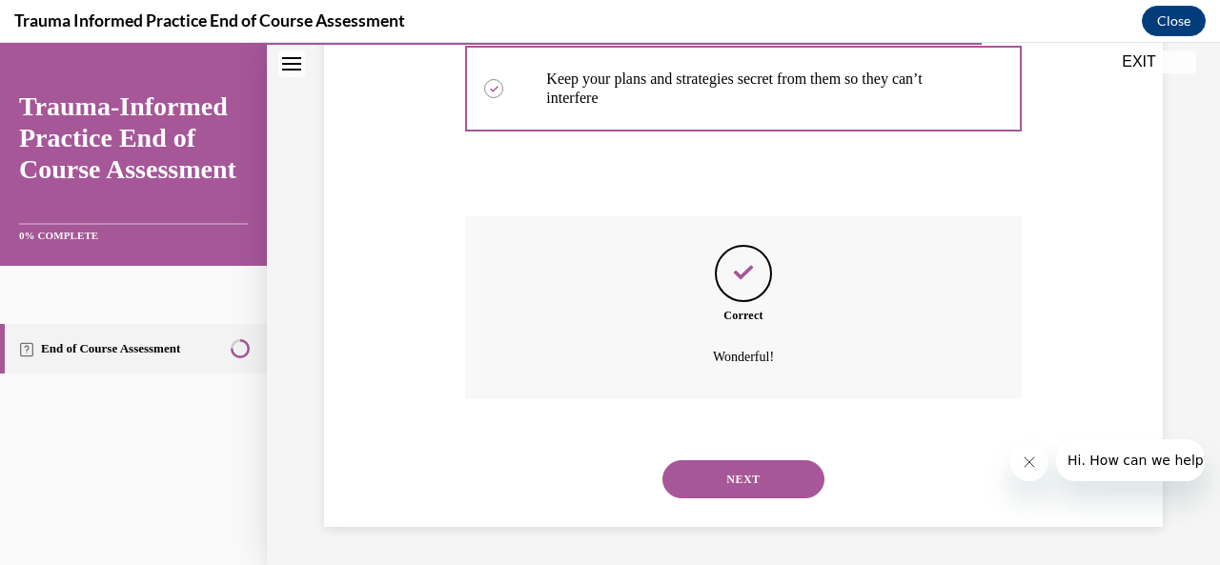
click at [738, 491] on button "NEXT" at bounding box center [744, 479] width 162 height 38
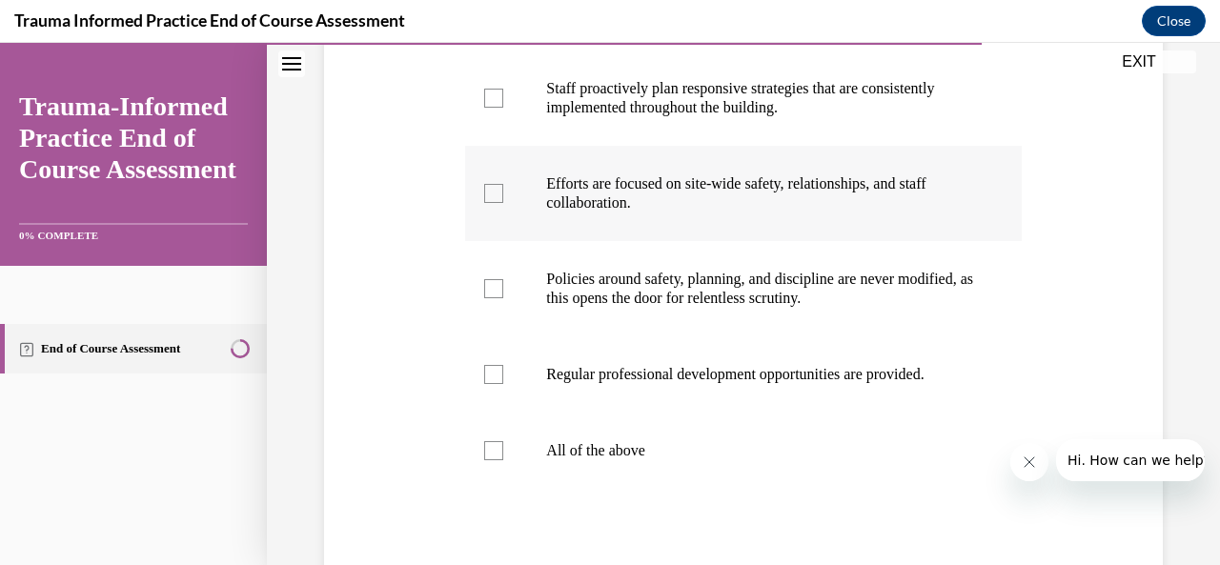
scroll to position [361, 0]
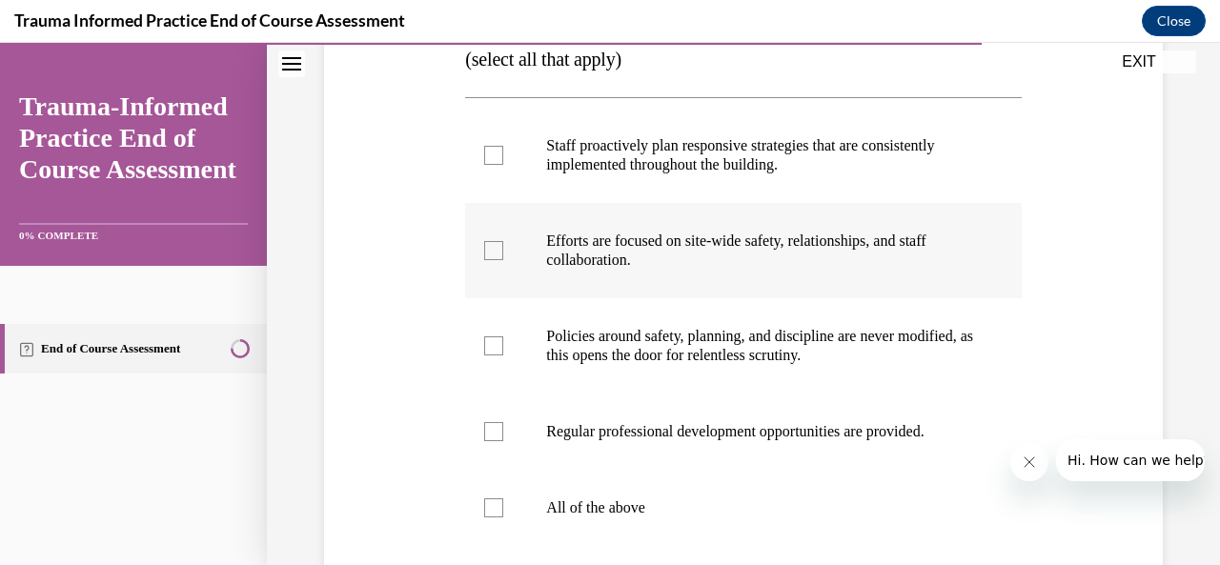
click at [597, 270] on p "Efforts are focused on site-wide safety, relationships, and staff collaboration." at bounding box center [759, 251] width 427 height 38
click at [503, 260] on input "Efforts are focused on site-wide safety, relationships, and staff collaboration." at bounding box center [493, 250] width 19 height 19
checkbox input "true"
click at [708, 203] on label "Staff proactively plan responsive strategies that are consistently implemented …" at bounding box center [743, 155] width 556 height 95
click at [503, 165] on input "Staff proactively plan responsive strategies that are consistently implemented …" at bounding box center [493, 155] width 19 height 19
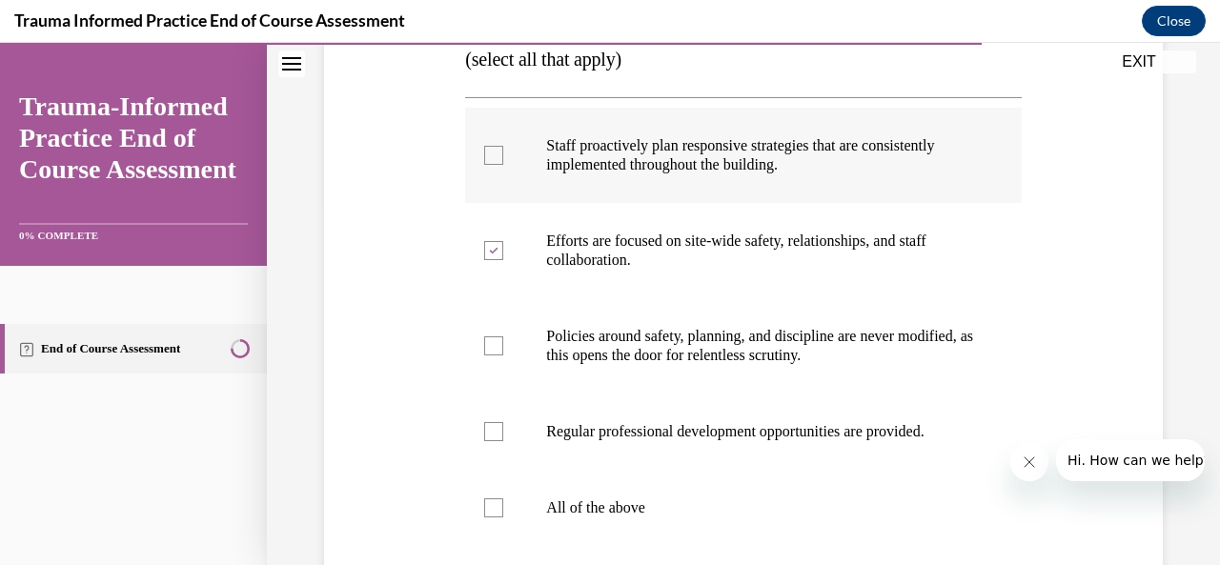
checkbox input "true"
click at [719, 470] on label "Regular professional development opportunities are provided." at bounding box center [743, 432] width 556 height 76
click at [503, 441] on input "Regular professional development opportunities are provided." at bounding box center [493, 431] width 19 height 19
checkbox input "true"
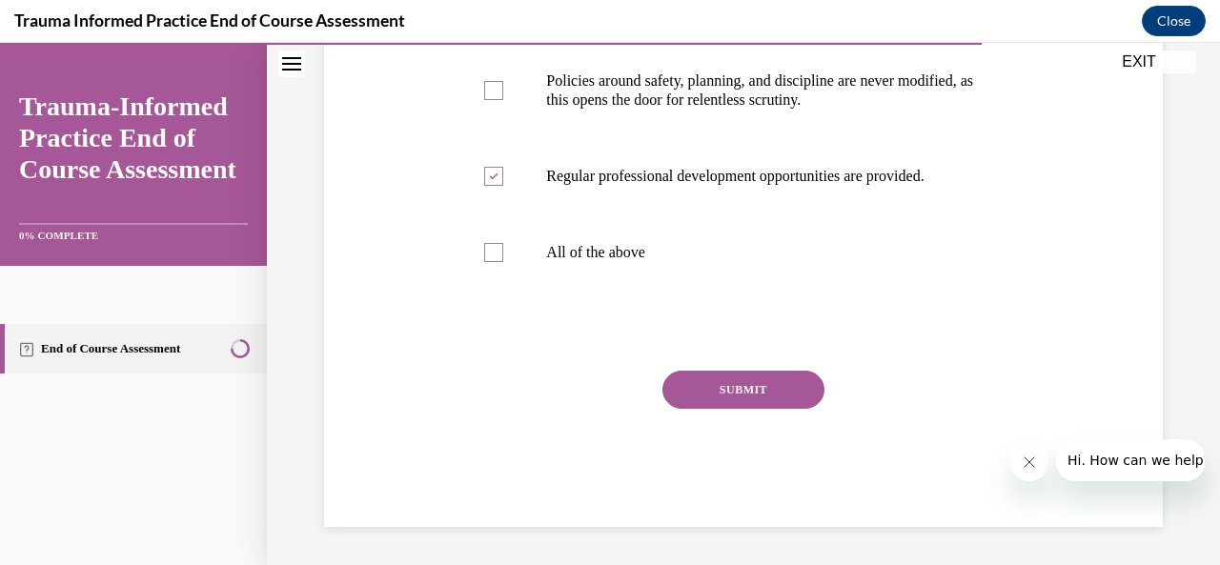
click at [757, 409] on button "SUBMIT" at bounding box center [744, 390] width 162 height 38
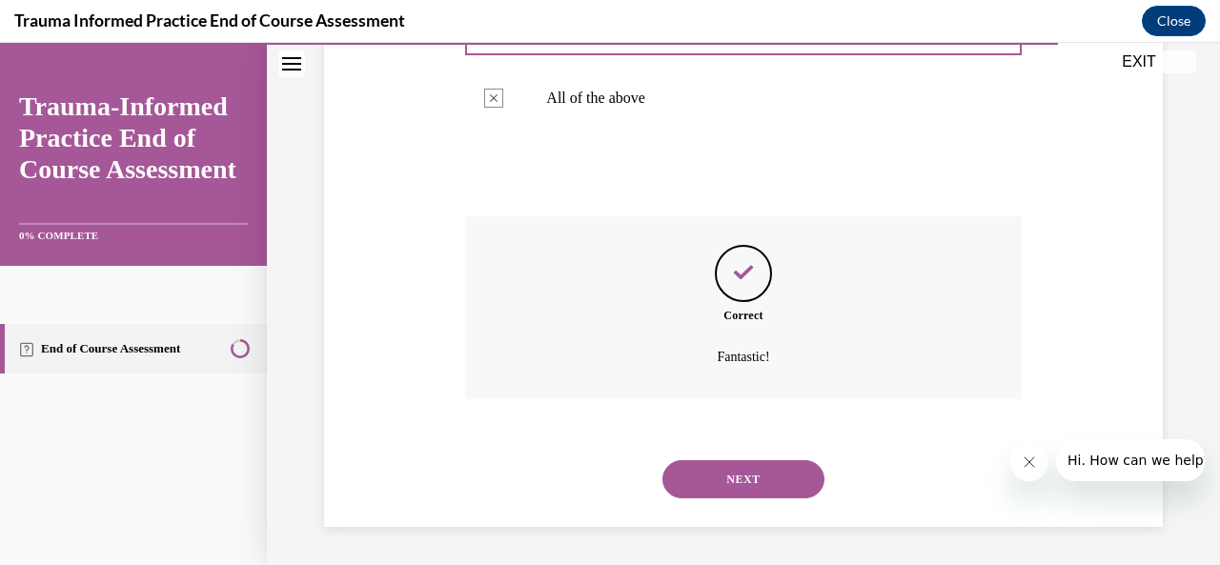
scroll to position [808, 0]
click at [750, 490] on button "NEXT" at bounding box center [744, 479] width 162 height 38
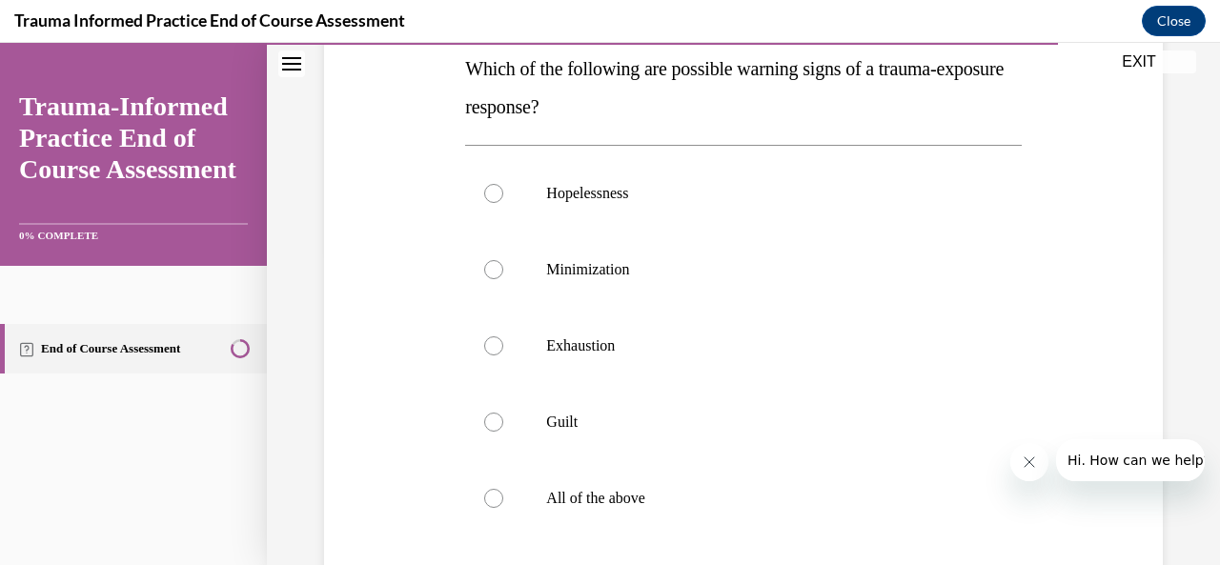
scroll to position [317, 0]
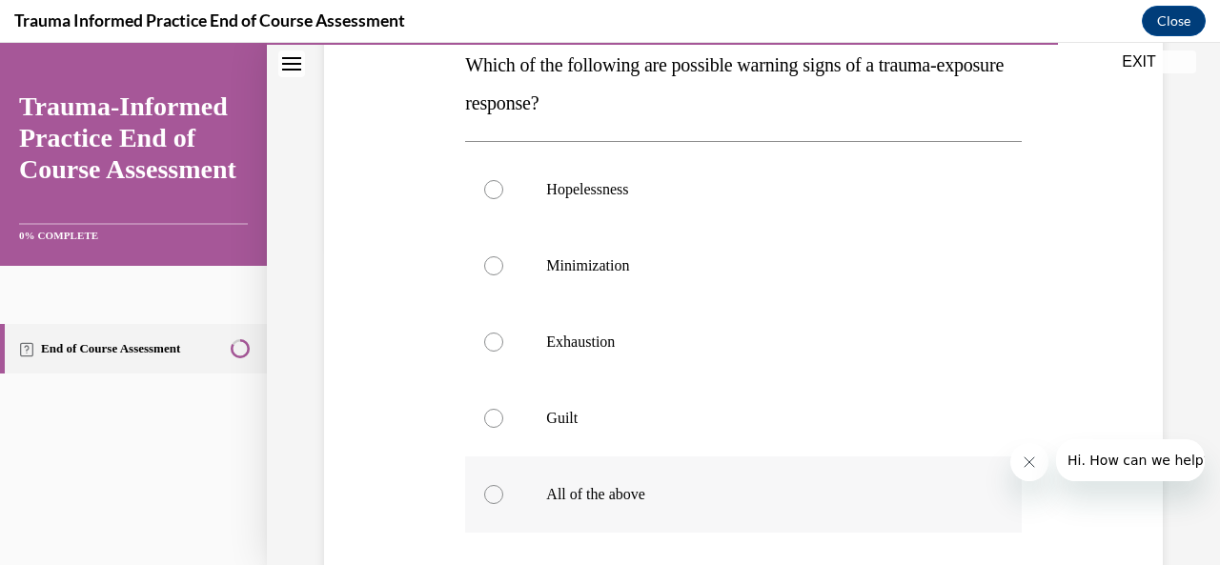
click at [776, 496] on p "All of the above" at bounding box center [759, 494] width 427 height 19
click at [503, 496] on input "All of the above" at bounding box center [493, 494] width 19 height 19
radio input "true"
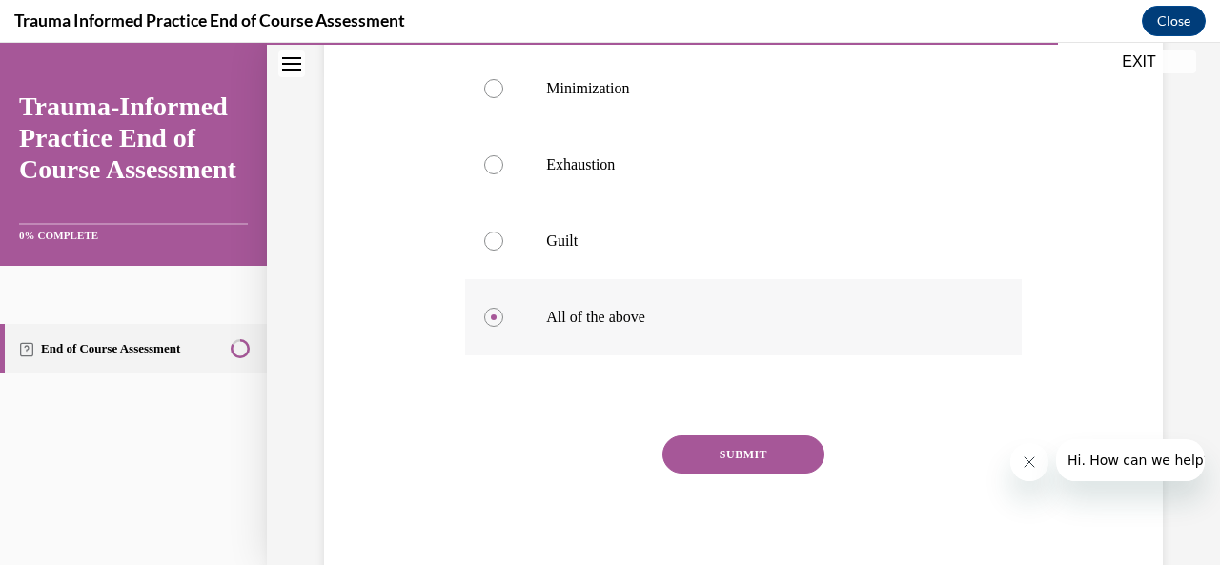
scroll to position [496, 0]
click at [785, 455] on button "SUBMIT" at bounding box center [744, 454] width 162 height 38
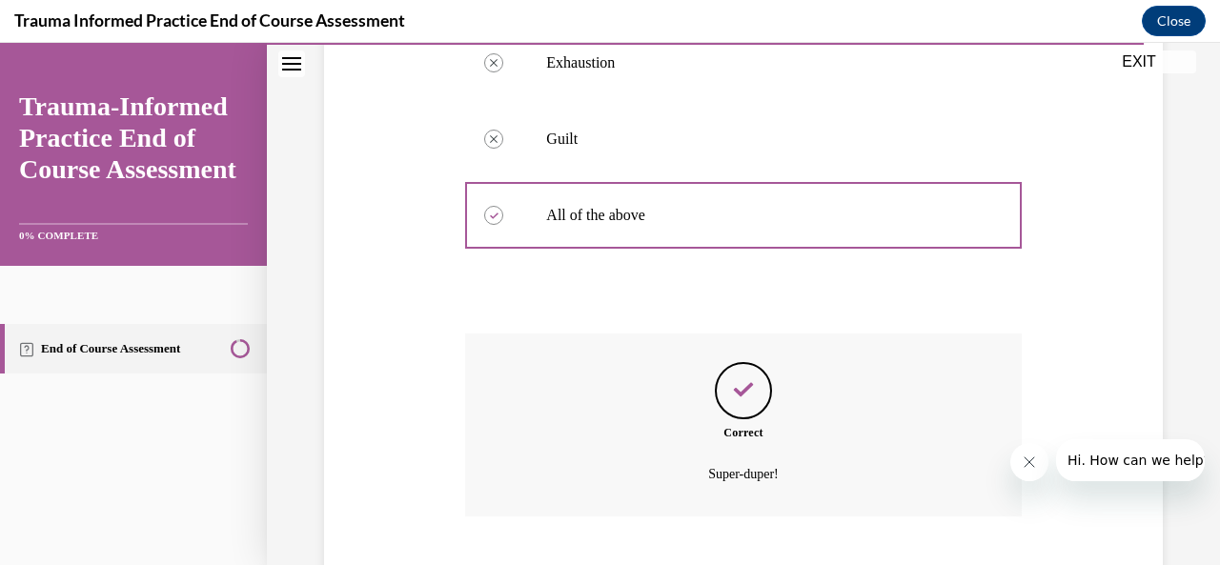
scroll to position [713, 0]
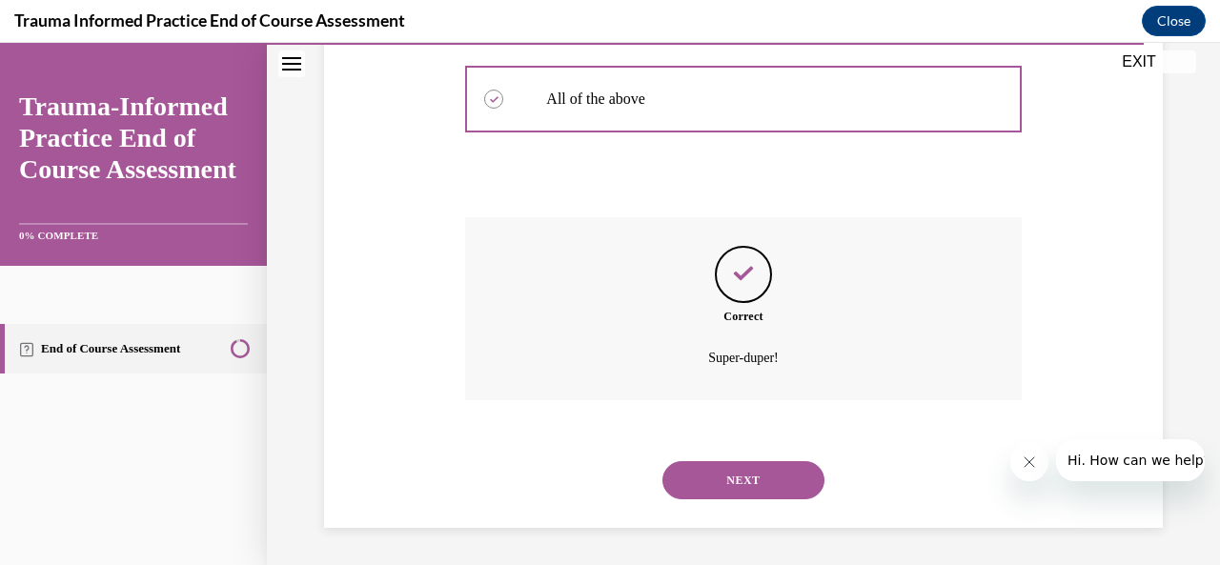
click at [757, 468] on button "NEXT" at bounding box center [744, 480] width 162 height 38
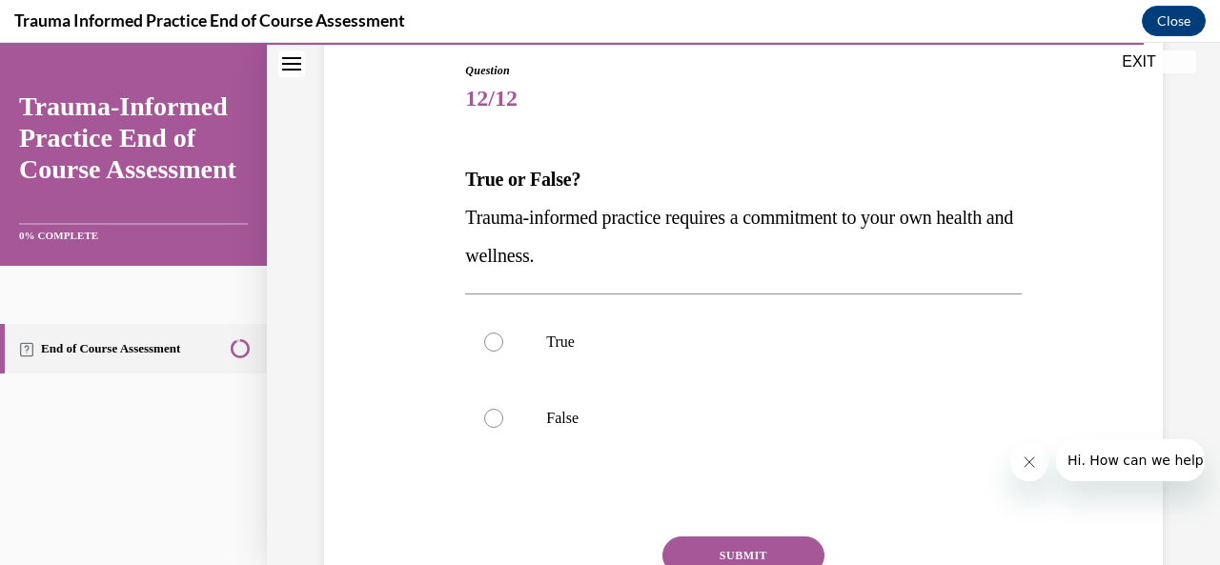
scroll to position [204, 0]
click at [874, 342] on p "True" at bounding box center [759, 341] width 427 height 19
click at [503, 342] on input "True" at bounding box center [493, 341] width 19 height 19
radio input "true"
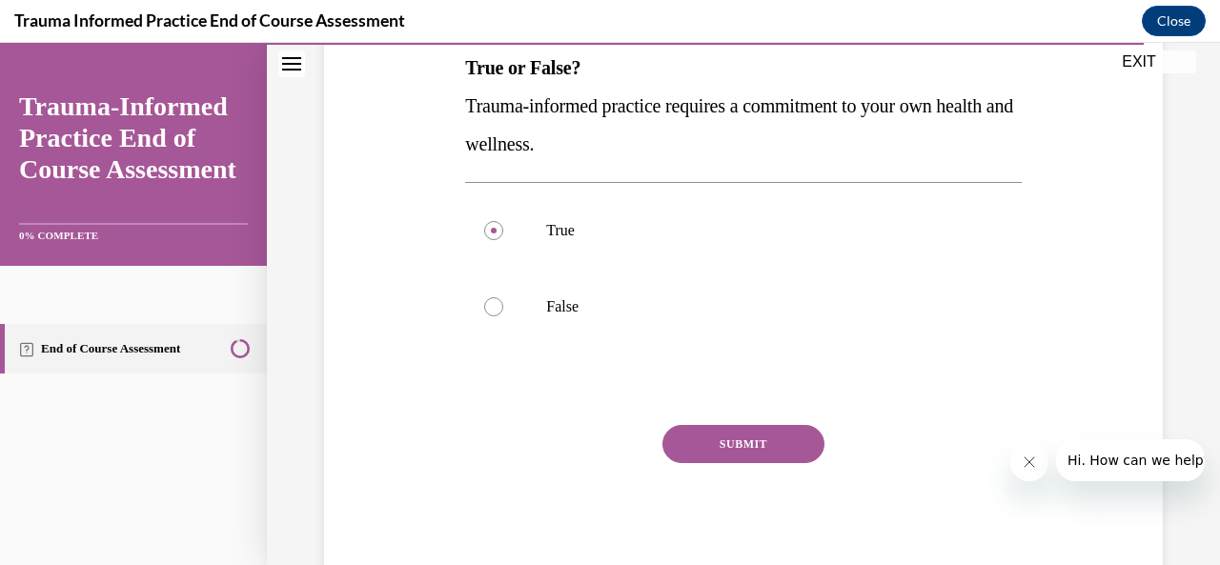
click at [763, 450] on button "SUBMIT" at bounding box center [744, 444] width 162 height 38
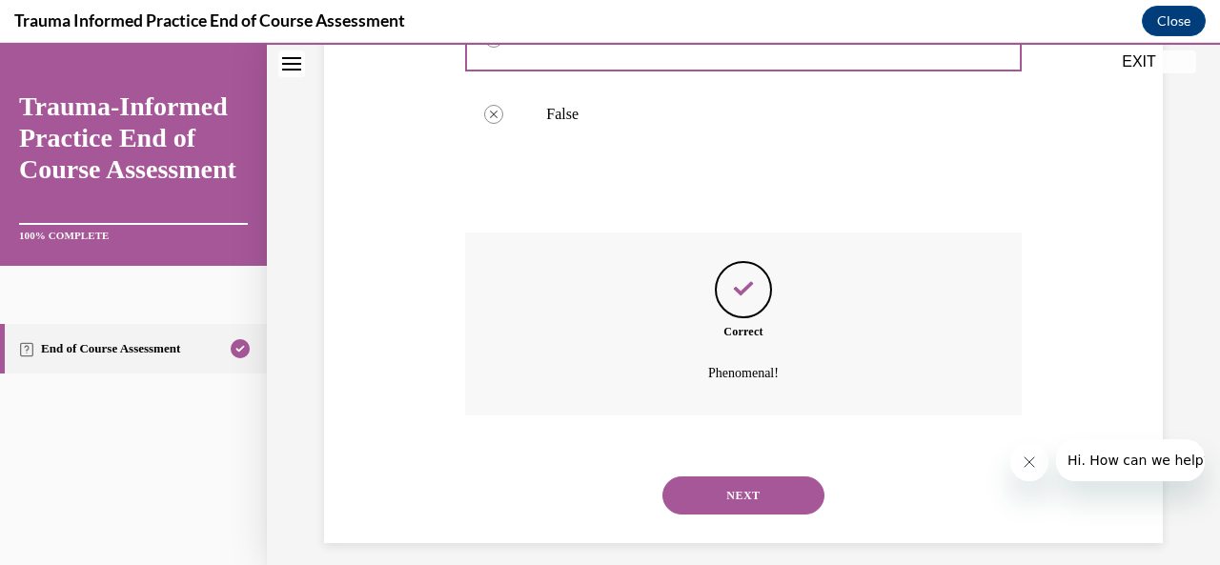
scroll to position [522, 0]
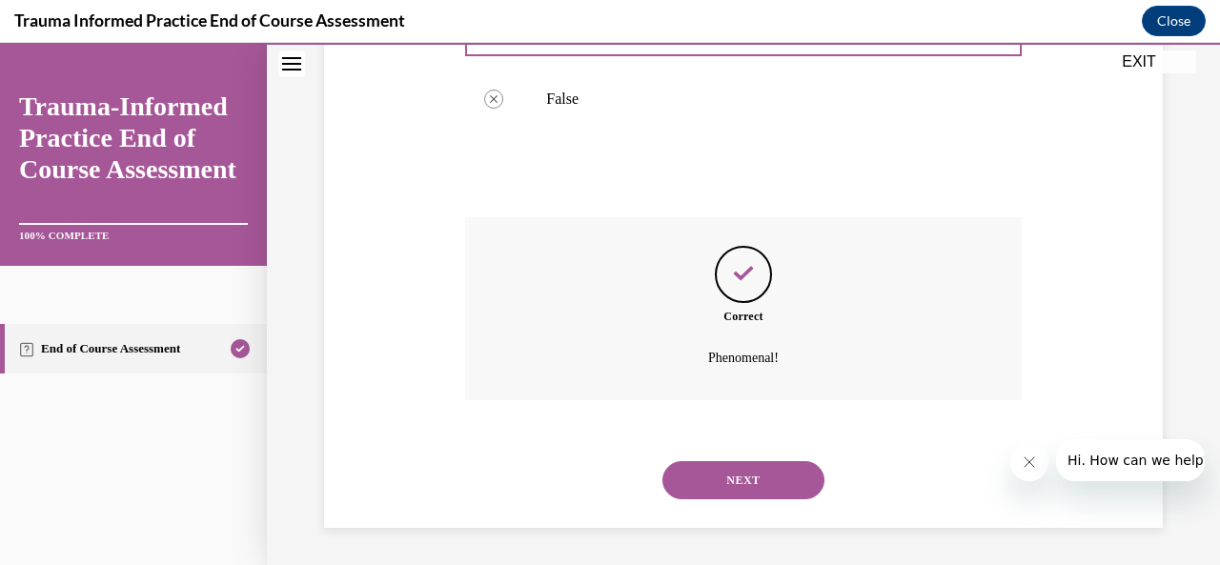
click at [760, 502] on div "NEXT" at bounding box center [743, 480] width 556 height 76
click at [787, 480] on button "NEXT" at bounding box center [744, 480] width 162 height 38
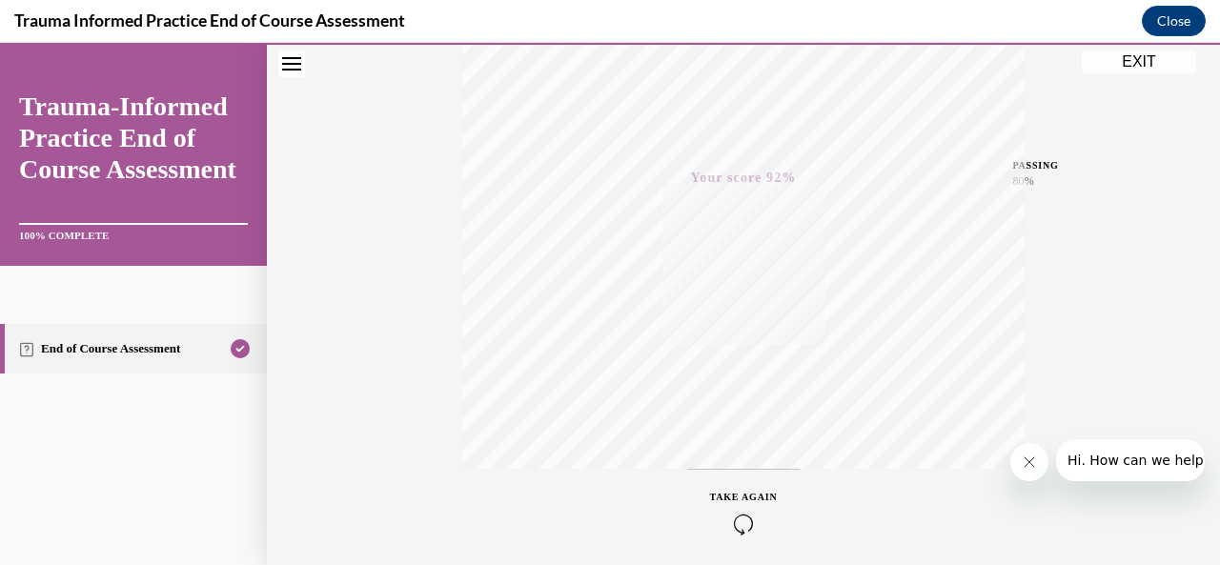
scroll to position [454, 0]
click at [1157, 64] on button "EXIT" at bounding box center [1139, 62] width 114 height 23
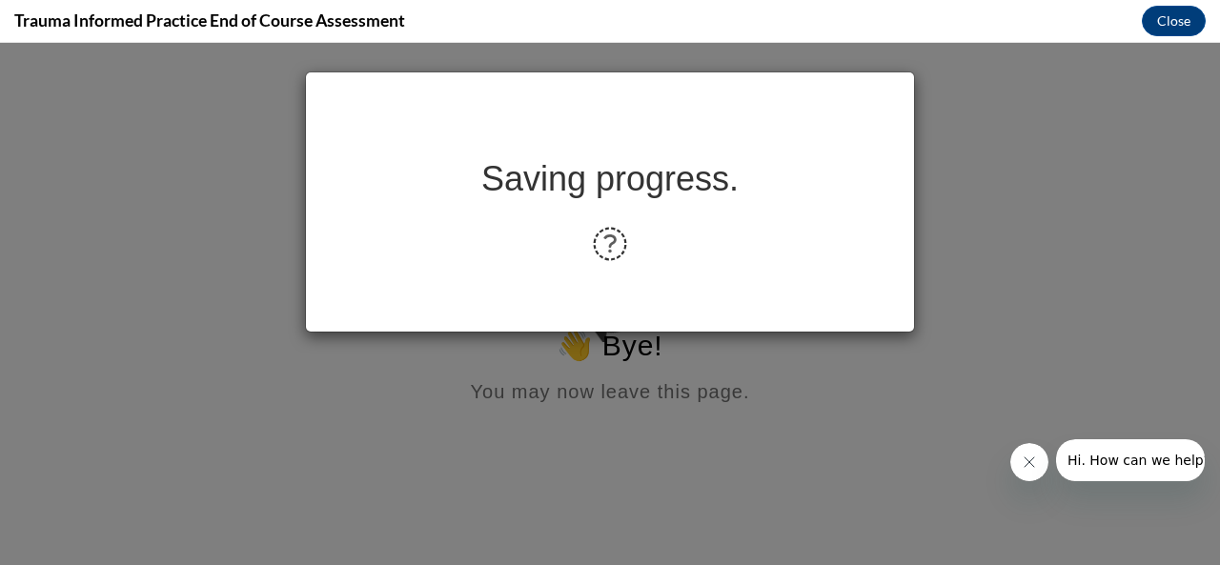
scroll to position [0, 0]
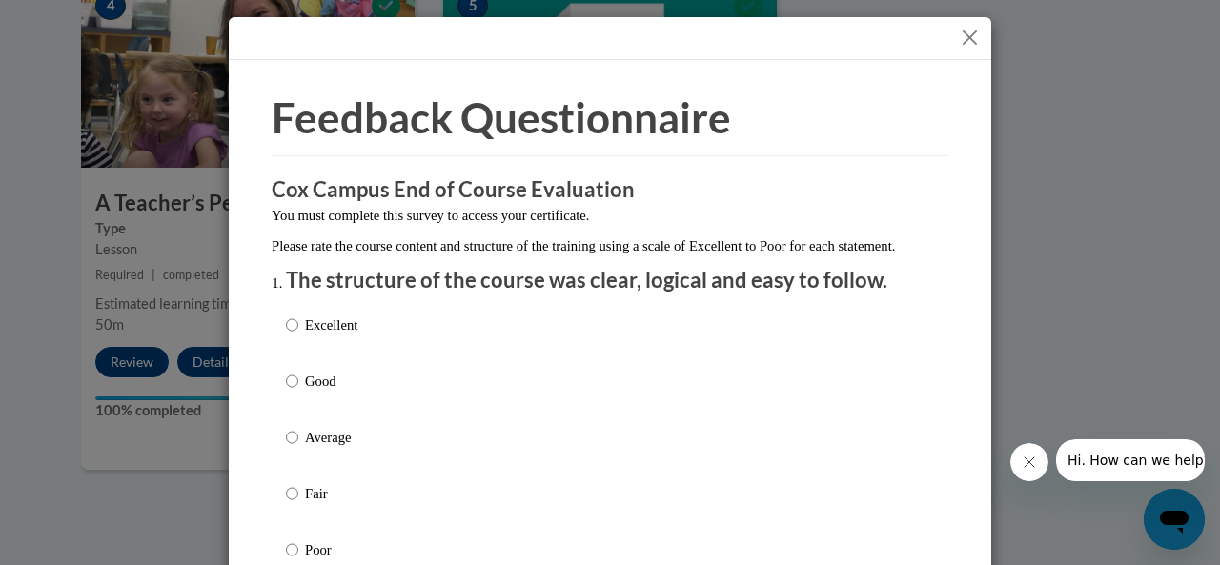
click at [352, 392] on p "Good" at bounding box center [331, 381] width 52 height 21
click at [298, 392] on input "Good" at bounding box center [292, 381] width 12 height 21
radio input "true"
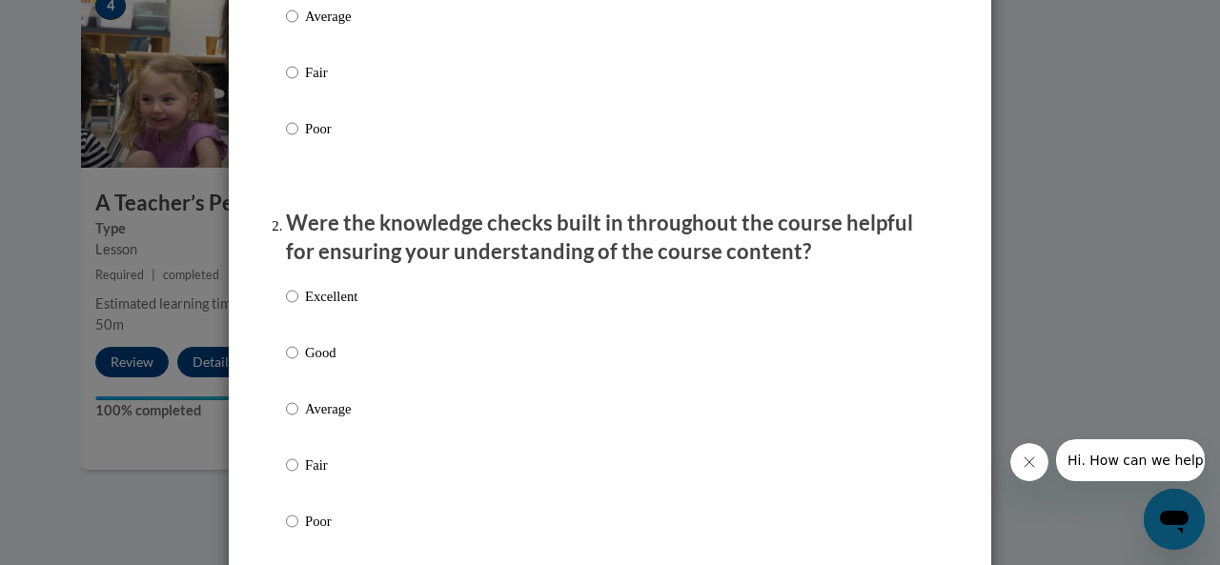
scroll to position [422, 0]
click at [316, 362] on p "Good" at bounding box center [331, 351] width 52 height 21
click at [298, 362] on input "Good" at bounding box center [292, 351] width 12 height 21
radio input "true"
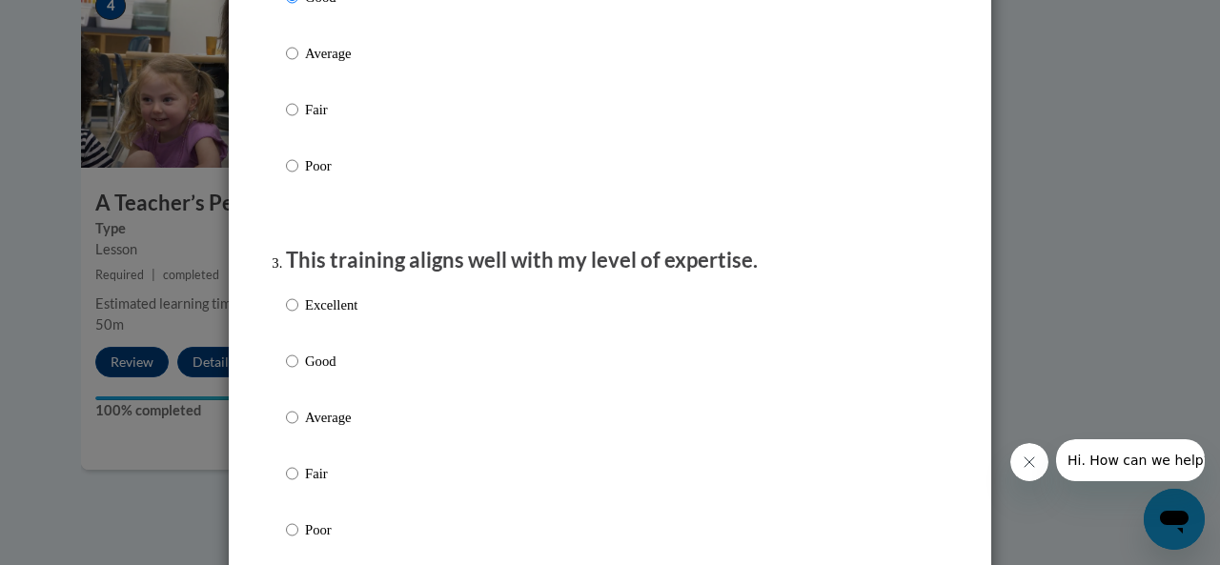
click at [316, 372] on p "Good" at bounding box center [331, 361] width 52 height 21
click at [298, 372] on input "Good" at bounding box center [292, 361] width 12 height 21
radio input "true"
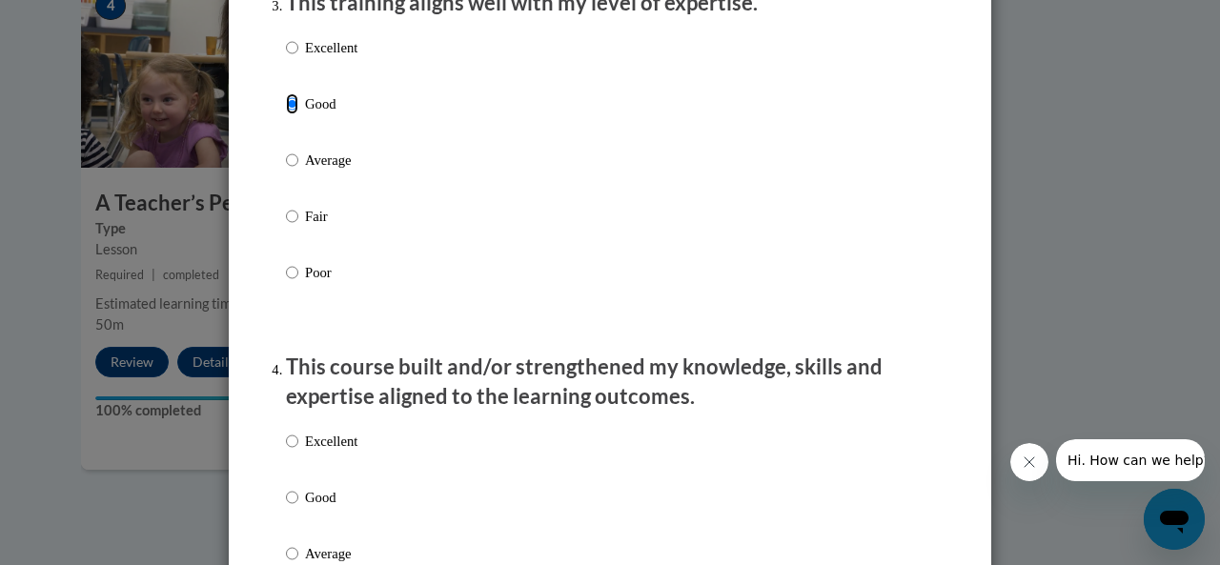
scroll to position [1186, 0]
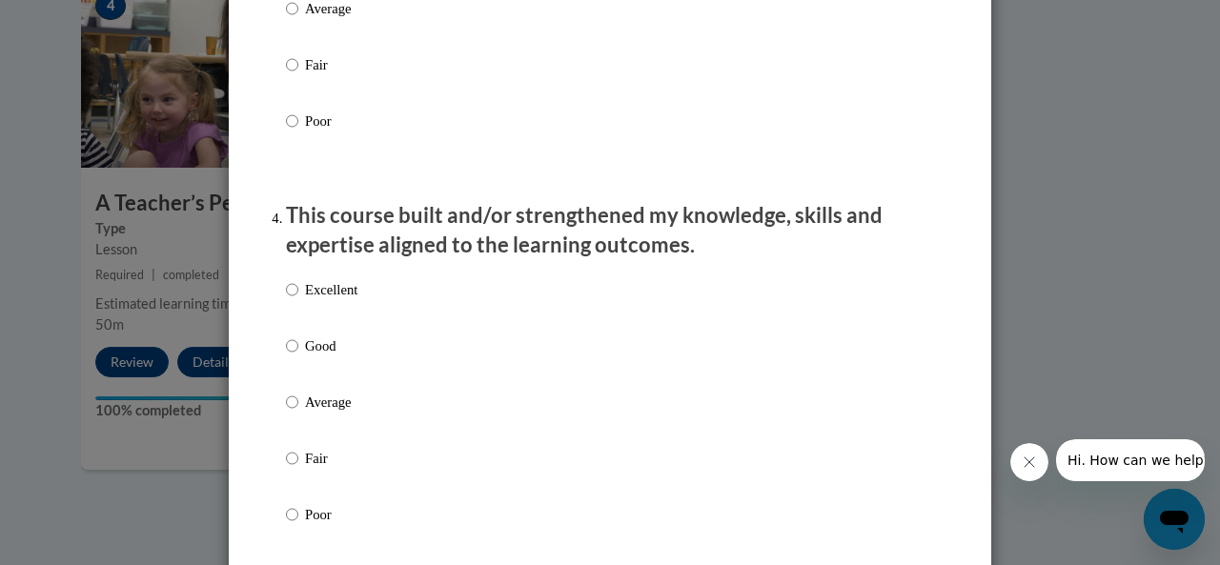
click at [316, 357] on p "Good" at bounding box center [331, 346] width 52 height 21
click at [298, 357] on input "Good" at bounding box center [292, 346] width 12 height 21
radio input "true"
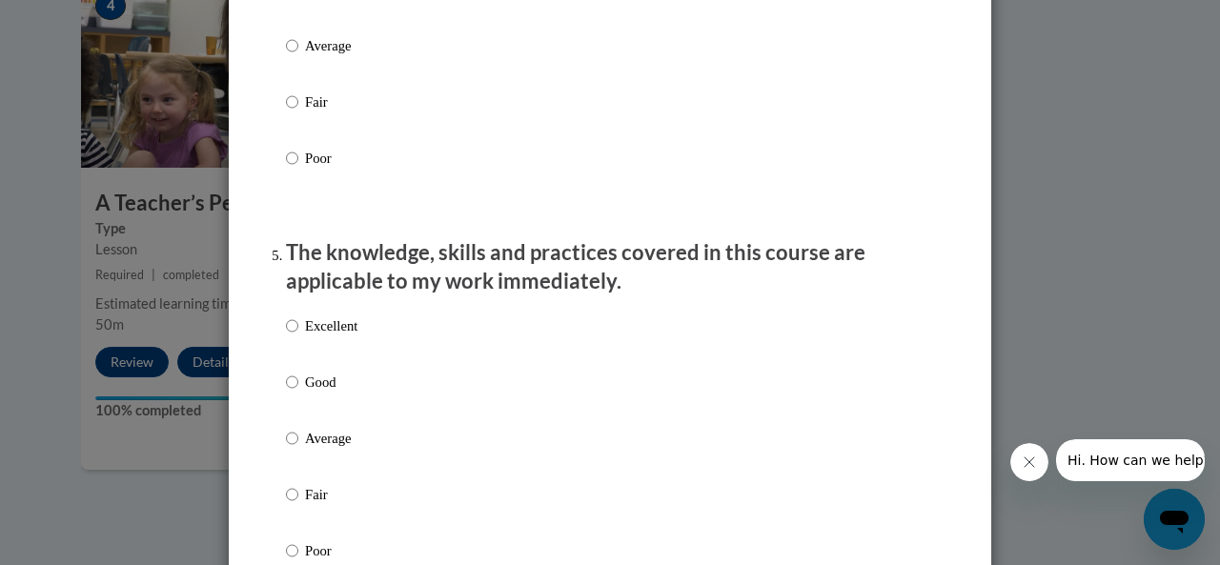
scroll to position [1543, 0]
click at [316, 366] on label "Excellent" at bounding box center [321, 340] width 71 height 51
click at [298, 336] on input "Excellent" at bounding box center [292, 325] width 12 height 21
radio input "true"
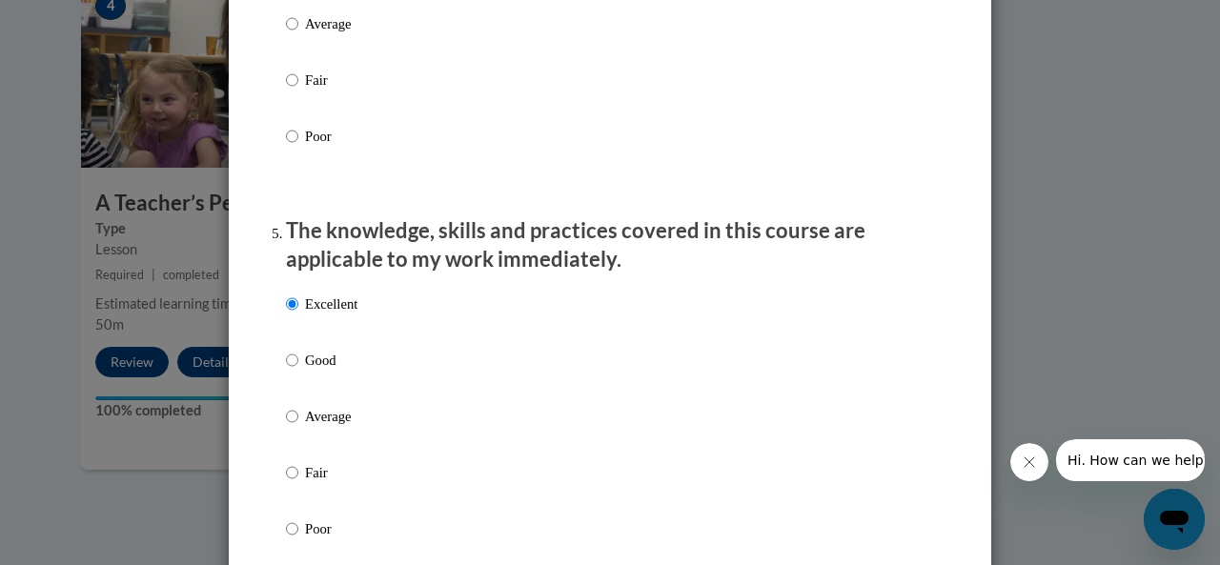
click at [316, 371] on p "Good" at bounding box center [331, 360] width 52 height 21
click at [298, 371] on input "Good" at bounding box center [292, 360] width 12 height 21
radio input "true"
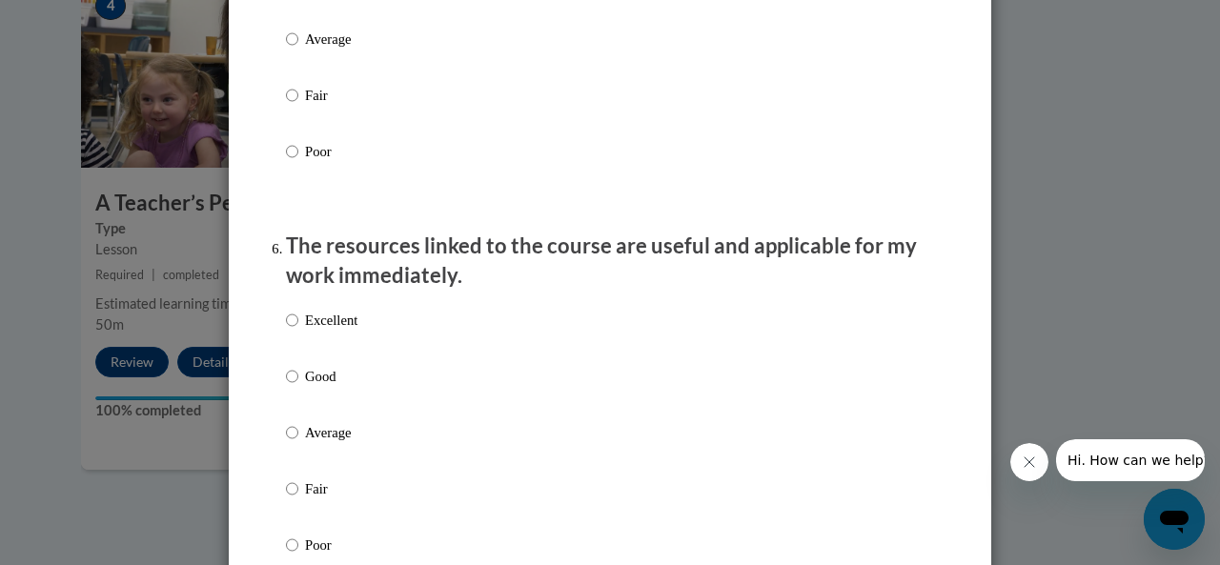
scroll to position [1944, 0]
click at [316, 359] on label "Excellent" at bounding box center [321, 333] width 71 height 51
click at [298, 329] on input "Excellent" at bounding box center [292, 318] width 12 height 21
radio input "true"
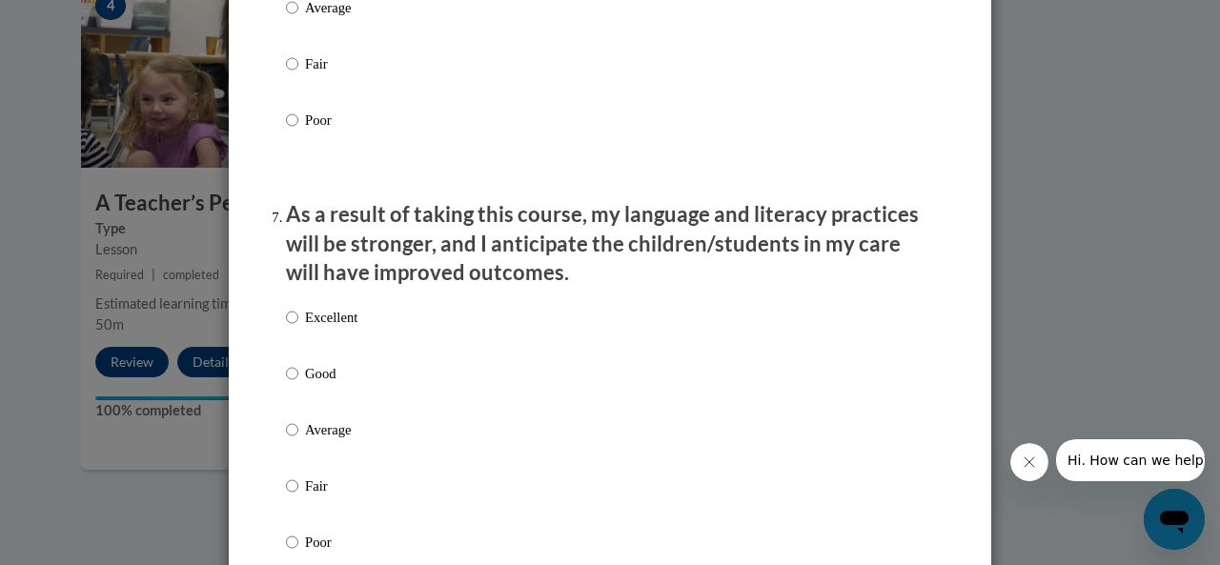
click at [316, 358] on label "Excellent" at bounding box center [321, 332] width 71 height 51
click at [298, 328] on input "Excellent" at bounding box center [292, 317] width 12 height 21
radio input "true"
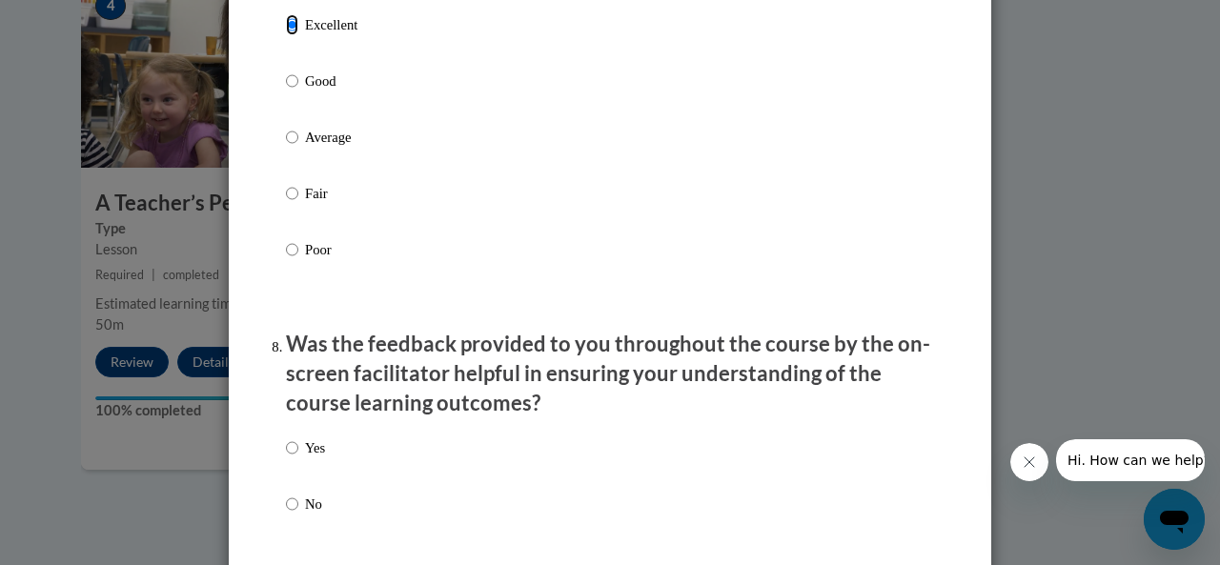
scroll to position [2805, 0]
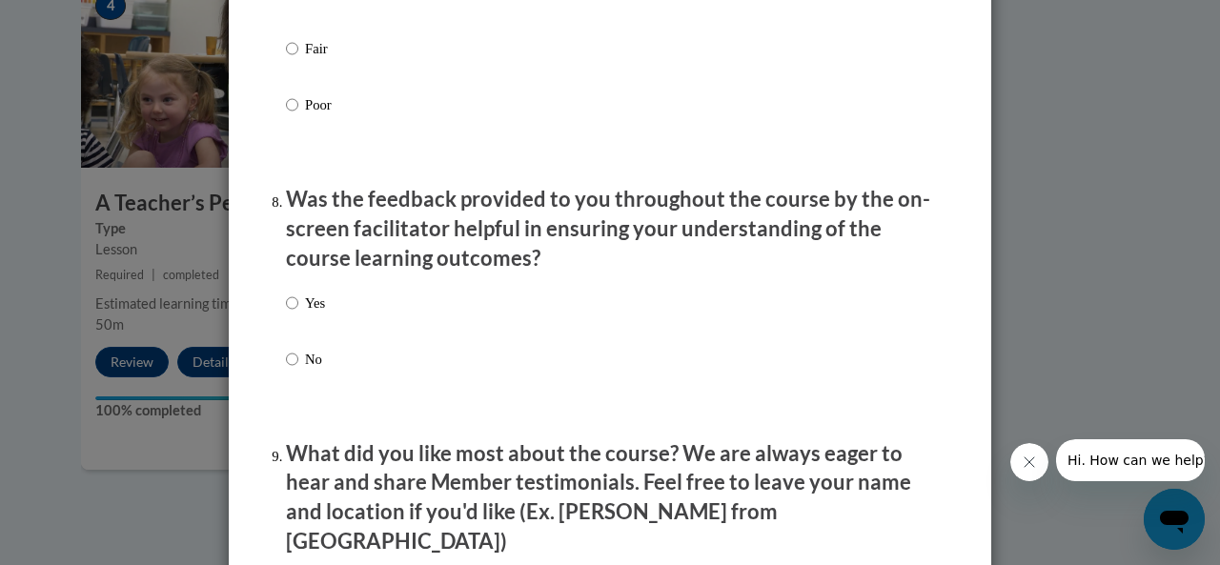
click at [291, 321] on label "Yes" at bounding box center [305, 318] width 39 height 51
click at [291, 314] on input "Yes" at bounding box center [292, 303] width 12 height 21
radio input "true"
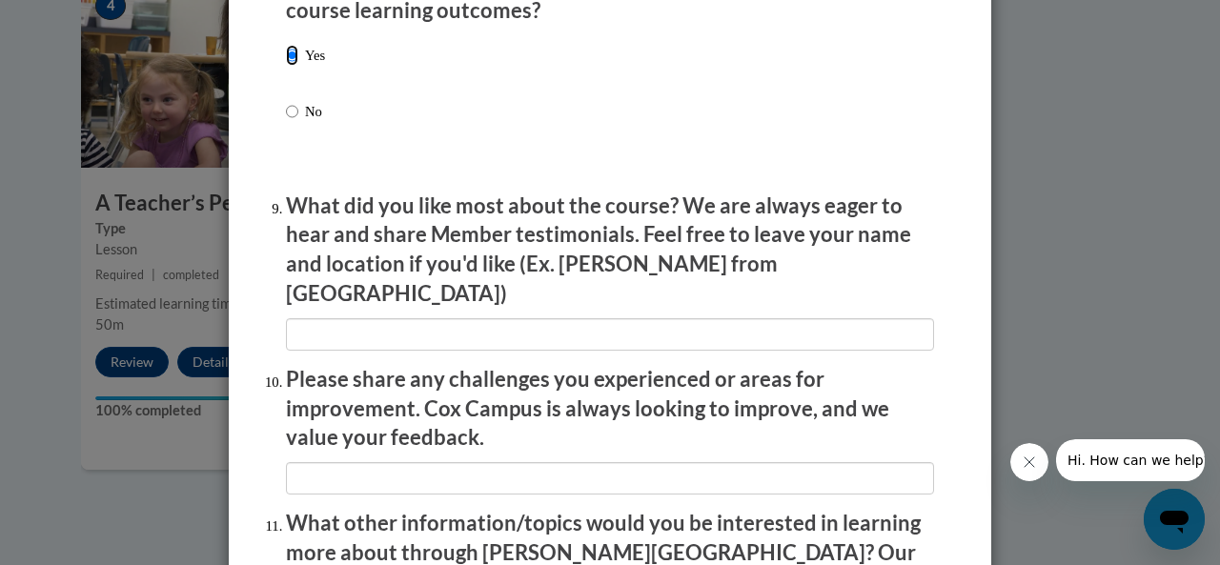
scroll to position [3076, 0]
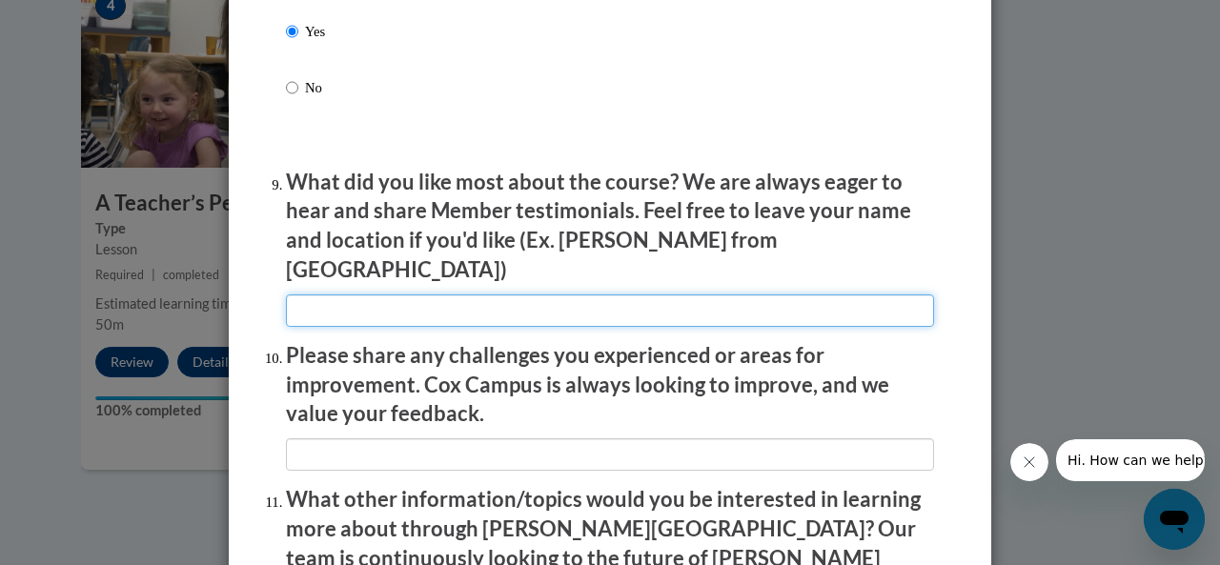
click at [348, 310] on input "textbox" at bounding box center [610, 311] width 648 height 32
type input "How digestible all the information in this course was."
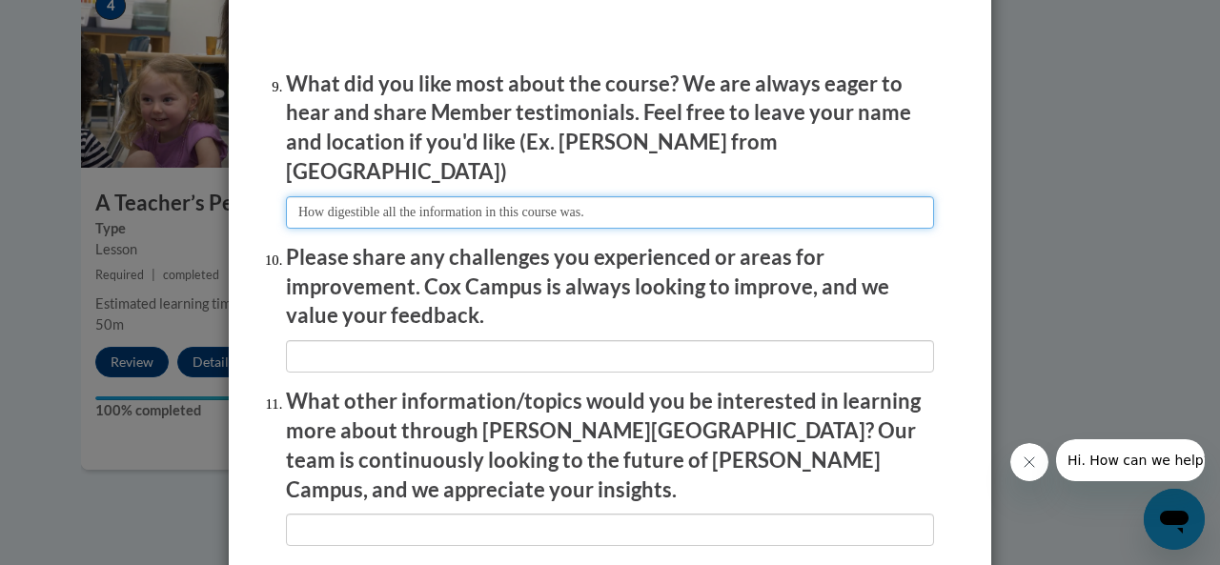
scroll to position [3177, 0]
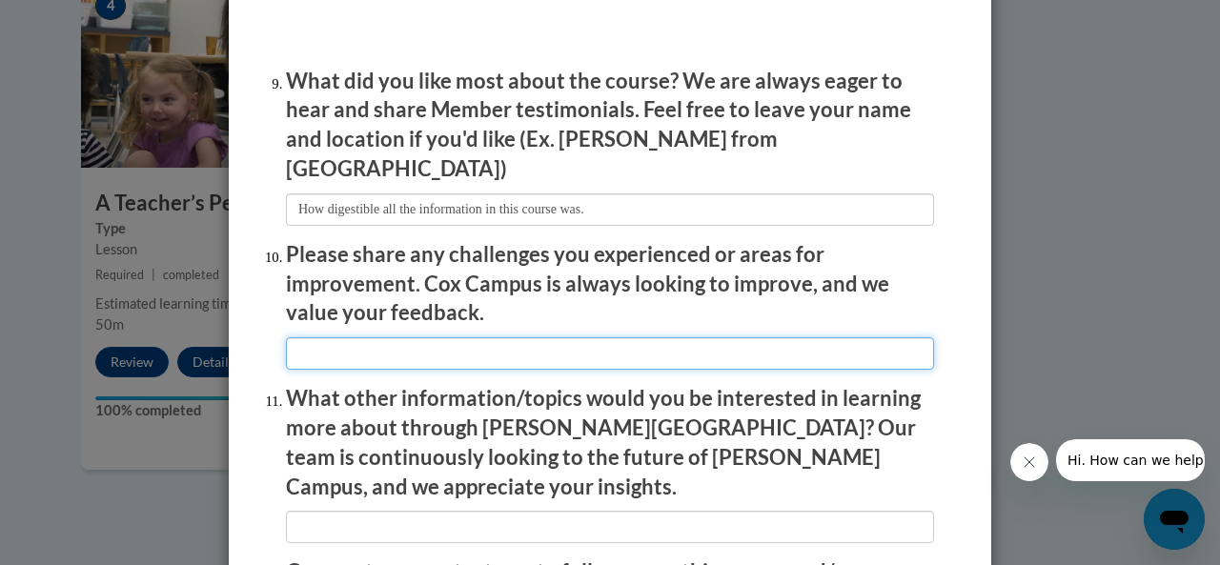
click at [437, 350] on input "textbox" at bounding box center [610, 353] width 648 height 32
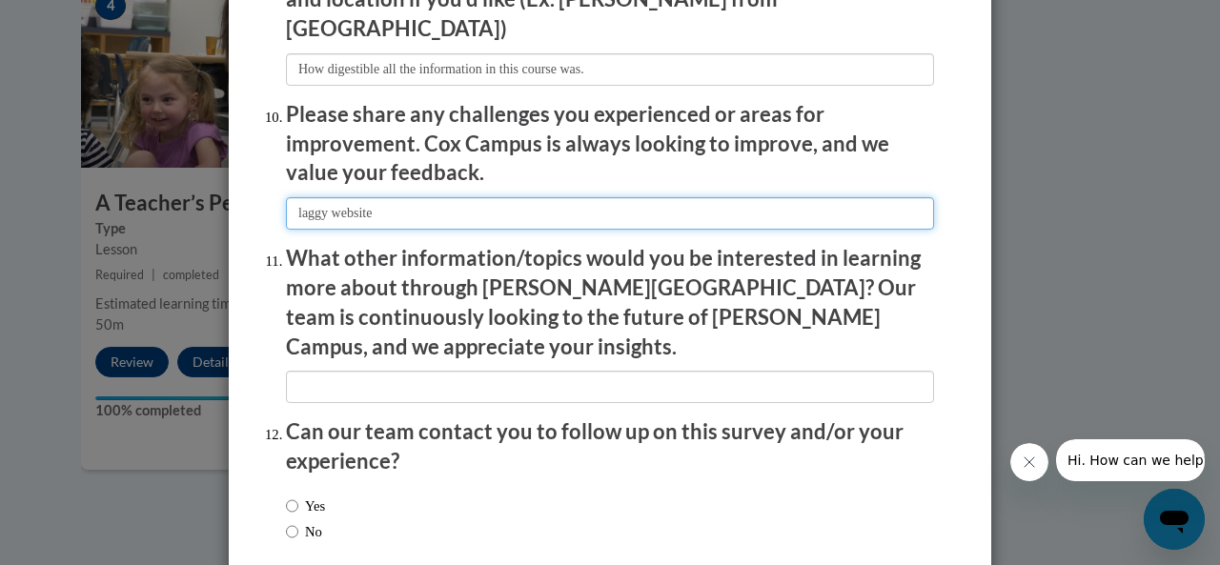
scroll to position [3322, 0]
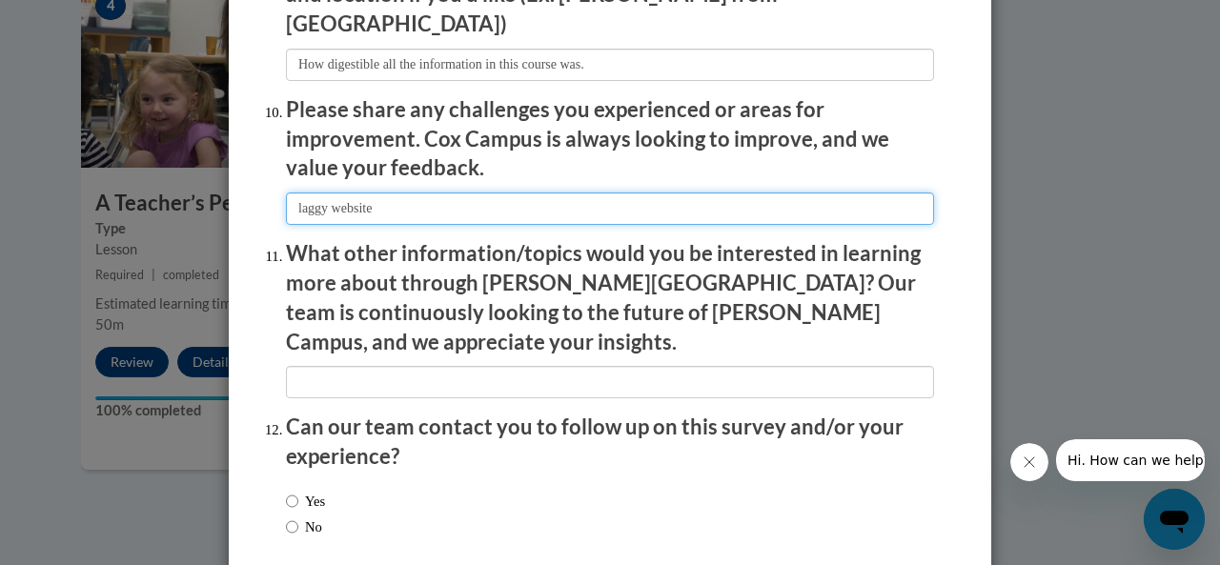
type input "laggy website"
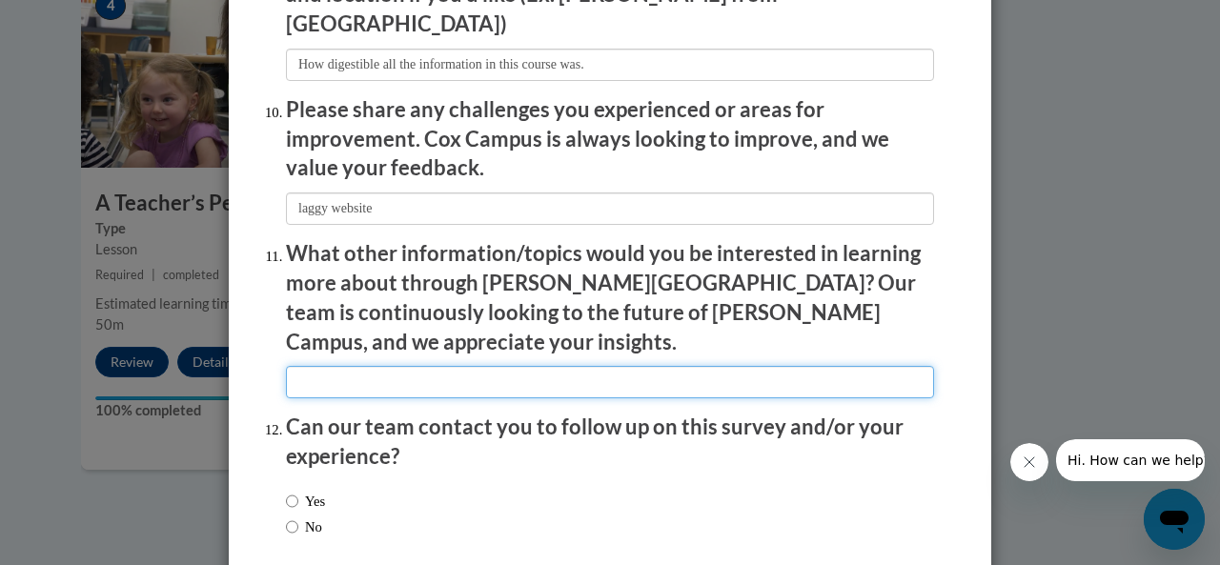
click at [474, 366] on input "textbox" at bounding box center [610, 382] width 648 height 32
type input "N/A"
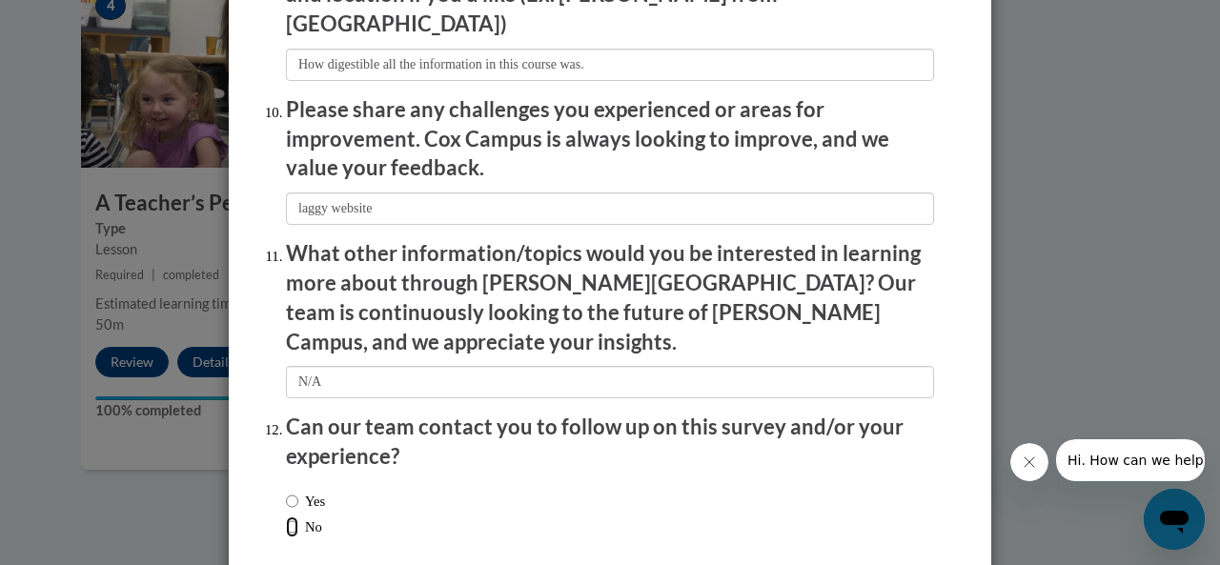
click at [286, 517] on input "No" at bounding box center [292, 527] width 12 height 21
radio input "true"
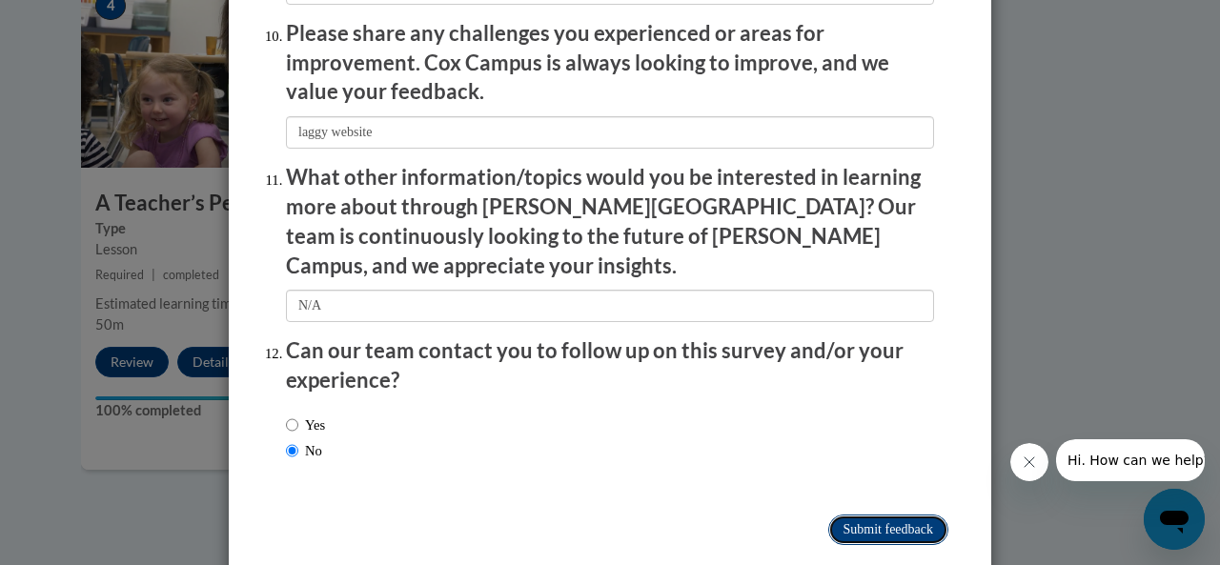
click at [902, 515] on input "Submit feedback" at bounding box center [888, 530] width 120 height 31
